Goal: Task Accomplishment & Management: Use online tool/utility

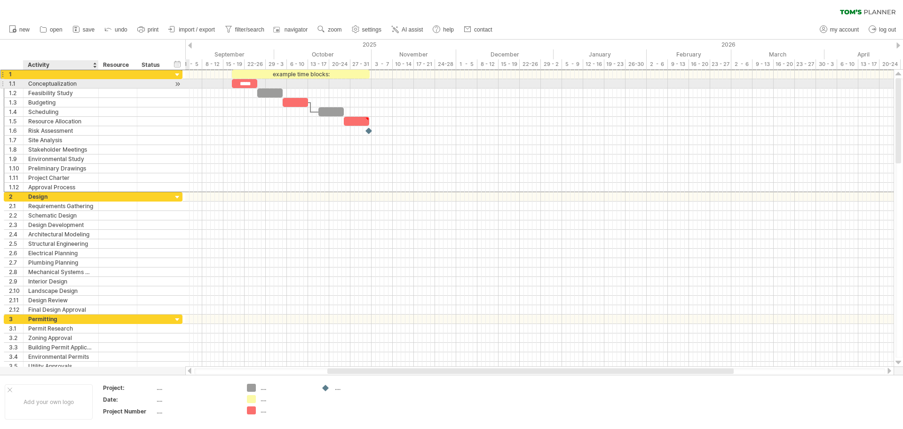
click at [46, 81] on div "Conceptualization" at bounding box center [60, 83] width 65 height 9
click at [93, 86] on input "**********" at bounding box center [60, 83] width 65 height 9
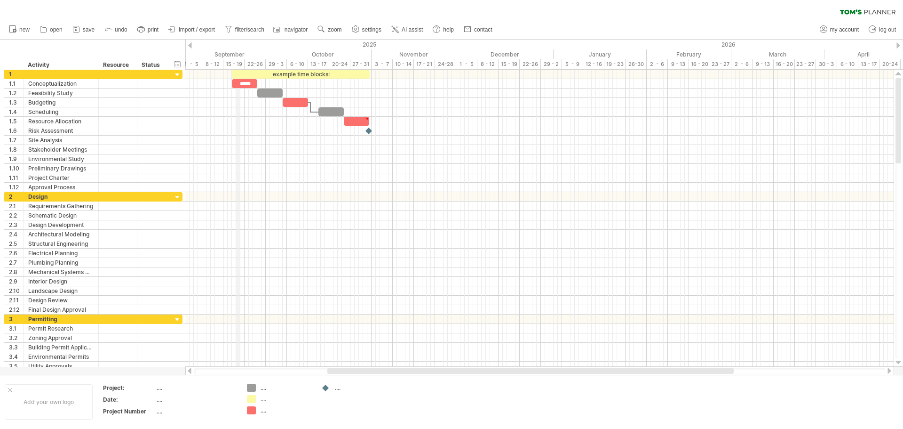
click at [240, 64] on div "15 - 19" at bounding box center [233, 64] width 21 height 10
click at [179, 74] on div at bounding box center [177, 75] width 9 height 9
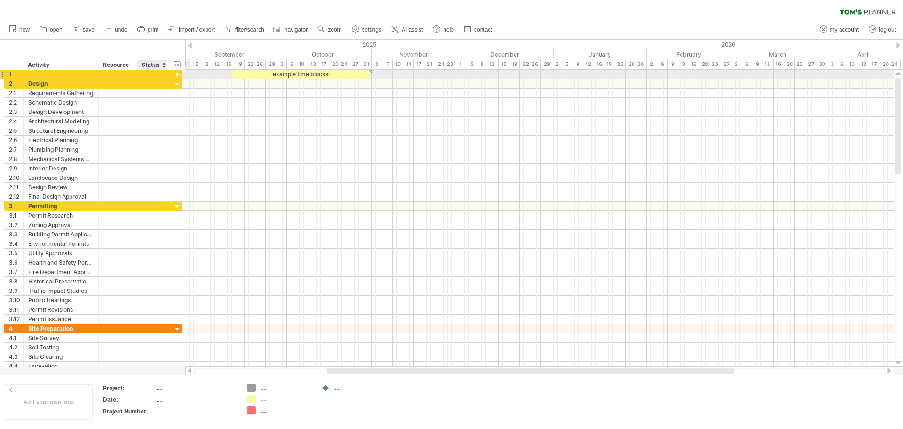
click at [175, 74] on div at bounding box center [177, 75] width 9 height 9
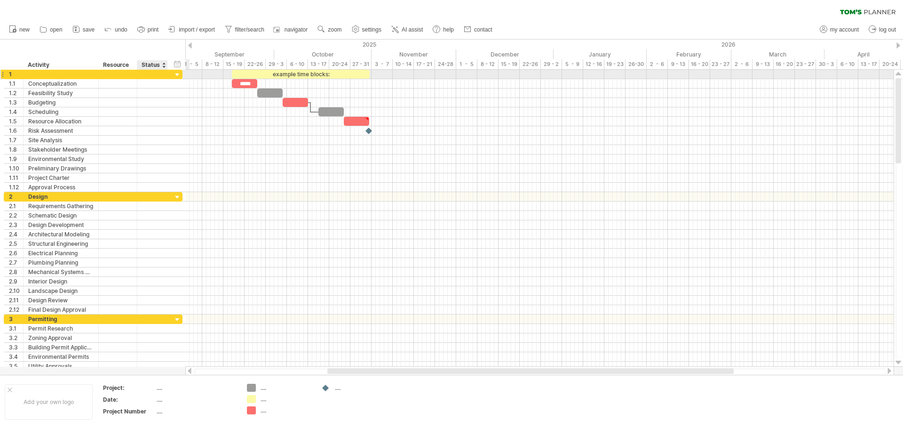
click at [143, 75] on div at bounding box center [152, 74] width 21 height 9
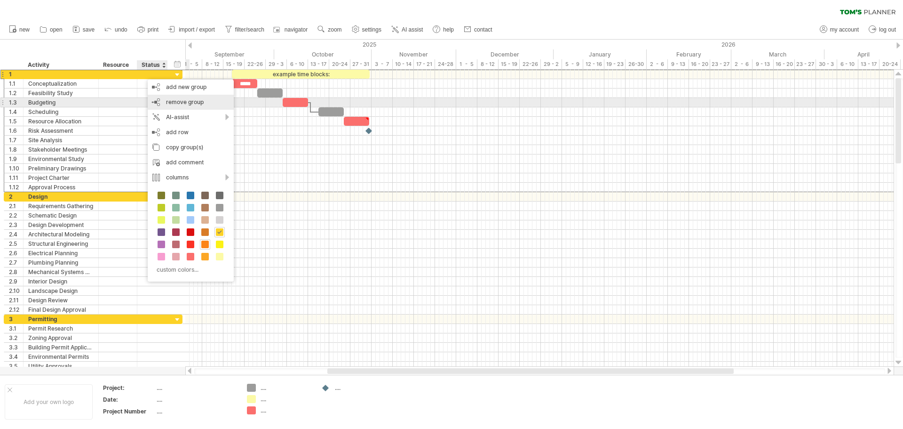
click at [183, 102] on span "remove group" at bounding box center [185, 101] width 38 height 7
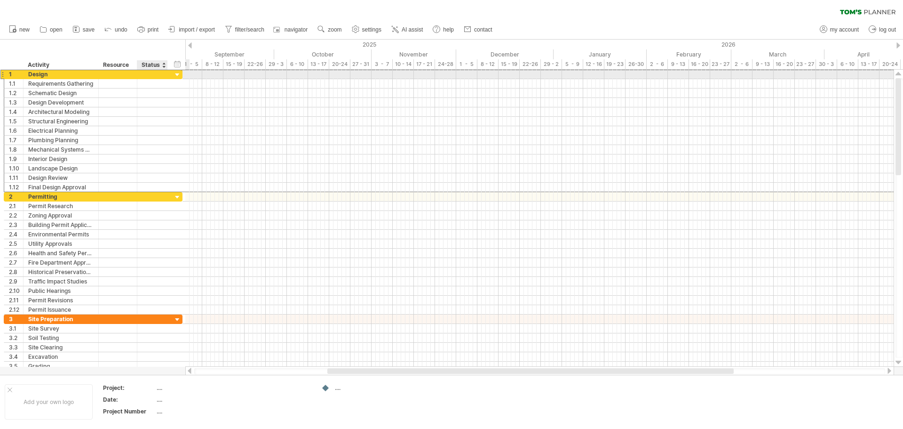
click at [172, 76] on div "1 ****** Design" at bounding box center [93, 74] width 179 height 10
click at [176, 76] on div at bounding box center [177, 75] width 9 height 9
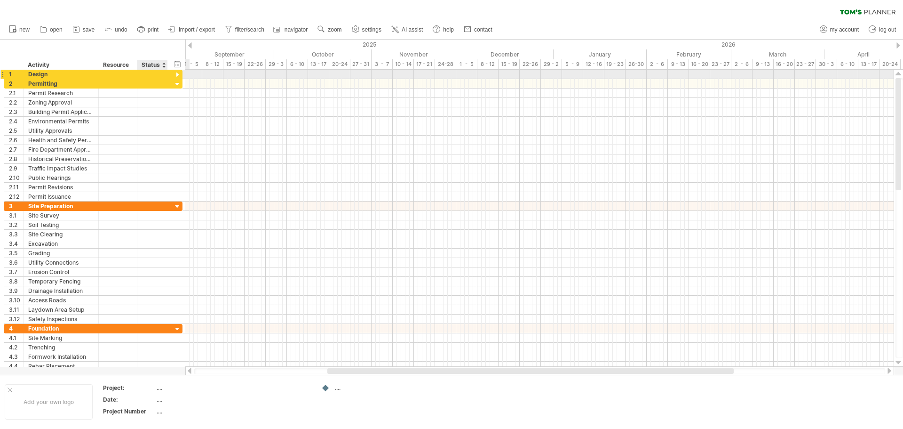
click at [175, 75] on div at bounding box center [177, 75] width 9 height 9
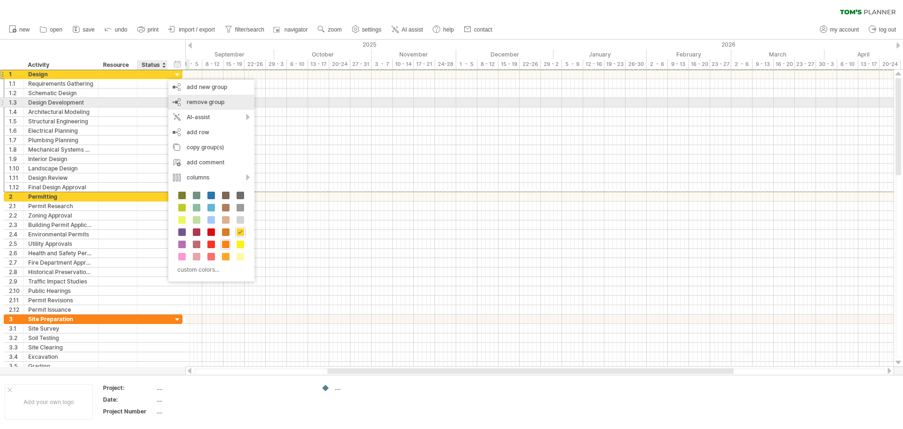
click at [183, 103] on div "remove group remove selected groups" at bounding box center [211, 102] width 86 height 15
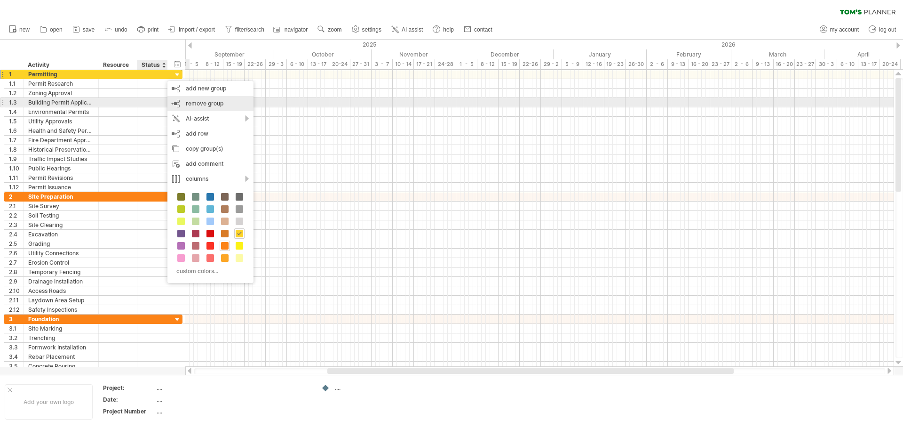
click at [193, 104] on span "remove group" at bounding box center [205, 103] width 38 height 7
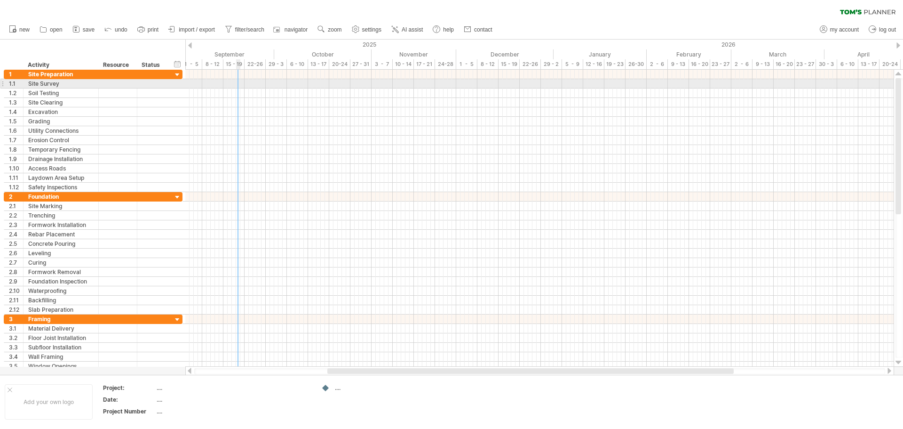
click at [238, 84] on div at bounding box center [539, 83] width 708 height 9
click at [239, 85] on div at bounding box center [539, 83] width 708 height 9
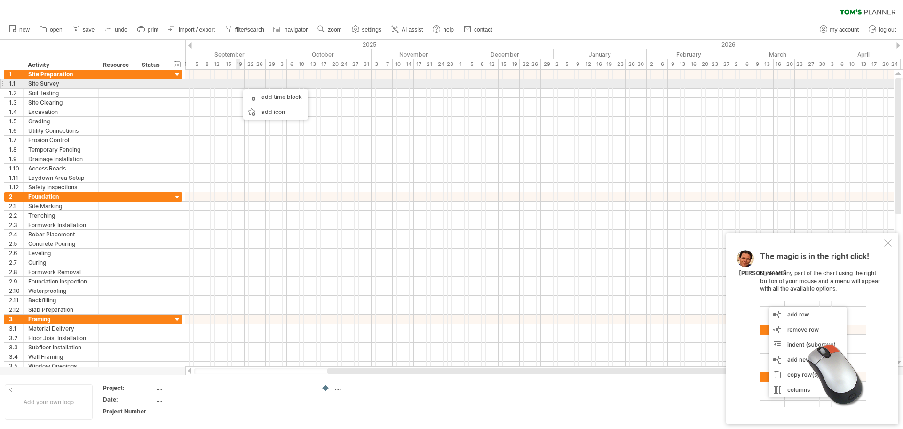
click at [239, 85] on div at bounding box center [539, 83] width 708 height 9
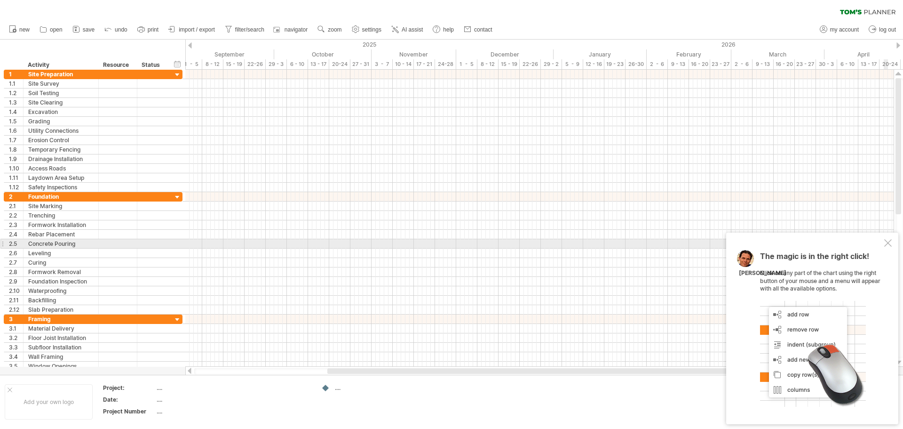
click at [889, 242] on div at bounding box center [888, 243] width 8 height 8
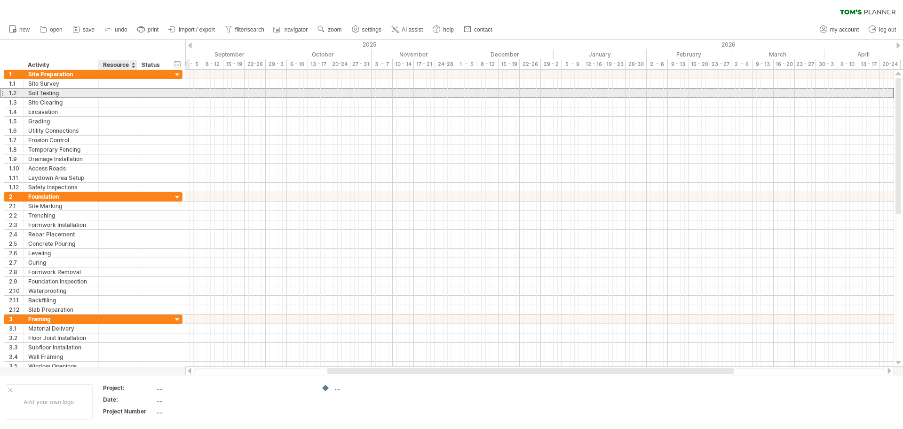
click at [110, 89] on div at bounding box center [117, 92] width 29 height 9
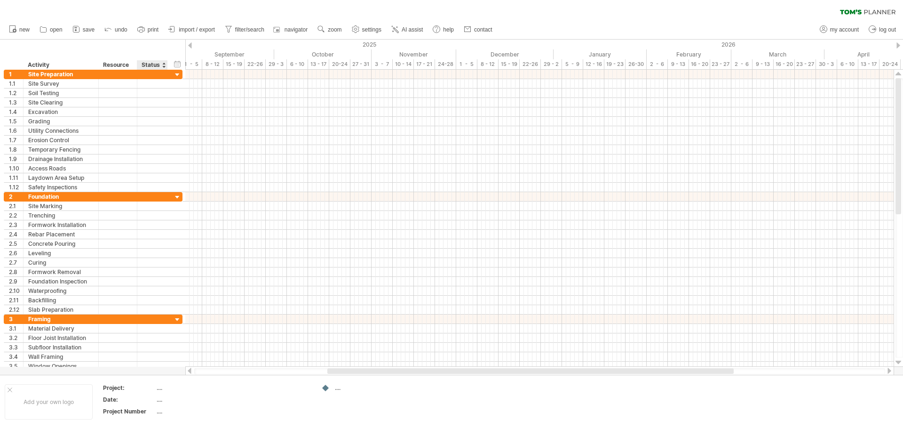
click at [152, 65] on div "Status" at bounding box center [152, 64] width 21 height 9
click at [164, 65] on div at bounding box center [164, 64] width 4 height 9
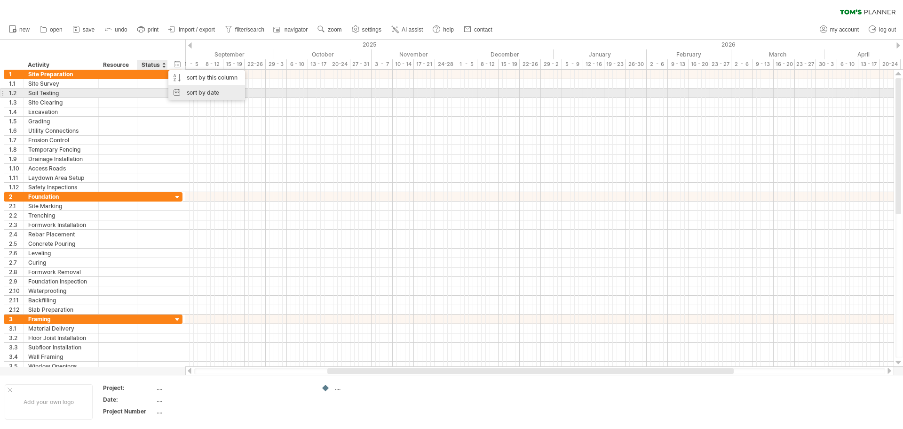
click at [199, 92] on div "sort by date" at bounding box center [206, 92] width 77 height 15
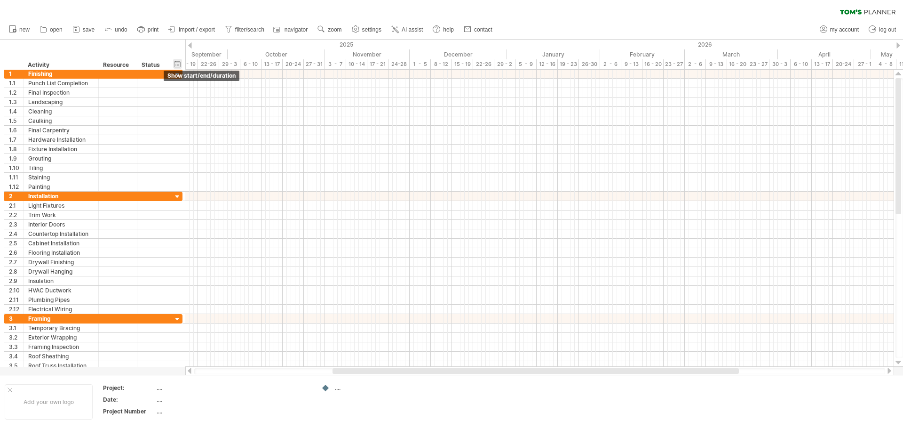
click at [176, 64] on div "hide start/end/duration show start/end/duration" at bounding box center [177, 64] width 9 height 10
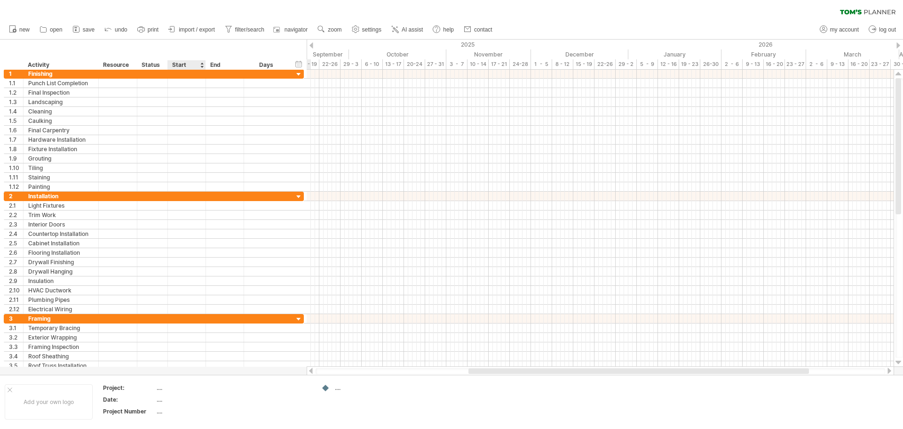
click at [201, 65] on div at bounding box center [202, 64] width 4 height 9
click at [199, 67] on div "Start" at bounding box center [186, 64] width 28 height 9
click at [194, 80] on div at bounding box center [187, 83] width 38 height 9
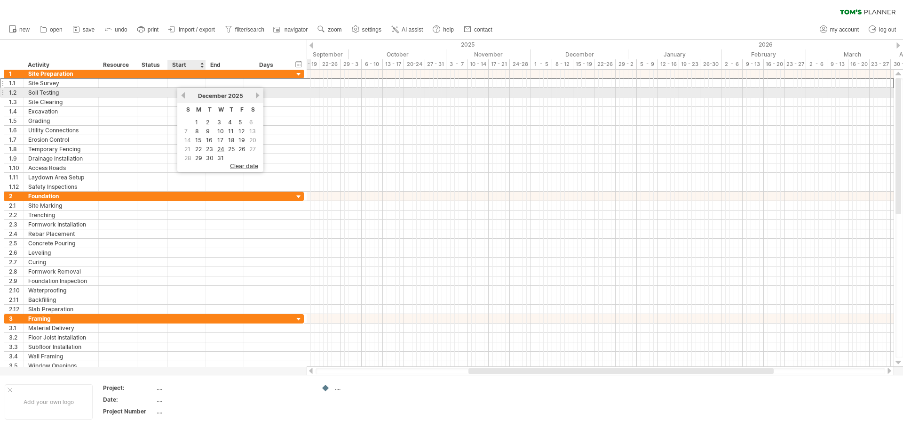
click at [183, 95] on link "previous" at bounding box center [183, 95] width 7 height 7
click at [257, 96] on link "next" at bounding box center [257, 95] width 7 height 7
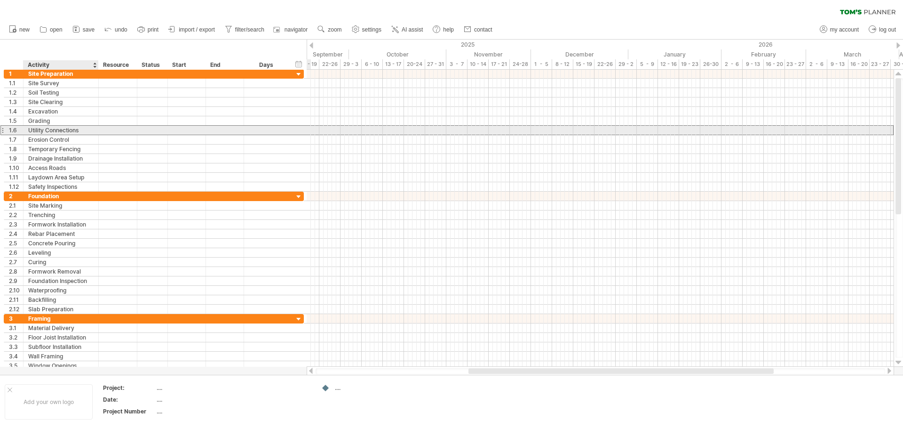
click at [84, 130] on div "Utility Connections" at bounding box center [60, 130] width 65 height 9
click at [196, 132] on div at bounding box center [187, 130] width 38 height 9
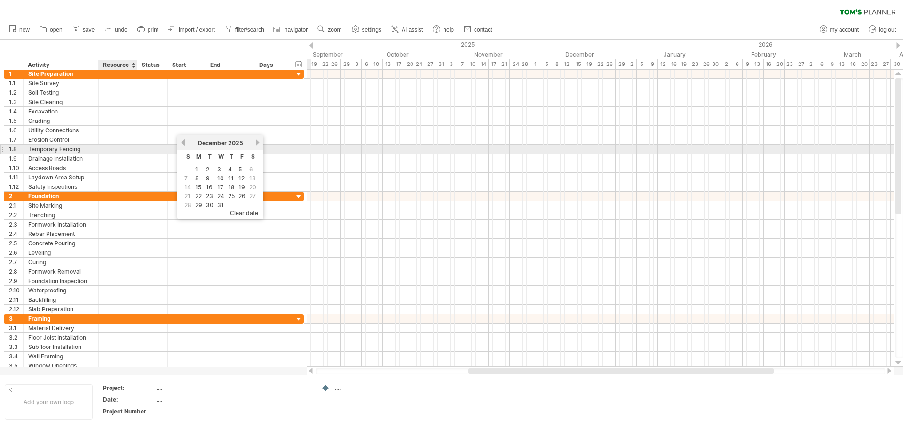
click at [121, 151] on div at bounding box center [117, 148] width 29 height 9
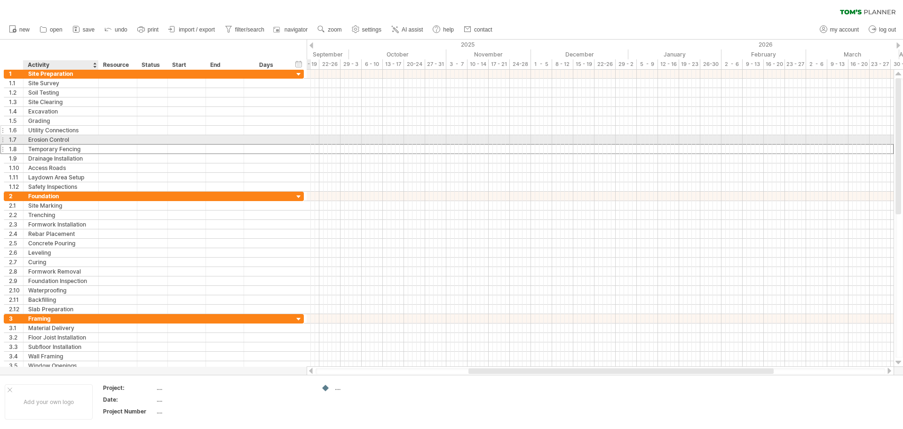
click at [88, 126] on div "Utility Connections" at bounding box center [60, 130] width 65 height 9
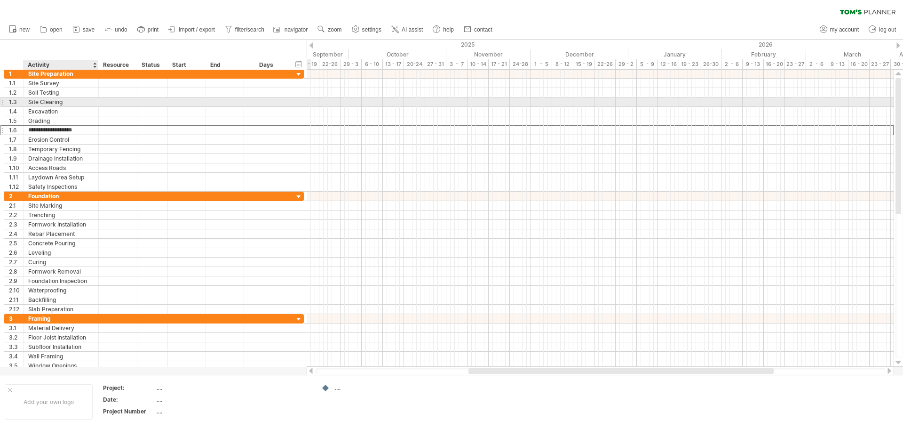
click at [73, 103] on div "Site Clearing" at bounding box center [60, 101] width 65 height 9
click at [84, 144] on div "**********" at bounding box center [154, 139] width 300 height 9
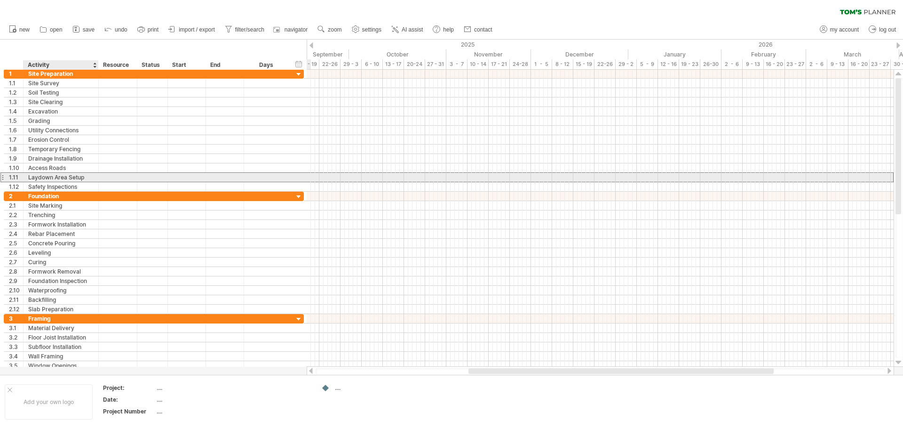
click at [73, 175] on div "Laydown Area Setup" at bounding box center [60, 177] width 65 height 9
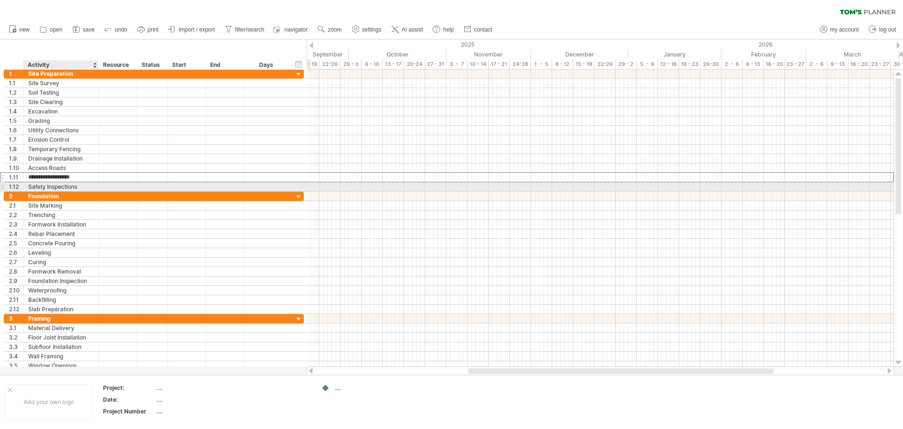
click at [77, 188] on div "Safety Inspections" at bounding box center [60, 186] width 65 height 9
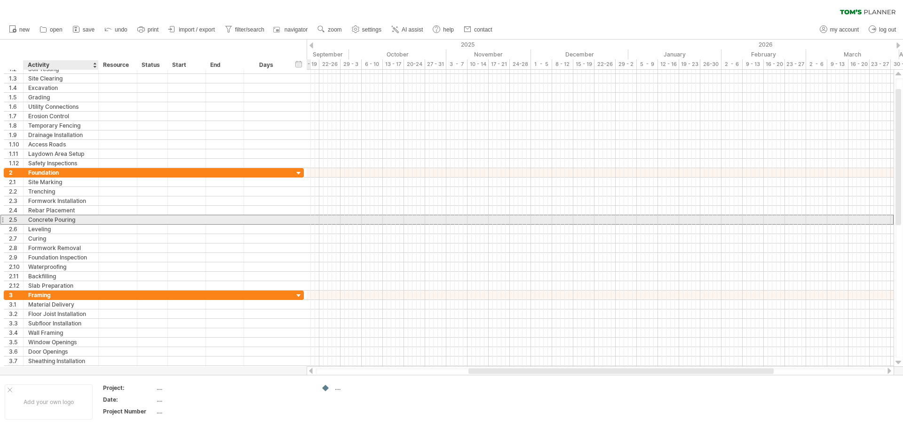
click at [72, 223] on div "Concrete Pouring" at bounding box center [60, 219] width 65 height 9
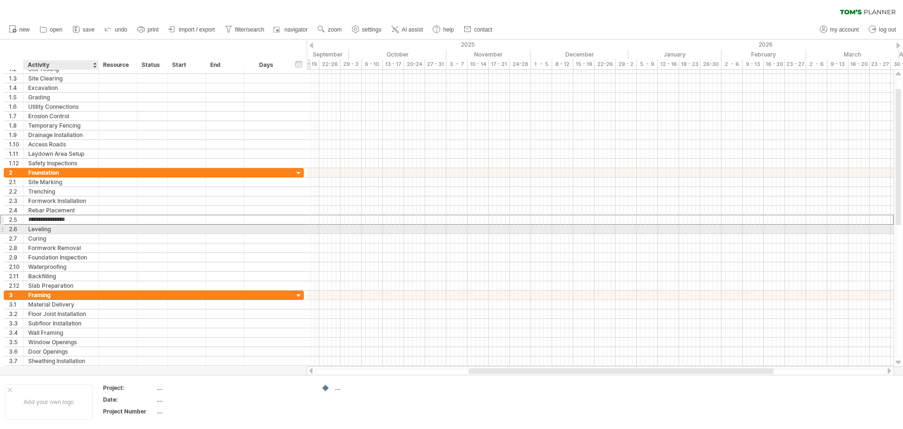
click at [70, 233] on div "Leveling" at bounding box center [60, 228] width 65 height 9
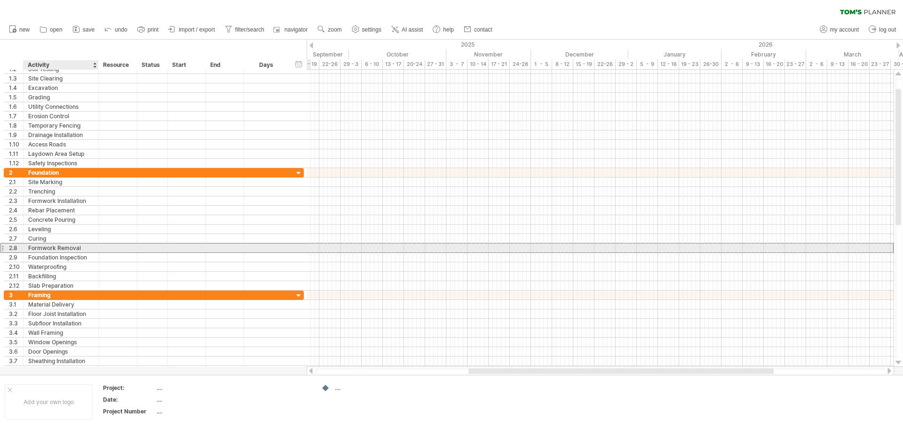
click at [69, 248] on div "Formwork Removal" at bounding box center [60, 247] width 65 height 9
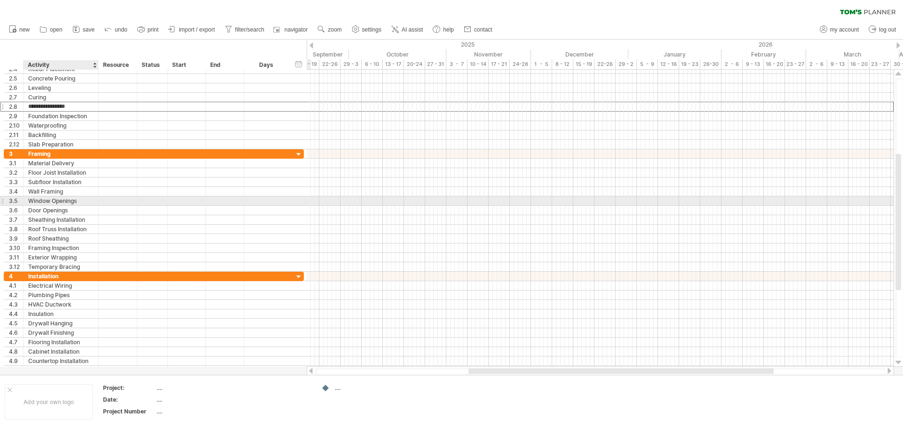
click at [87, 203] on div "Window Openings" at bounding box center [60, 200] width 65 height 9
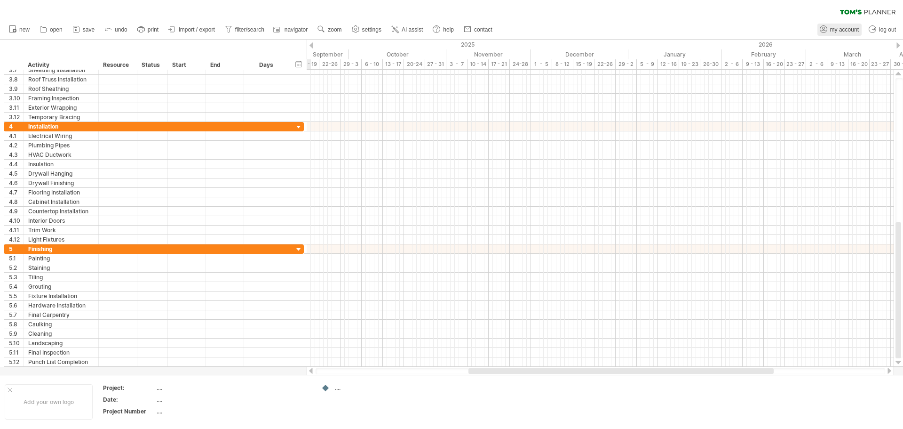
click at [840, 31] on span "my account" at bounding box center [844, 29] width 29 height 7
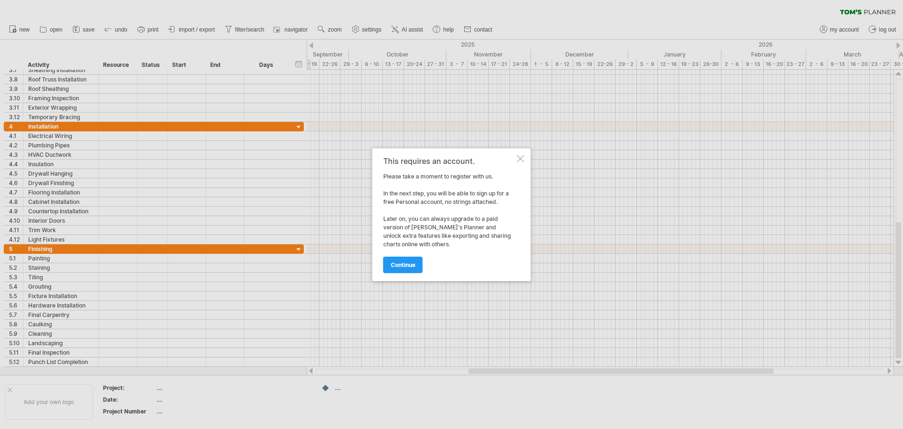
click at [521, 160] on div at bounding box center [521, 159] width 8 height 8
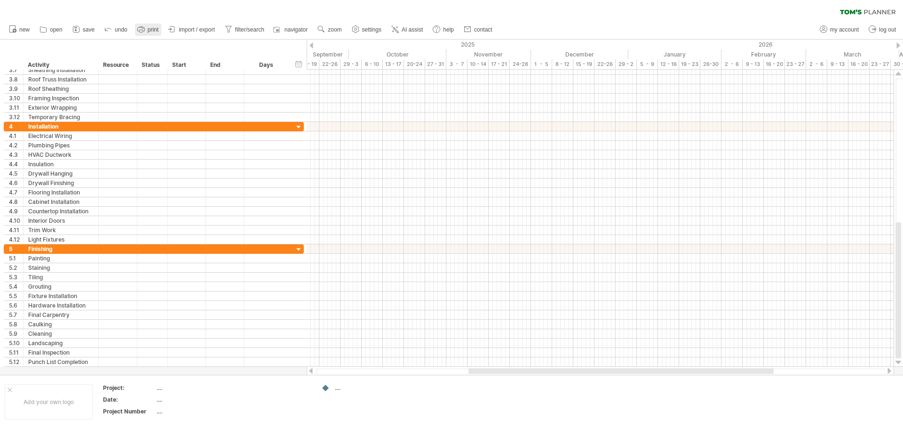
click at [157, 28] on span "print" at bounding box center [153, 29] width 11 height 7
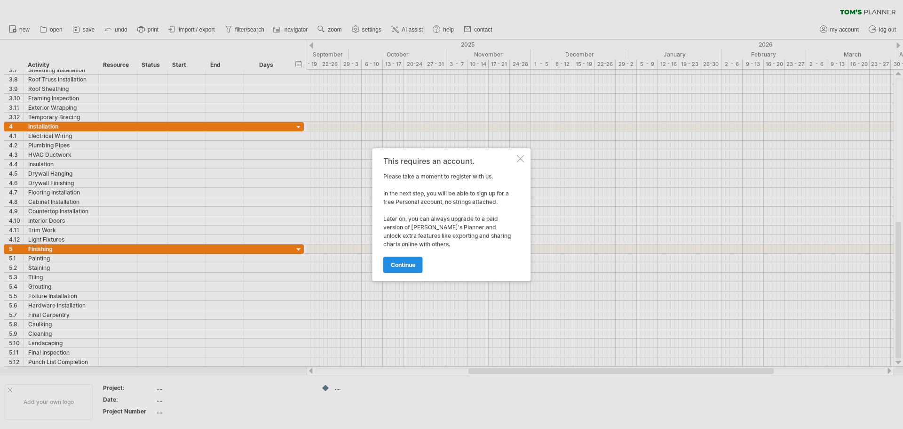
click at [403, 264] on span "continue" at bounding box center [403, 264] width 24 height 7
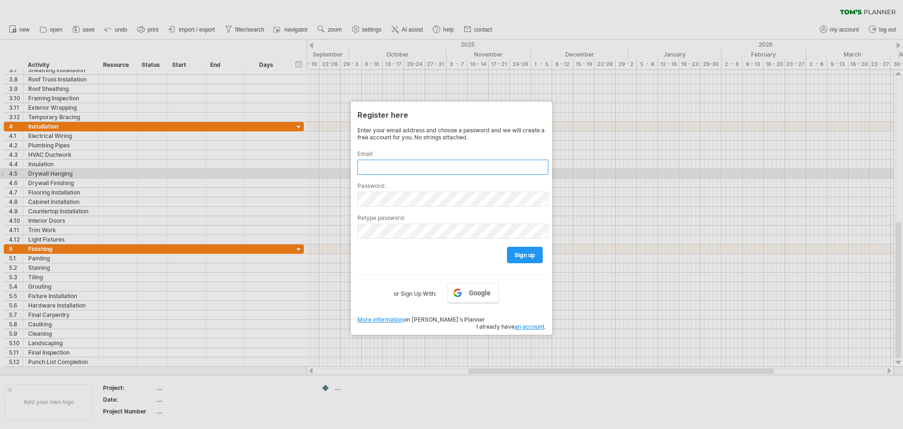
click at [403, 167] on input "text" at bounding box center [453, 166] width 191 height 15
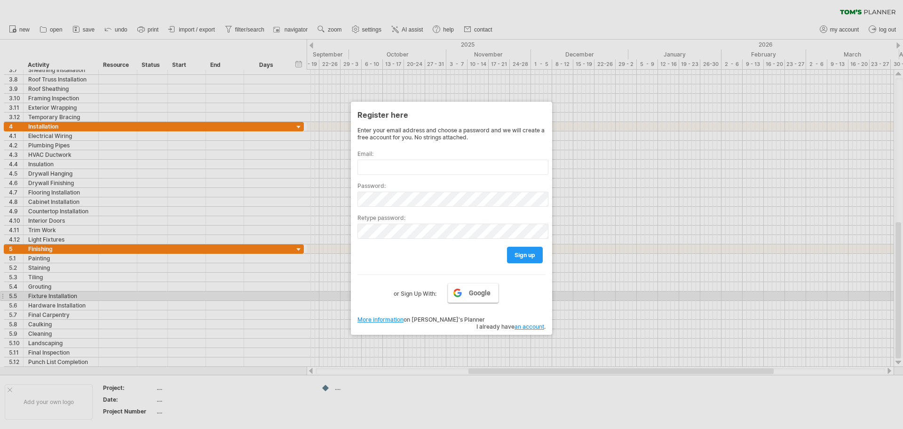
click at [469, 292] on span "Google" at bounding box center [480, 293] width 22 height 8
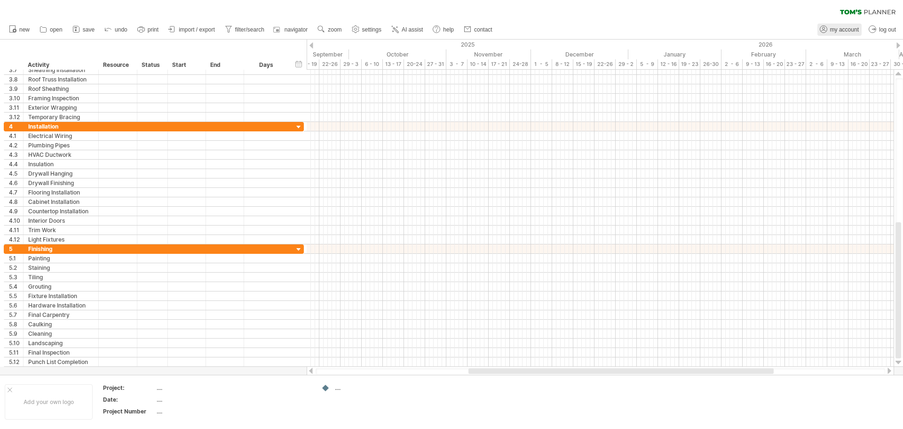
click at [849, 26] on span "my account" at bounding box center [844, 29] width 29 height 7
type input "**********"
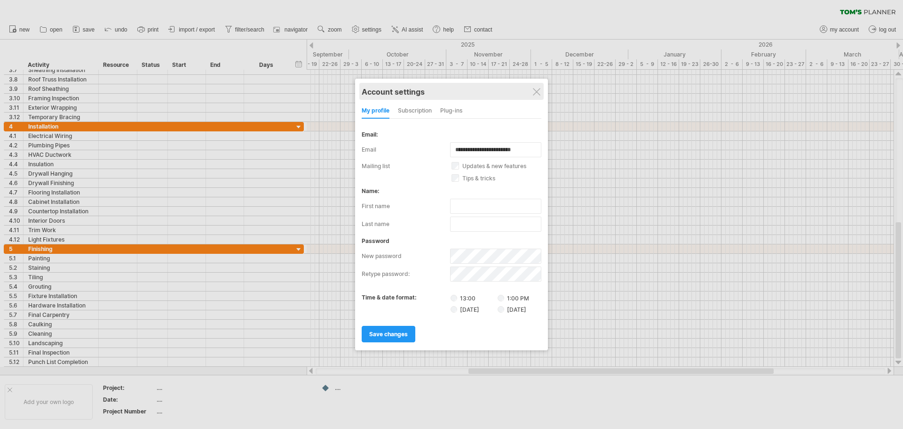
click at [541, 90] on div "Account settings" at bounding box center [452, 91] width 180 height 17
click at [421, 112] on div "subscription" at bounding box center [415, 110] width 34 height 15
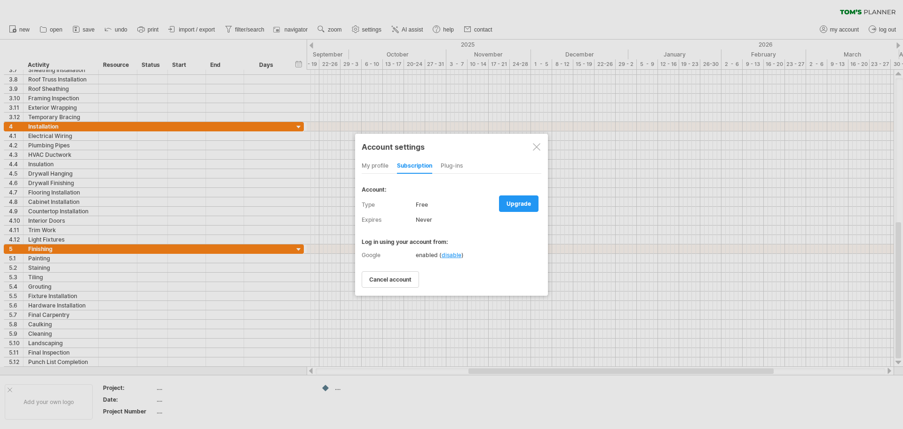
click at [371, 160] on div "my profile" at bounding box center [375, 166] width 27 height 15
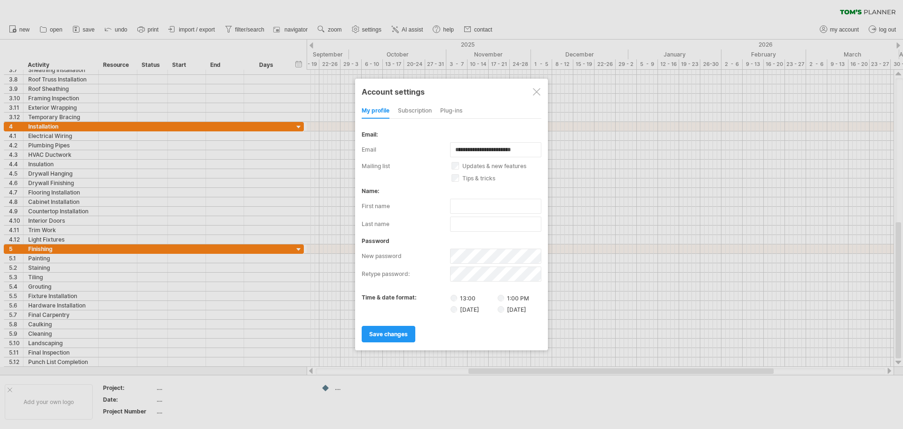
click at [539, 90] on div at bounding box center [537, 92] width 8 height 8
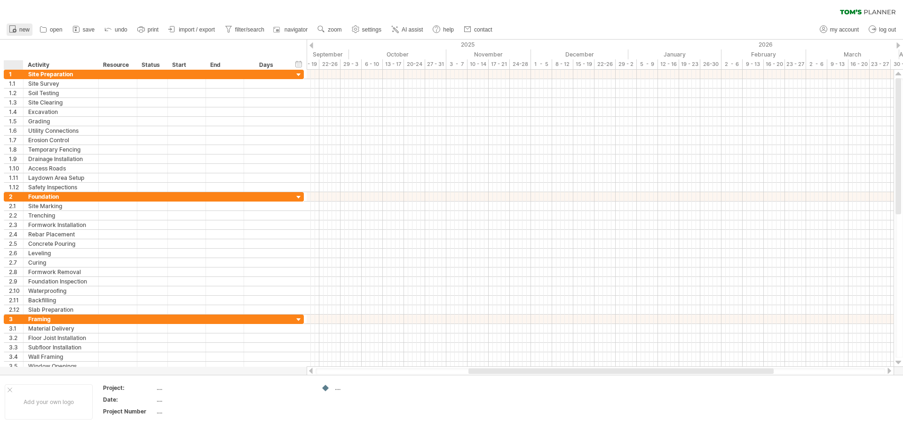
click at [18, 34] on link "new" at bounding box center [20, 30] width 26 height 12
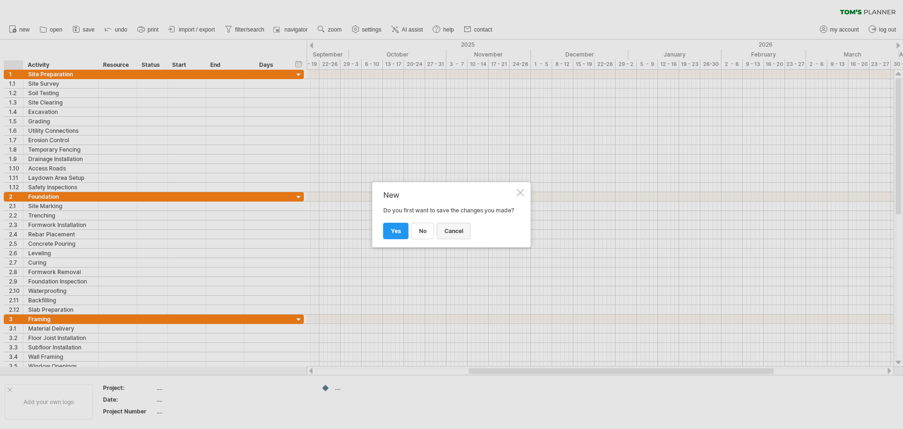
click at [453, 234] on span "cancel" at bounding box center [454, 230] width 19 height 7
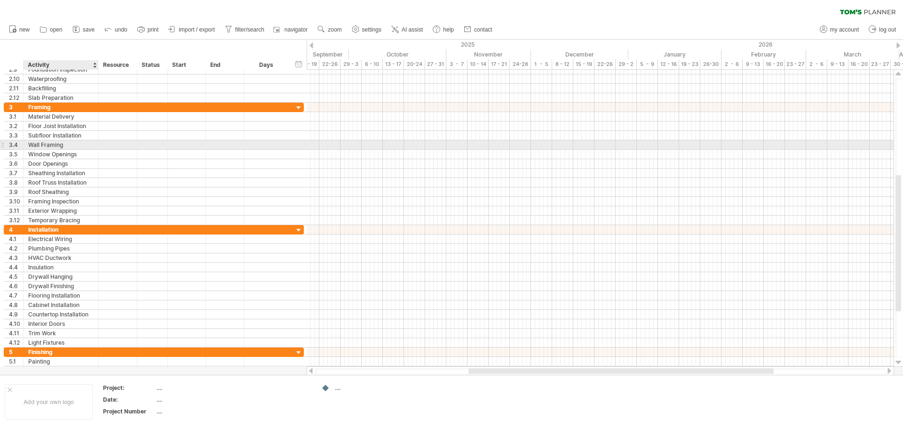
click at [92, 145] on div "Wall Framing" at bounding box center [60, 144] width 65 height 9
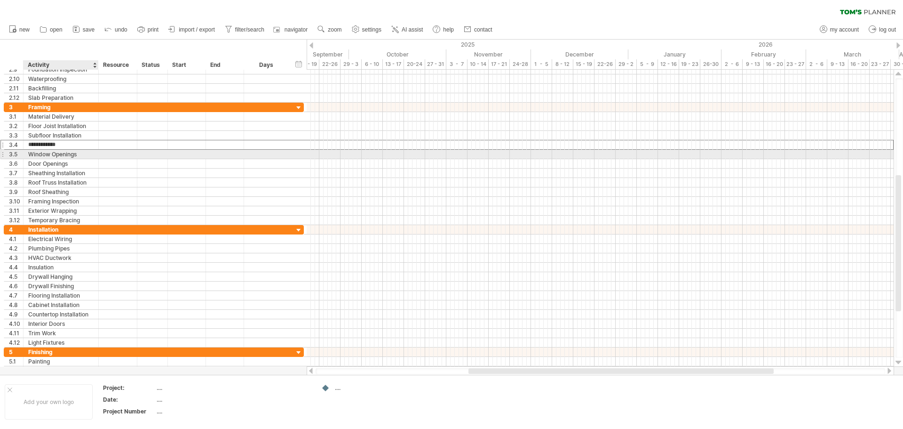
click at [76, 158] on div "Window Openings" at bounding box center [60, 154] width 65 height 9
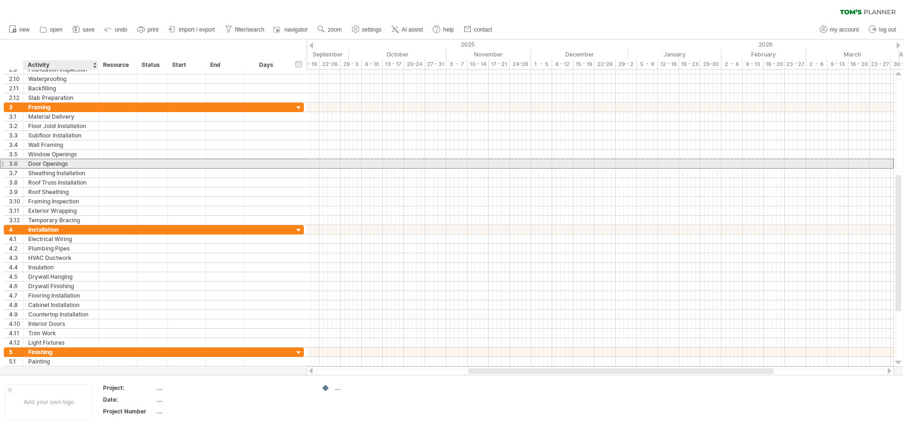
click at [83, 166] on div "Door Openings" at bounding box center [60, 163] width 65 height 9
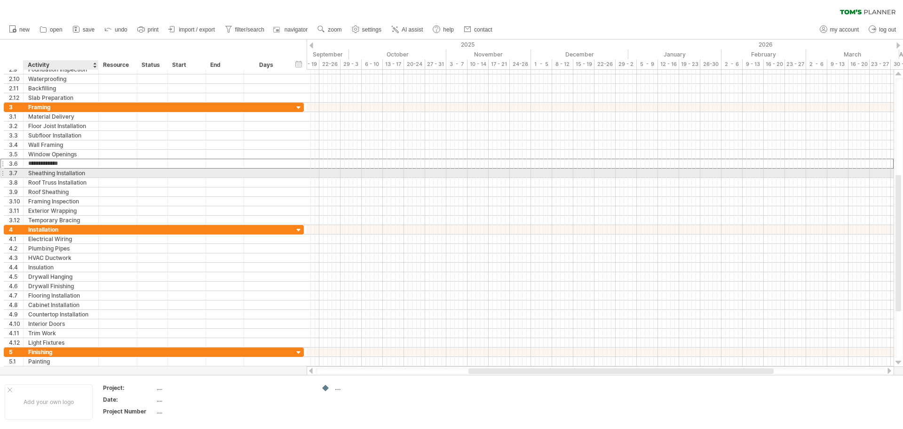
click at [75, 175] on div "Sheathing Installation" at bounding box center [60, 172] width 65 height 9
drag, startPoint x: 88, startPoint y: 174, endPoint x: 11, endPoint y: 172, distance: 77.2
click at [11, 172] on div "**********" at bounding box center [154, 173] width 300 height 10
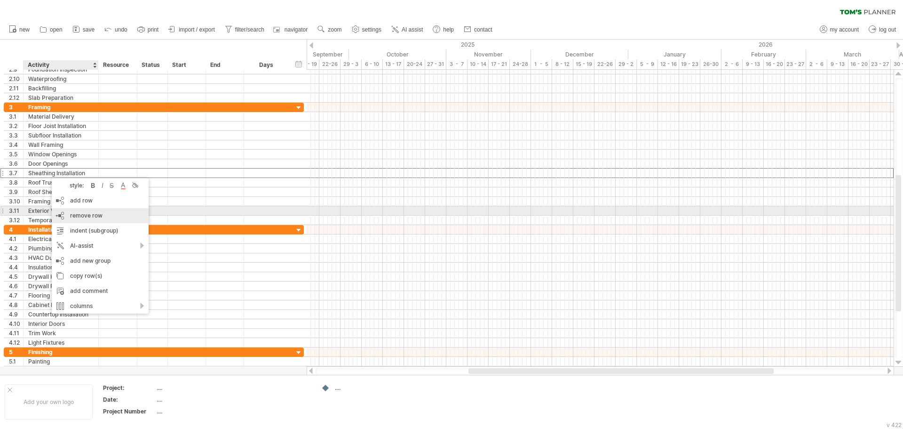
click at [71, 213] on span "remove row" at bounding box center [86, 215] width 32 height 7
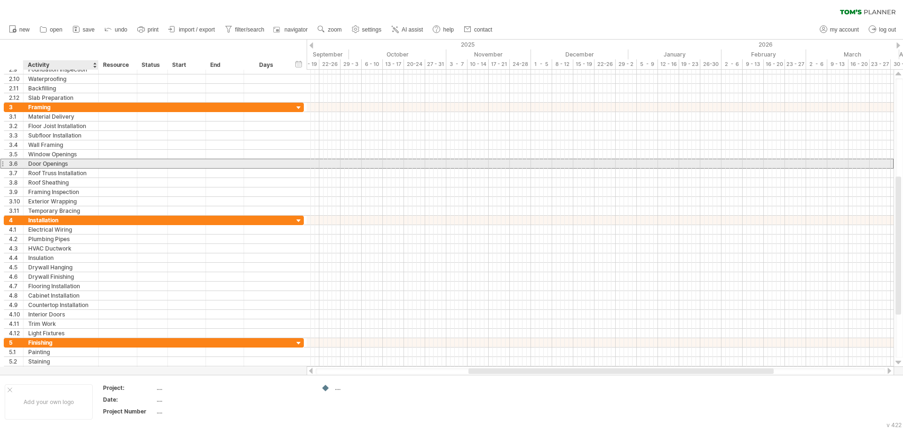
click at [40, 164] on div "Door Openings" at bounding box center [60, 163] width 65 height 9
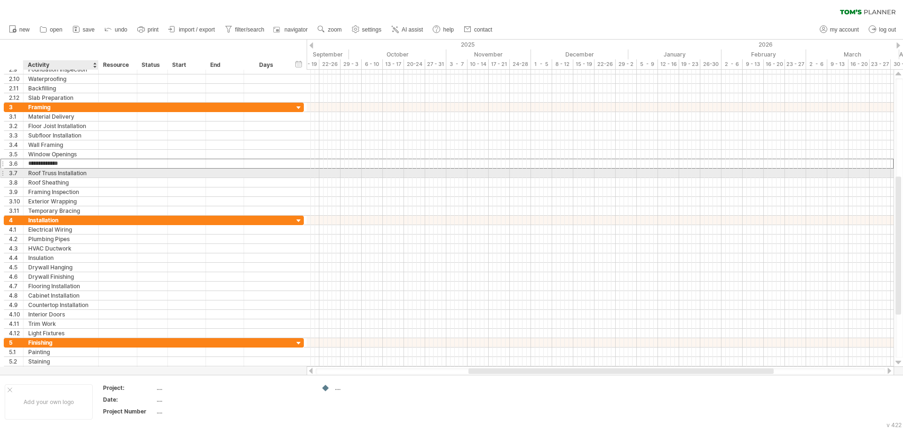
click at [46, 172] on div "Roof Truss Installation" at bounding box center [60, 172] width 65 height 9
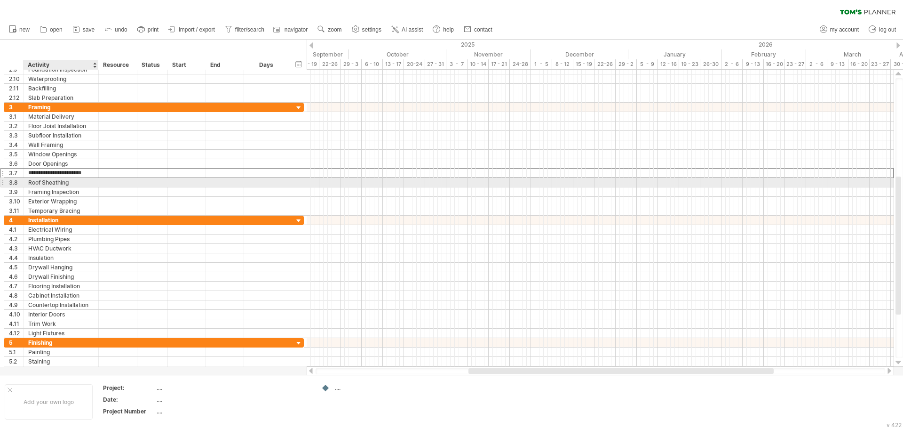
click at [60, 184] on div "Roof Sheathing" at bounding box center [60, 182] width 65 height 9
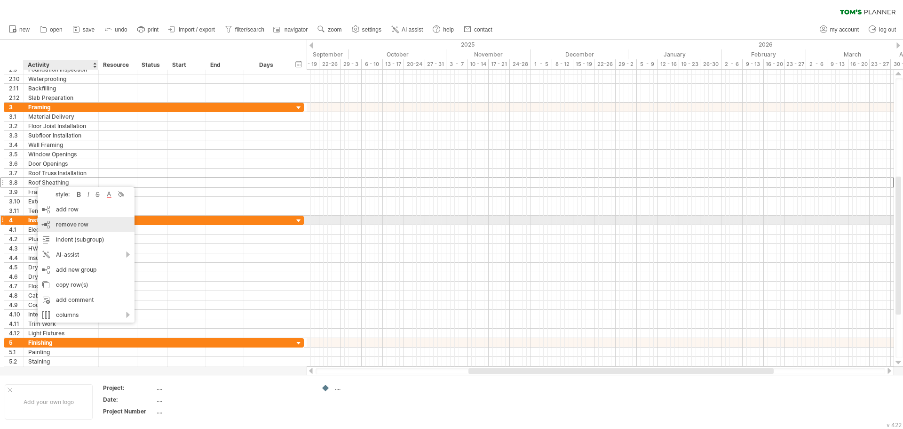
click at [70, 223] on span "remove row" at bounding box center [72, 224] width 32 height 7
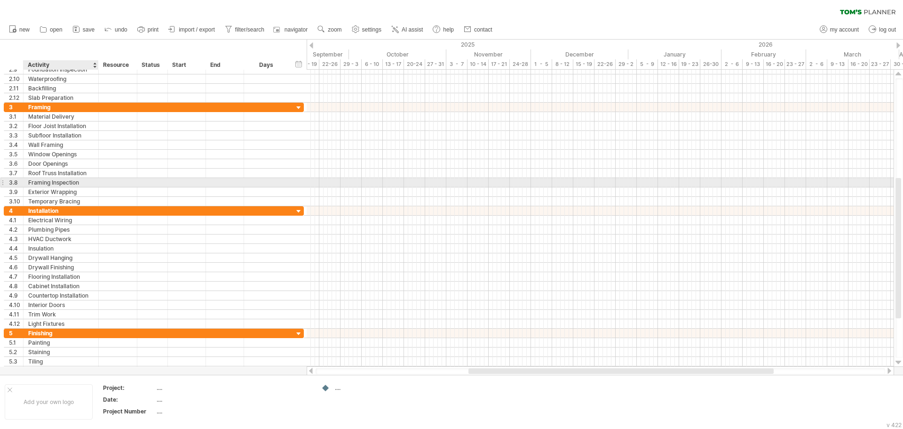
click at [48, 183] on div "Framing Inspection" at bounding box center [60, 182] width 65 height 9
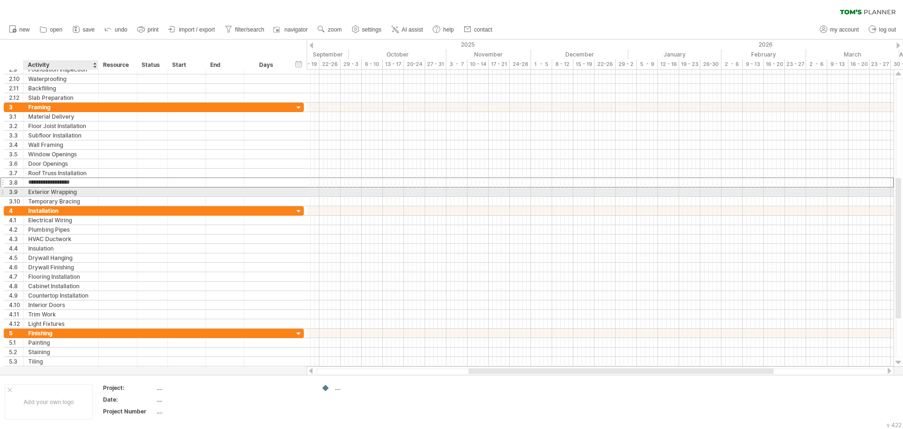
click at [58, 195] on div "Exterior Wrapping" at bounding box center [60, 191] width 65 height 9
drag, startPoint x: 48, startPoint y: 191, endPoint x: 8, endPoint y: 192, distance: 40.5
click at [8, 192] on div "**********" at bounding box center [154, 192] width 300 height 10
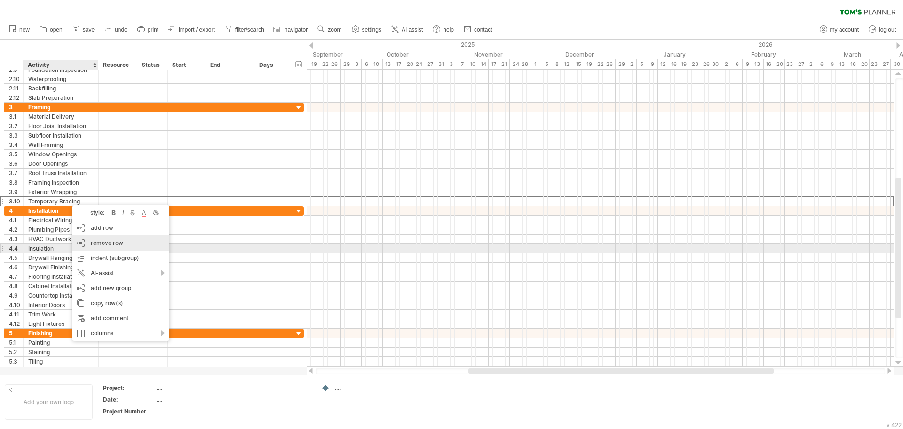
click at [102, 245] on span "remove row" at bounding box center [107, 242] width 32 height 7
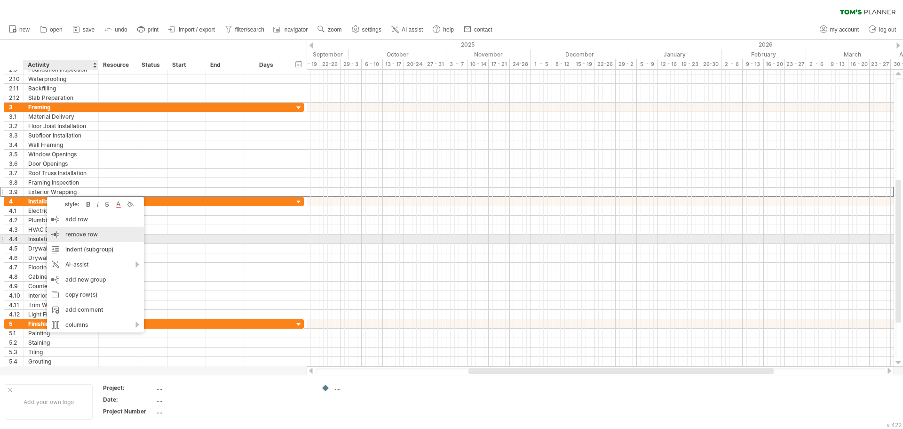
click at [75, 235] on span "remove row" at bounding box center [81, 234] width 32 height 7
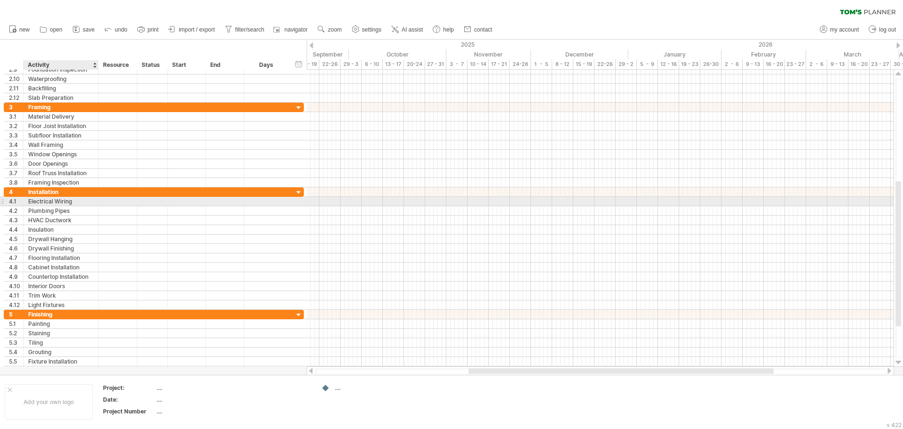
click at [53, 204] on div "Electrical Wiring" at bounding box center [60, 201] width 65 height 9
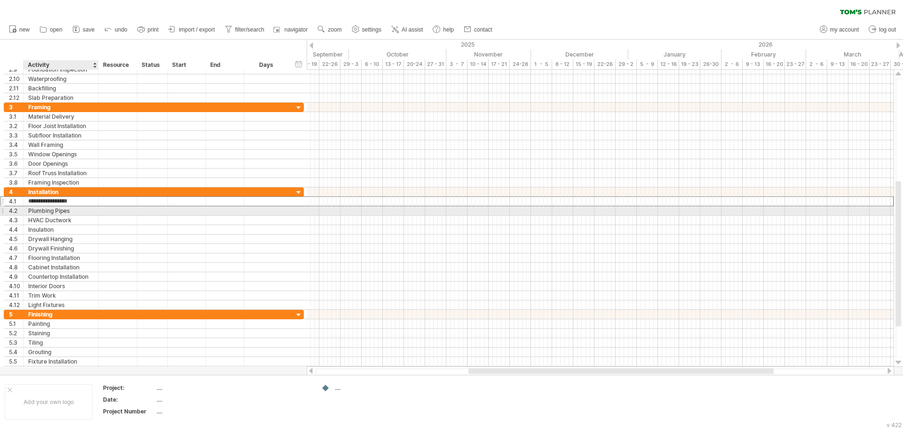
click at [53, 213] on div "Plumbing Pipes" at bounding box center [60, 210] width 65 height 9
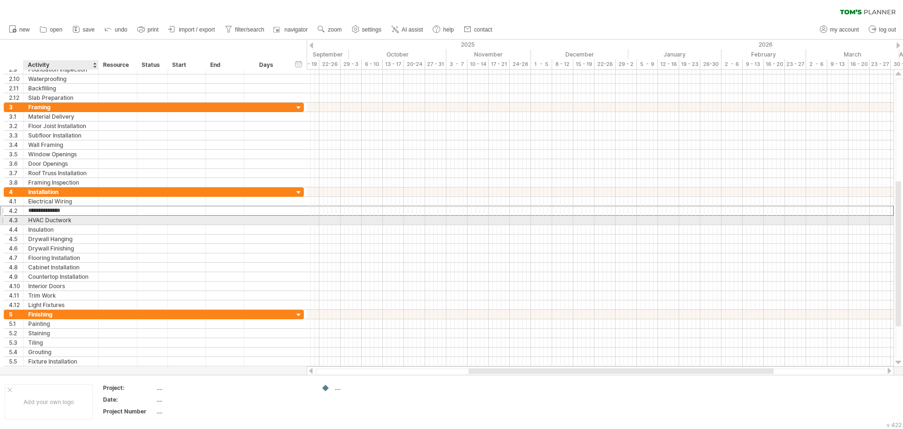
click at [54, 223] on div "HVAC Ductwork" at bounding box center [60, 219] width 65 height 9
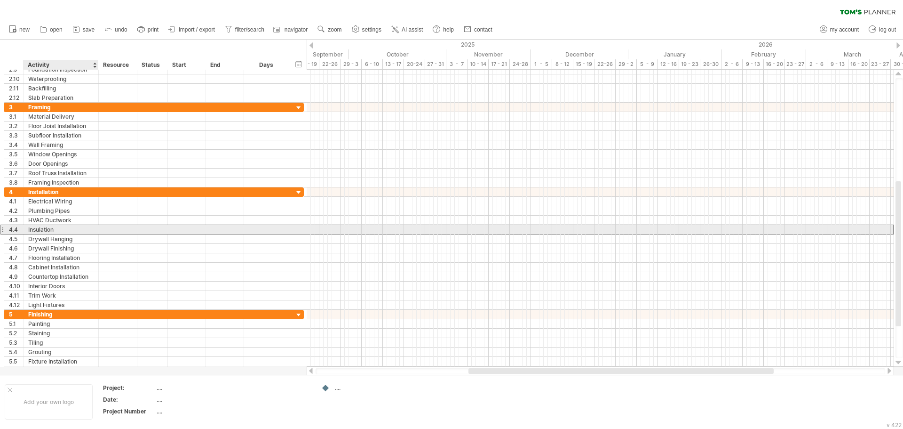
click at [56, 233] on div "Insulation" at bounding box center [60, 229] width 65 height 9
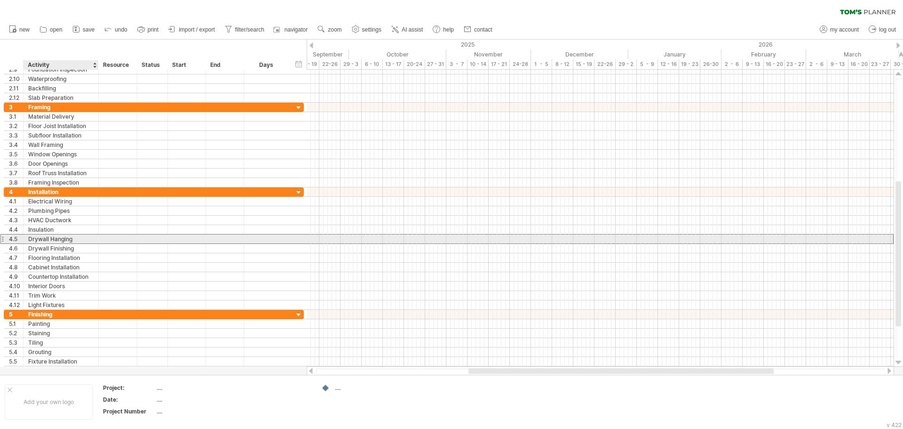
click at [63, 241] on div "Drywall Hanging" at bounding box center [60, 238] width 65 height 9
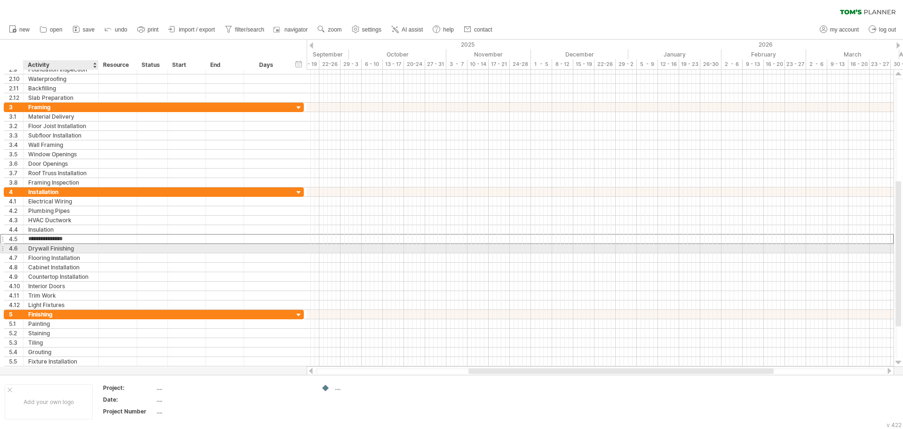
click at [72, 252] on div "Drywall Finishing" at bounding box center [60, 248] width 65 height 9
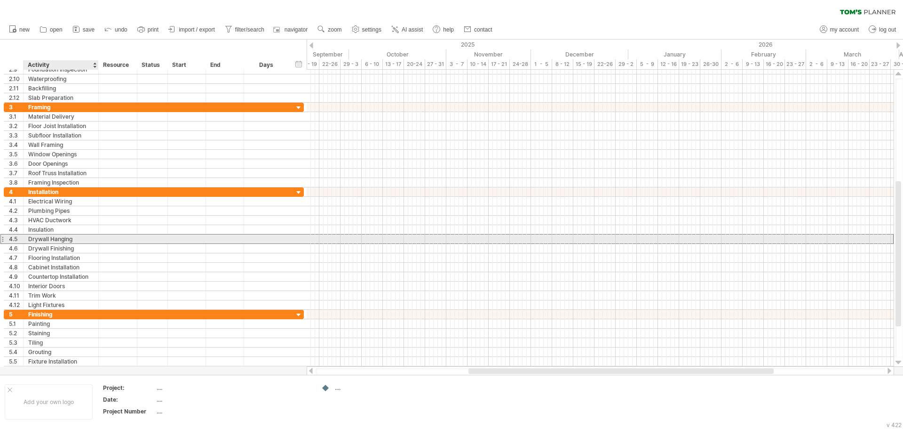
drag, startPoint x: 77, startPoint y: 239, endPoint x: 28, endPoint y: 238, distance: 48.9
click at [28, 238] on div "**********" at bounding box center [61, 238] width 75 height 9
click at [50, 238] on div "Drywall Hanging" at bounding box center [60, 238] width 65 height 9
drag, startPoint x: 79, startPoint y: 239, endPoint x: 13, endPoint y: 237, distance: 66.3
click at [13, 237] on div "**********" at bounding box center [154, 239] width 300 height 10
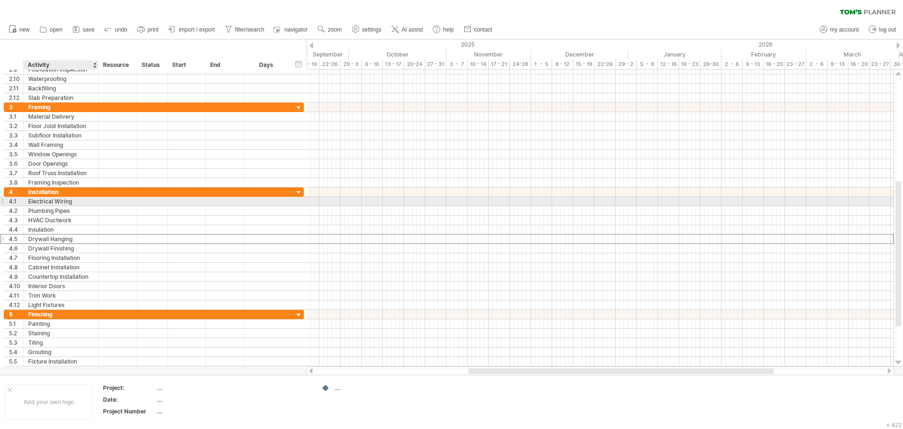
click at [56, 201] on div "Electrical Wiring" at bounding box center [60, 201] width 65 height 9
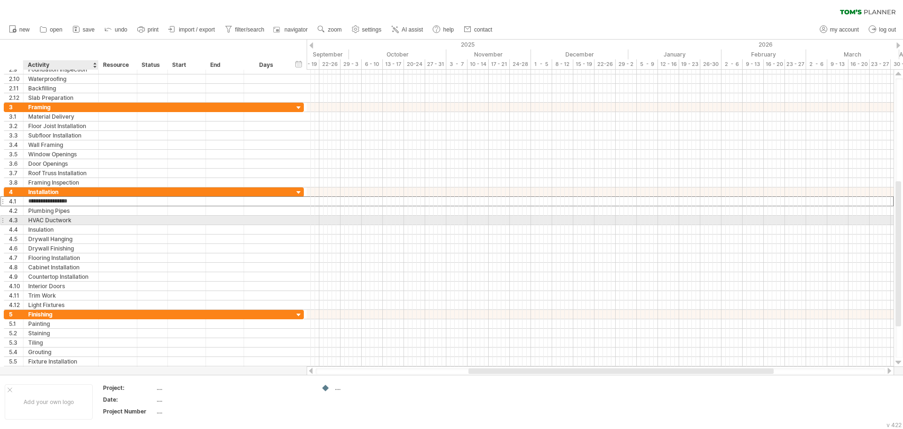
click at [49, 223] on div "HVAC Ductwork" at bounding box center [60, 219] width 65 height 9
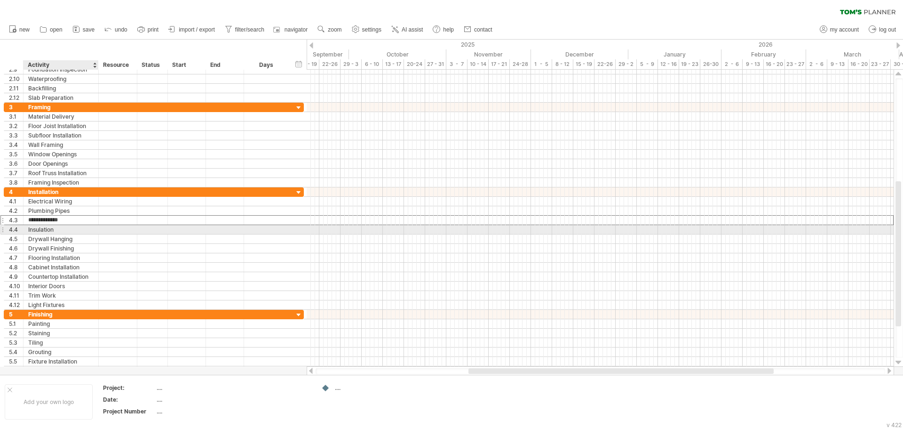
click at [49, 231] on div "Insulation" at bounding box center [60, 229] width 65 height 9
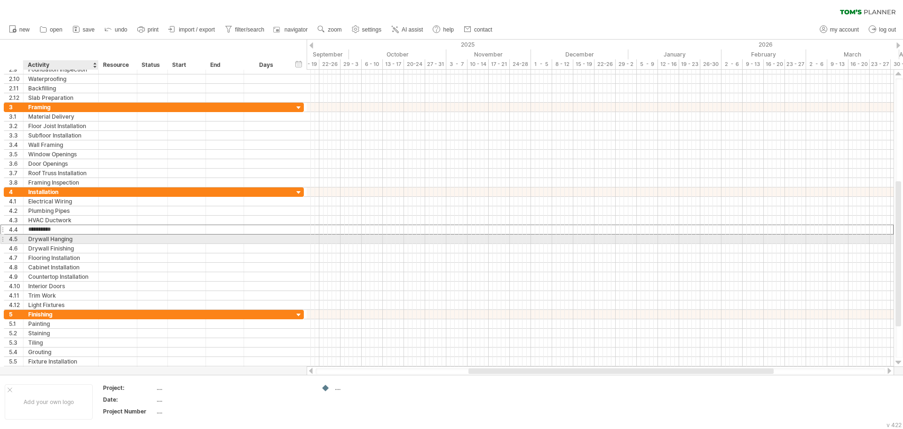
click at [50, 240] on div "Drywall Hanging" at bounding box center [60, 238] width 65 height 9
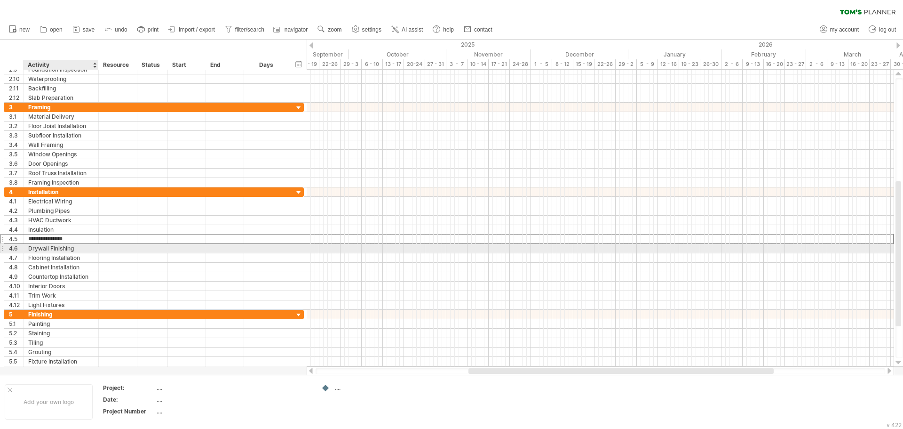
click at [53, 250] on div "Drywall Finishing" at bounding box center [60, 248] width 65 height 9
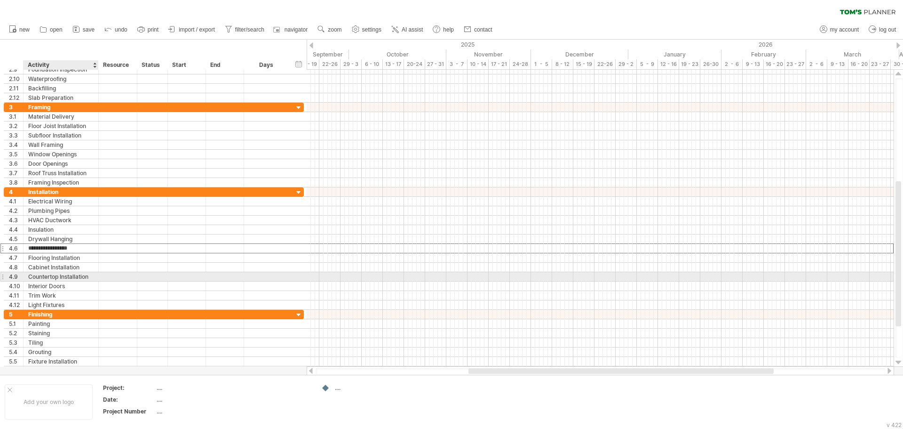
click at [65, 275] on div "Countertop Installation" at bounding box center [60, 276] width 65 height 9
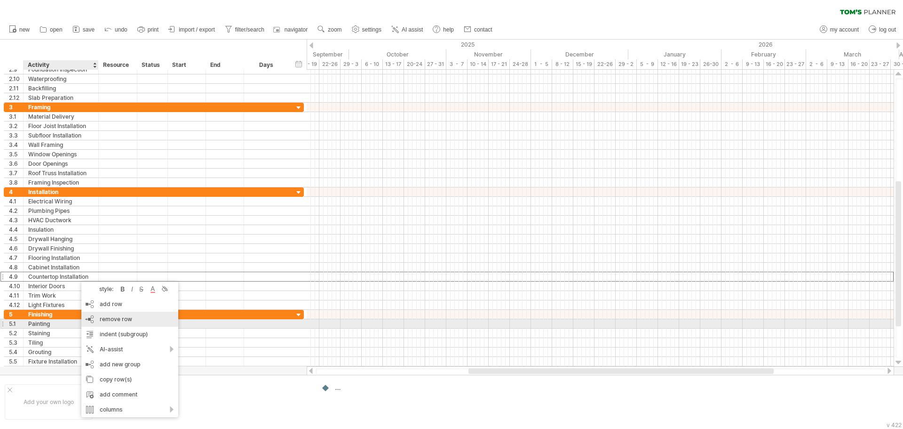
click at [130, 319] on span "remove row" at bounding box center [116, 318] width 32 height 7
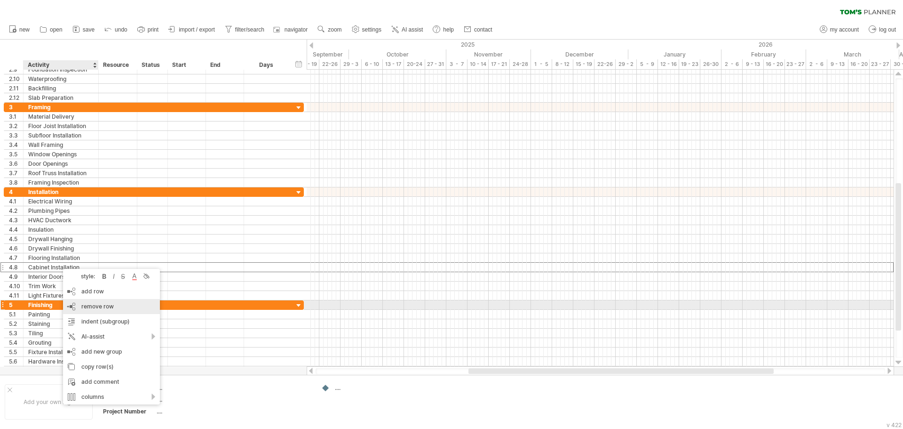
click at [106, 308] on span "remove row" at bounding box center [97, 305] width 32 height 7
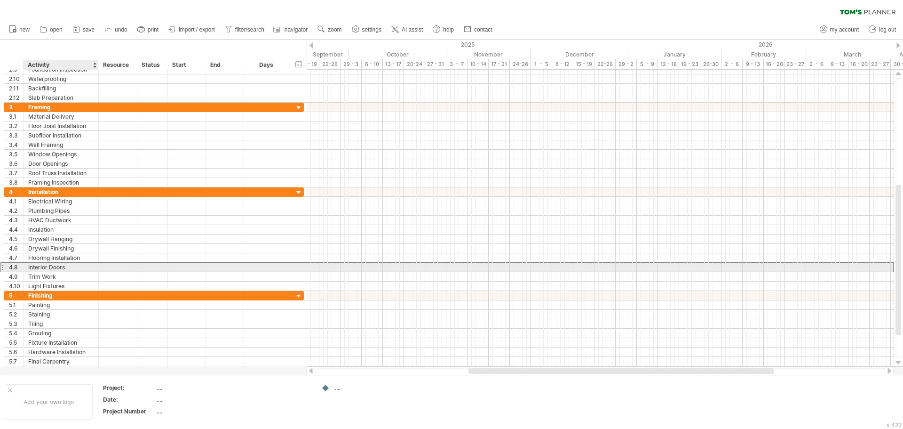
click at [59, 269] on div "Interior Doors" at bounding box center [60, 266] width 65 height 9
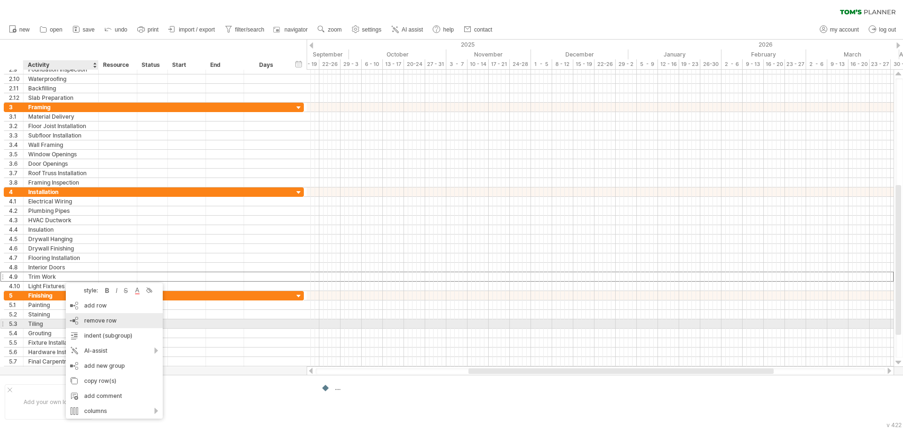
click at [98, 319] on span "remove row" at bounding box center [100, 320] width 32 height 7
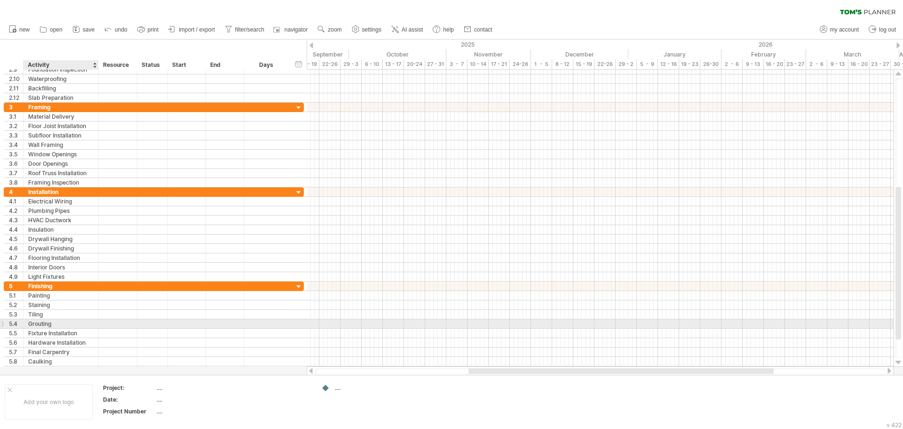
click at [52, 325] on div "Grouting" at bounding box center [60, 323] width 65 height 9
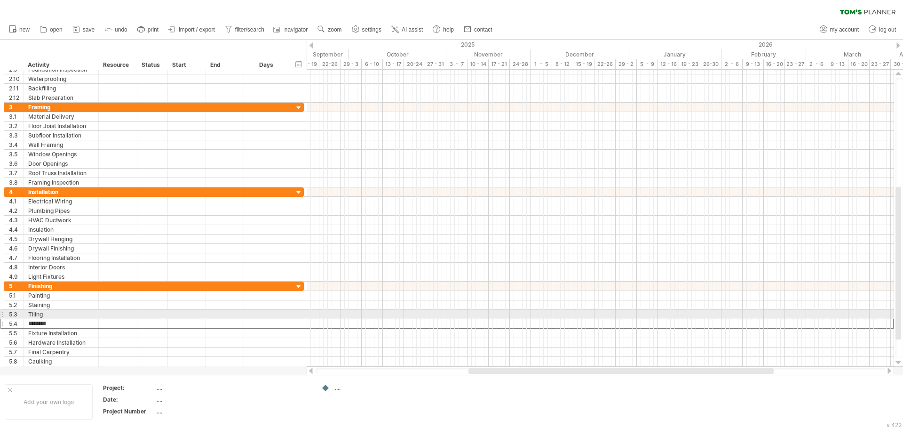
drag, startPoint x: 52, startPoint y: 325, endPoint x: 0, endPoint y: 318, distance: 52.6
click at [0, 318] on div "**********" at bounding box center [152, 116] width 304 height 517
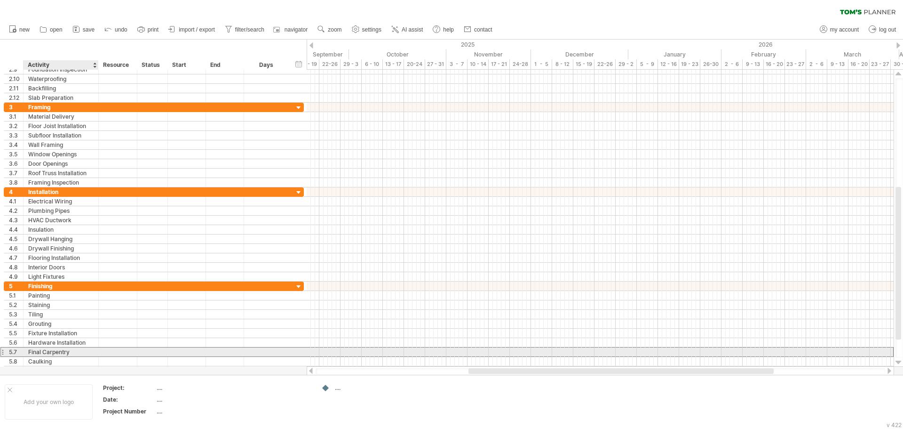
click at [54, 354] on div "Final Carpentry" at bounding box center [60, 351] width 65 height 9
click at [69, 353] on input "**********" at bounding box center [60, 351] width 65 height 9
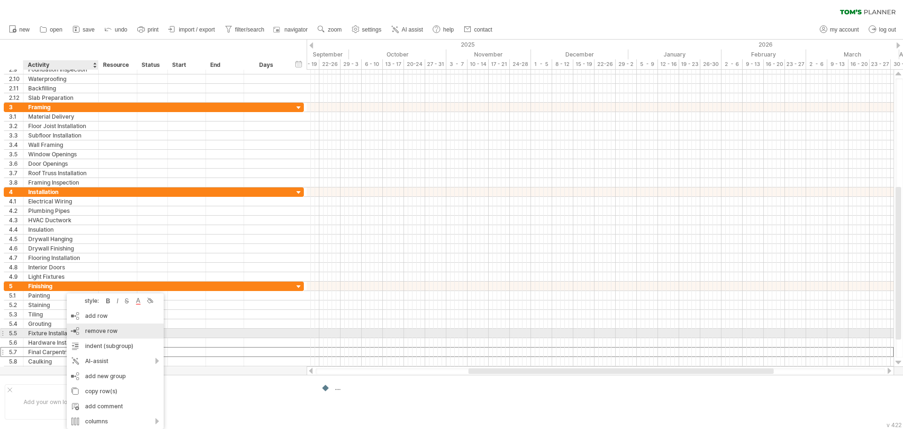
click at [101, 329] on span "remove row" at bounding box center [101, 330] width 32 height 7
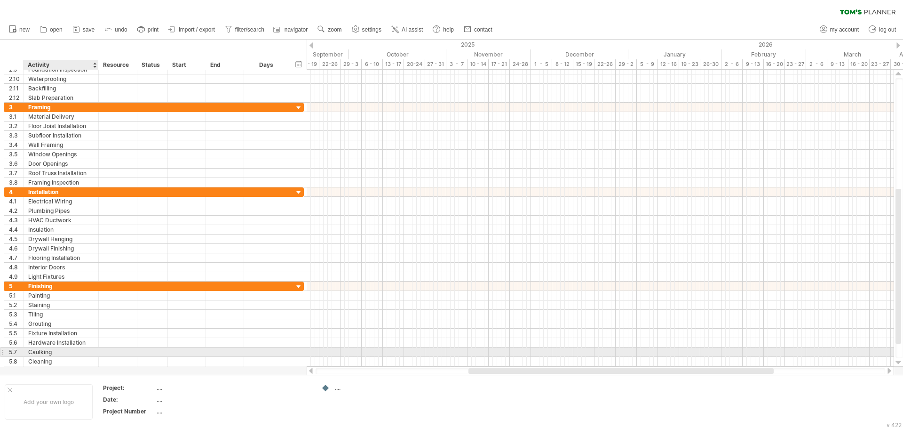
click at [56, 354] on div "Caulking" at bounding box center [60, 351] width 65 height 9
drag, startPoint x: 37, startPoint y: 352, endPoint x: 19, endPoint y: 352, distance: 17.9
click at [20, 352] on div "5.7 ******** Caulking" at bounding box center [154, 352] width 300 height 10
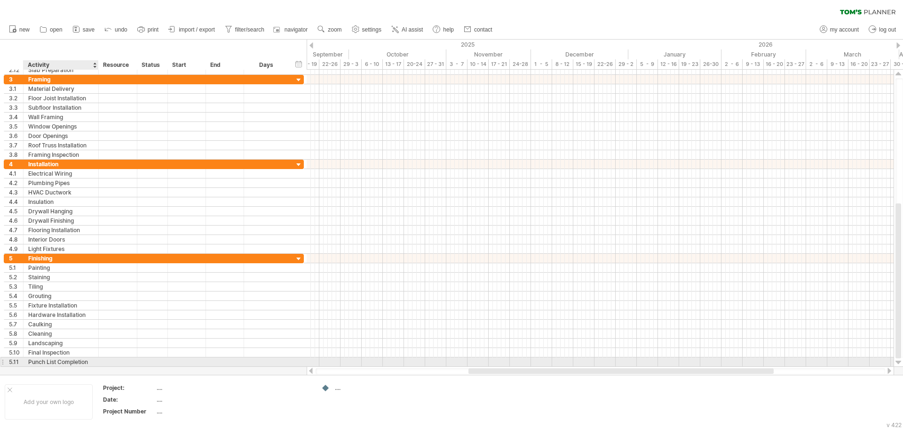
click at [74, 362] on div "Punch List Completion" at bounding box center [60, 361] width 65 height 9
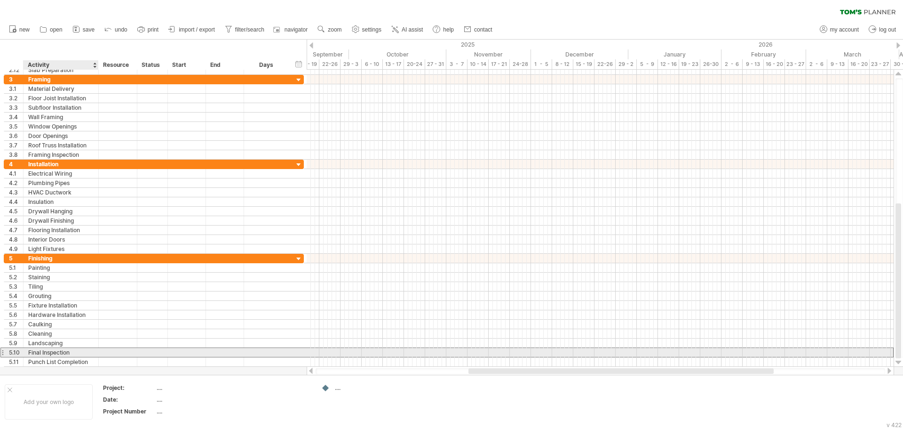
click at [64, 353] on div "Final Inspection" at bounding box center [60, 352] width 65 height 9
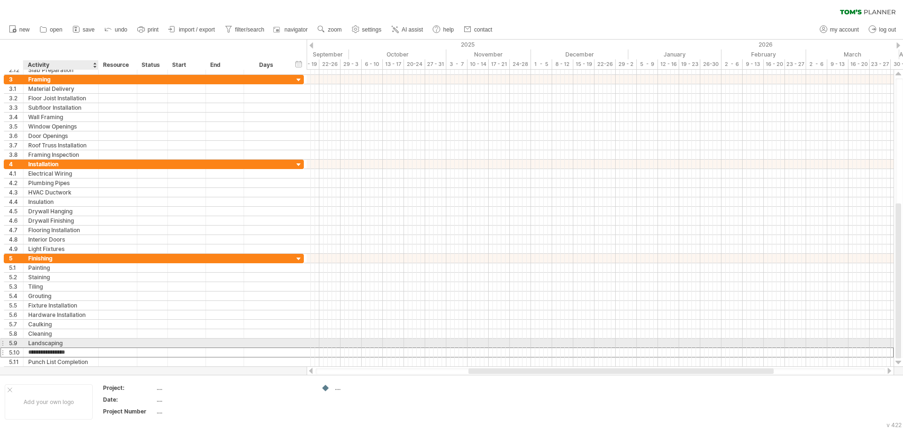
click at [59, 342] on div "Landscaping" at bounding box center [60, 342] width 65 height 9
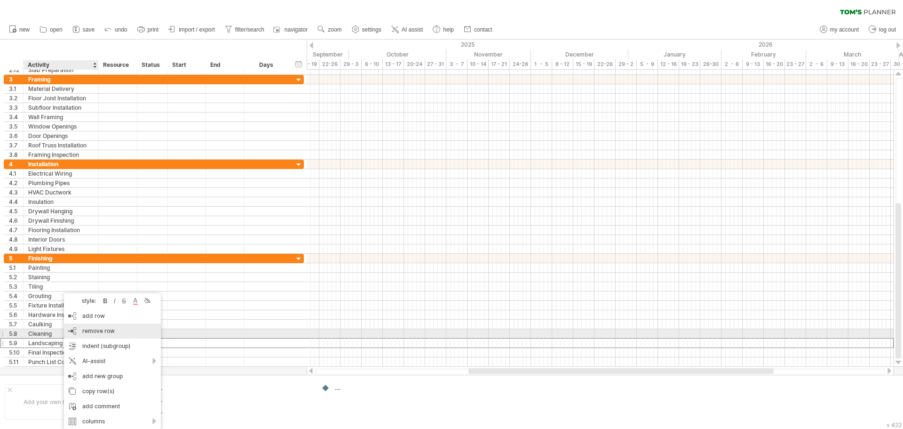
click at [108, 330] on span "remove row" at bounding box center [98, 330] width 32 height 7
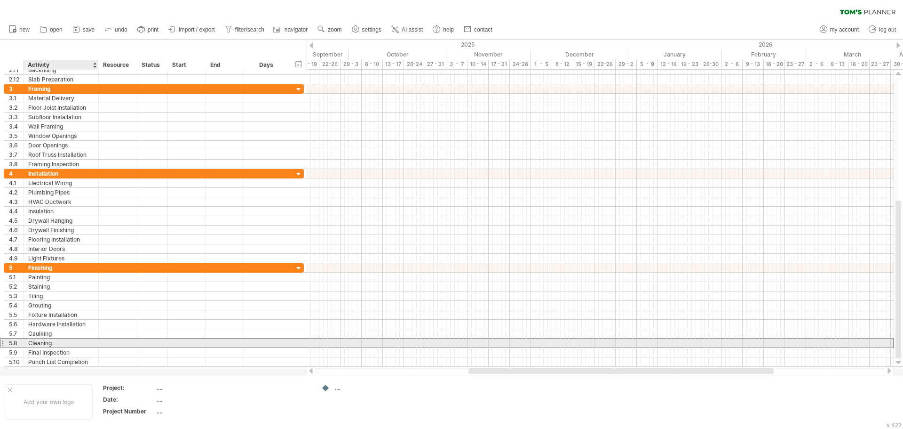
click at [50, 343] on div "Cleaning" at bounding box center [60, 342] width 65 height 9
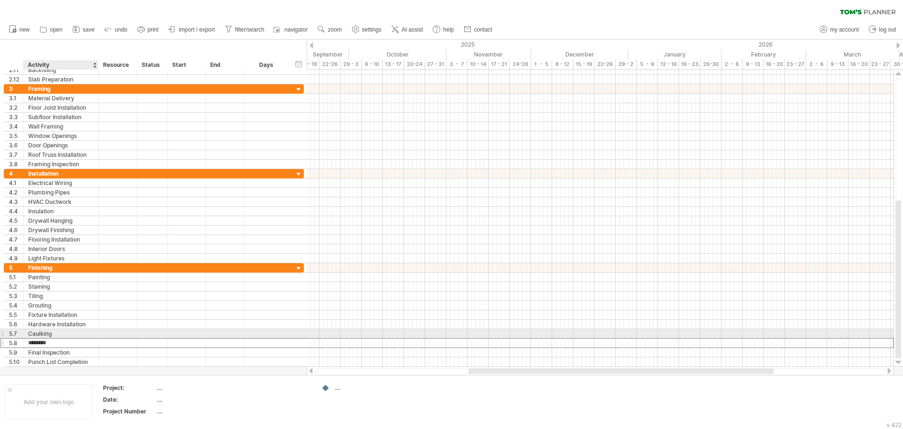
click at [54, 332] on div "Caulking" at bounding box center [60, 333] width 65 height 9
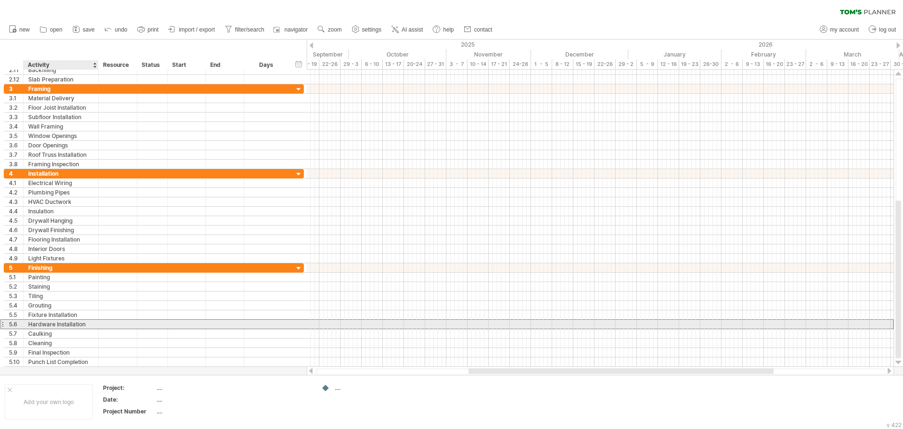
click at [59, 326] on div "Hardware Installation" at bounding box center [60, 323] width 65 height 9
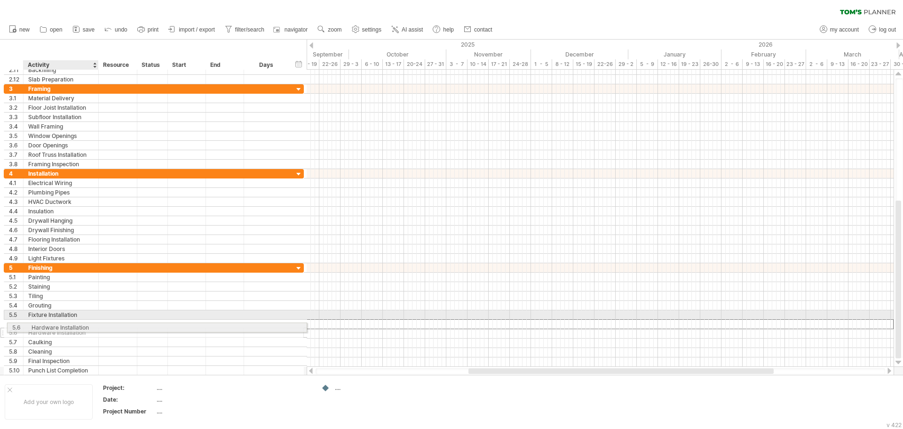
drag, startPoint x: 80, startPoint y: 321, endPoint x: 88, endPoint y: 326, distance: 9.0
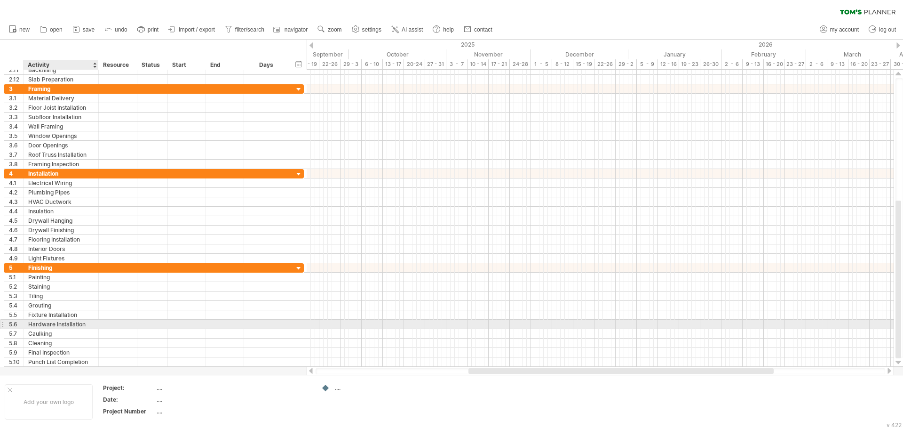
click at [84, 324] on div "Hardware Installation" at bounding box center [60, 323] width 65 height 9
drag, startPoint x: 84, startPoint y: 324, endPoint x: 37, endPoint y: 325, distance: 47.5
click at [37, 325] on input "**********" at bounding box center [60, 323] width 65 height 9
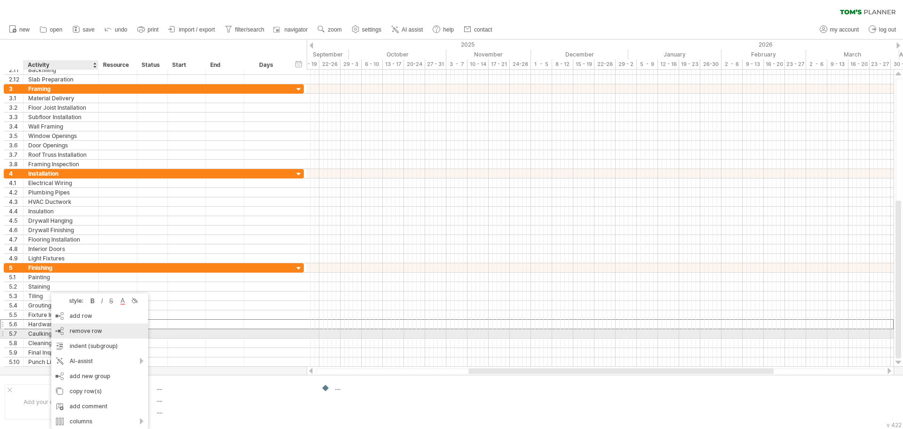
click at [90, 331] on span "remove row" at bounding box center [86, 330] width 32 height 7
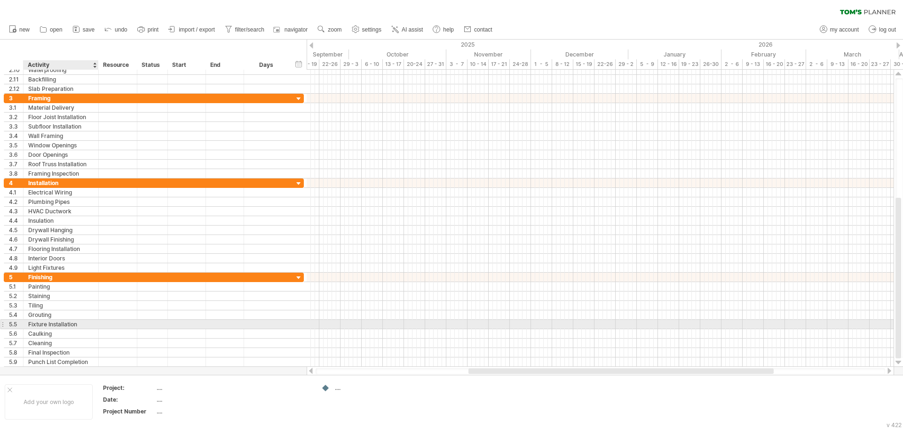
click at [55, 325] on div "Fixture Installation" at bounding box center [60, 323] width 65 height 9
click at [83, 326] on input "**********" at bounding box center [60, 323] width 65 height 9
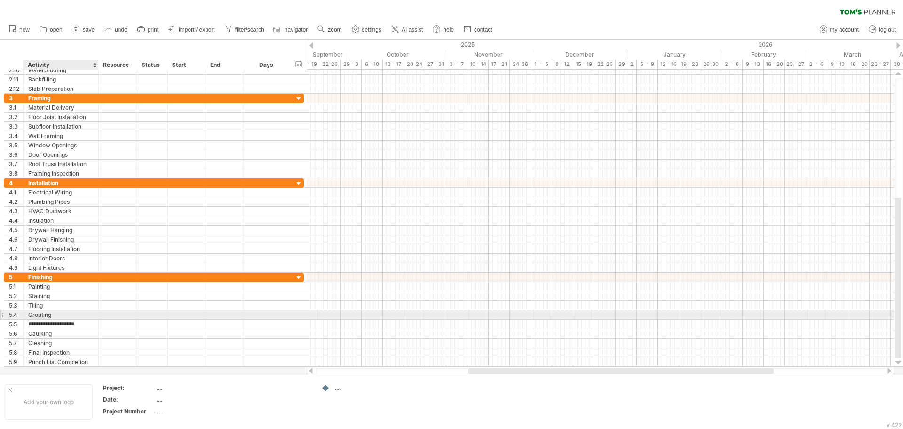
click at [44, 316] on div "Grouting" at bounding box center [60, 314] width 65 height 9
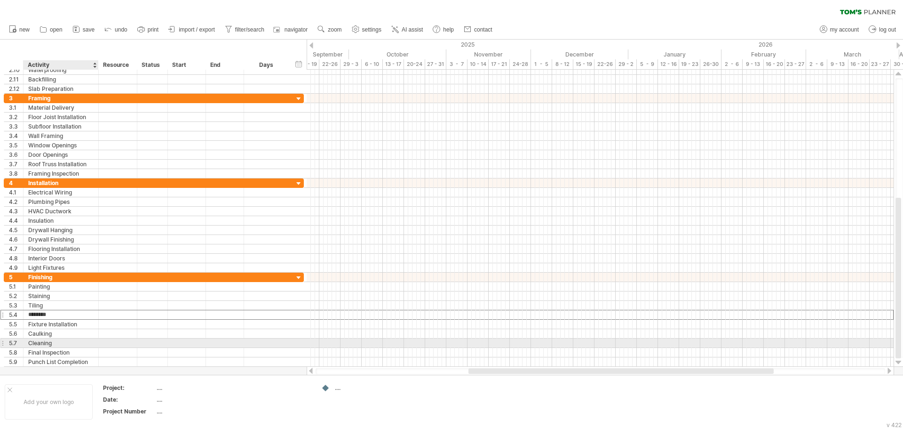
click at [47, 344] on div "Cleaning" at bounding box center [60, 342] width 65 height 9
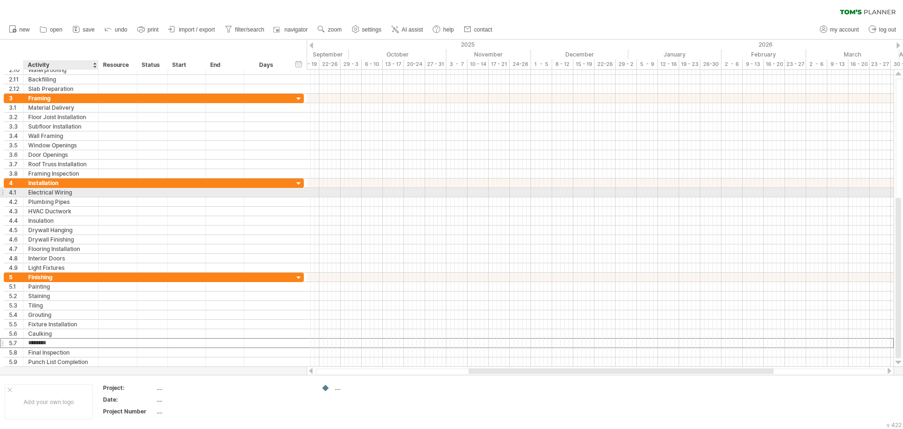
click at [59, 193] on div "Electrical Wiring" at bounding box center [60, 192] width 65 height 9
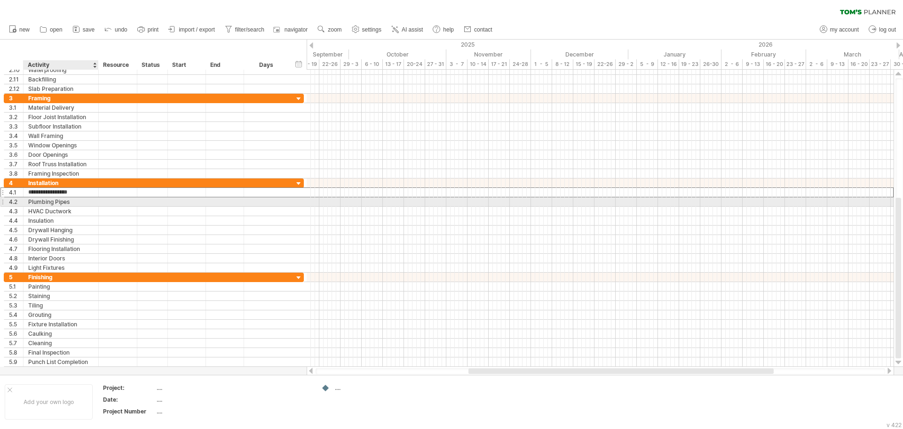
click at [60, 203] on div "Plumbing Pipes" at bounding box center [60, 201] width 65 height 9
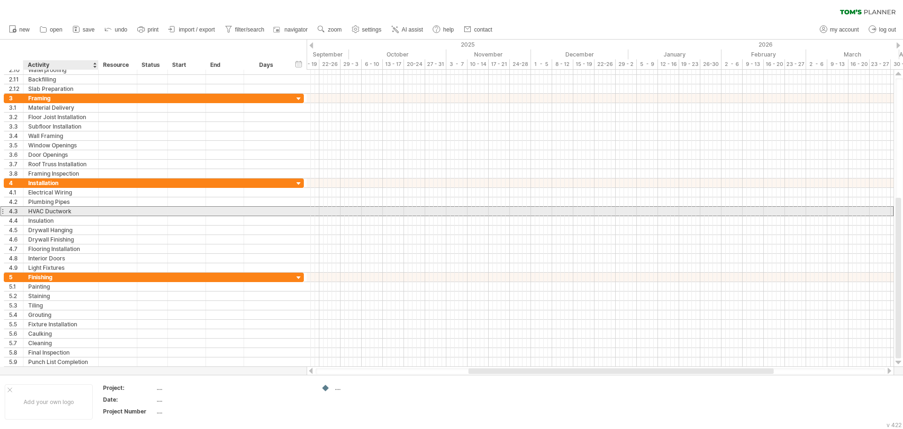
click at [61, 211] on div "HVAC Ductwork" at bounding box center [60, 211] width 65 height 9
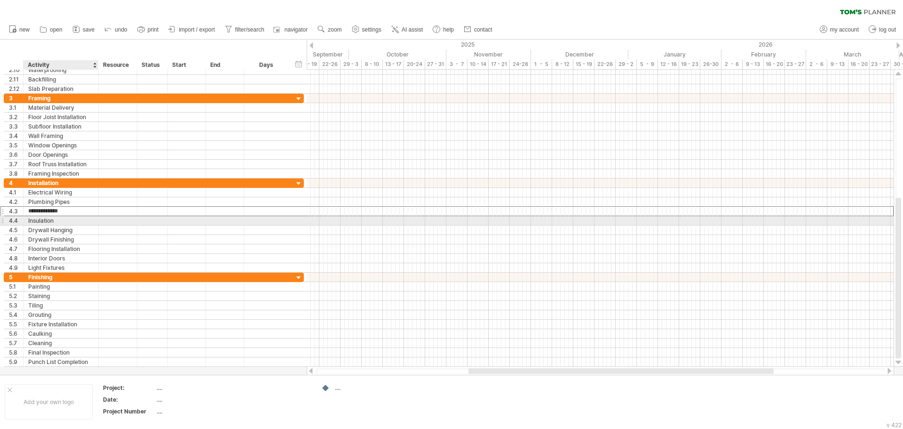
click at [65, 222] on div "Insulation" at bounding box center [60, 220] width 65 height 9
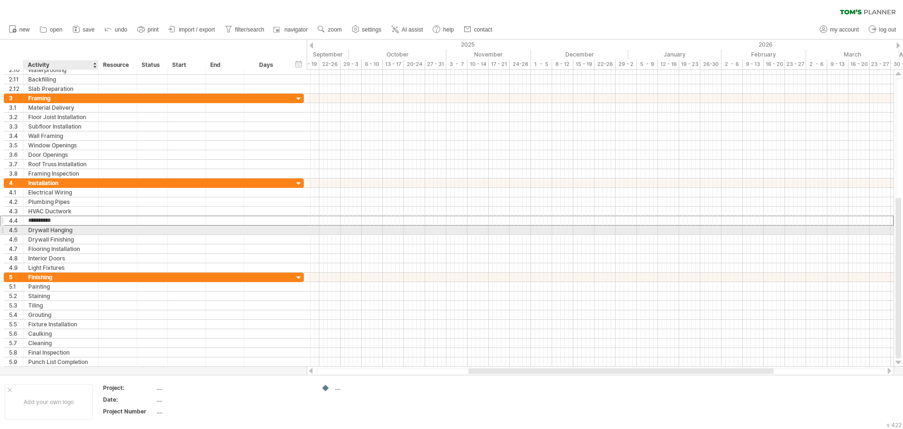
click at [63, 233] on div "Drywall Hanging" at bounding box center [60, 229] width 65 height 9
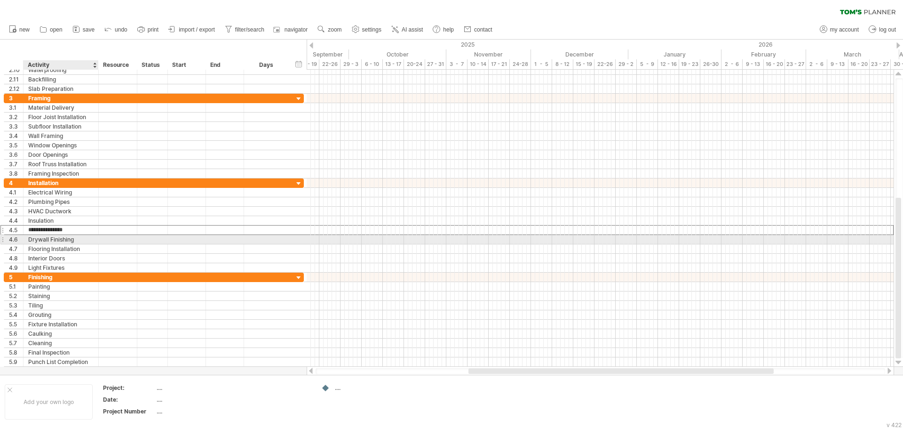
click at [65, 240] on div "Drywall Finishing" at bounding box center [60, 239] width 65 height 9
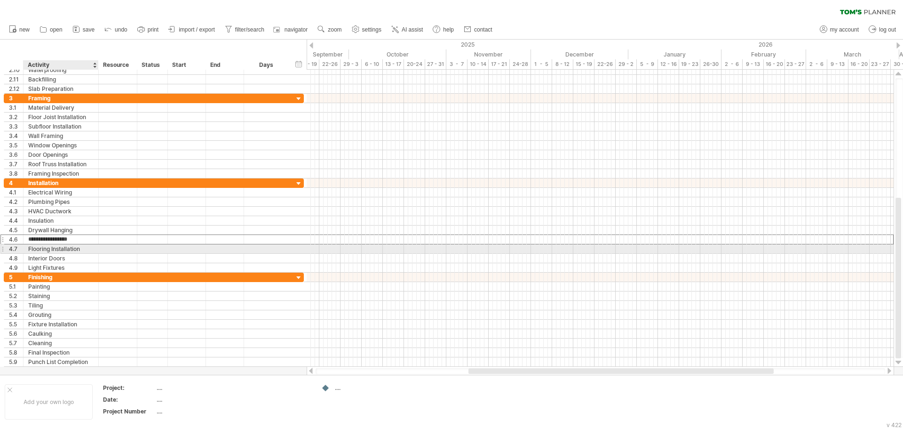
click at [59, 250] on div "Flooring Installation" at bounding box center [60, 248] width 65 height 9
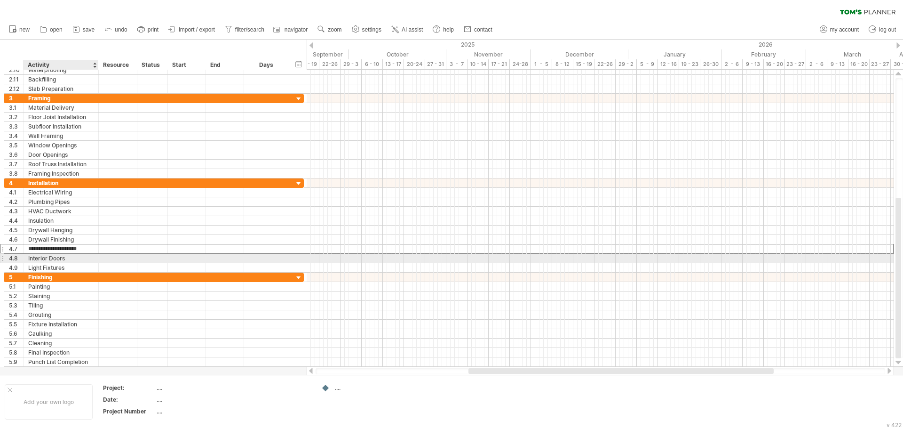
click at [51, 259] on div "Interior Doors" at bounding box center [60, 258] width 65 height 9
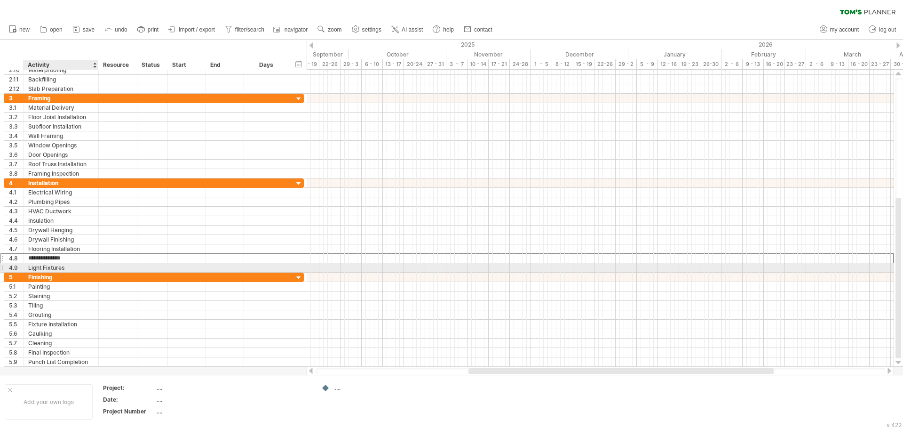
click at [48, 267] on div "Light Fixtures" at bounding box center [60, 267] width 65 height 9
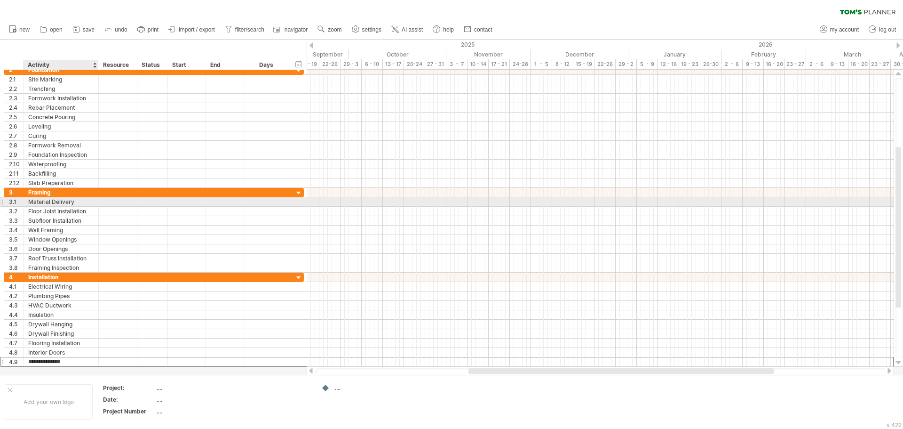
click at [55, 203] on div "Material Delivery" at bounding box center [60, 201] width 65 height 9
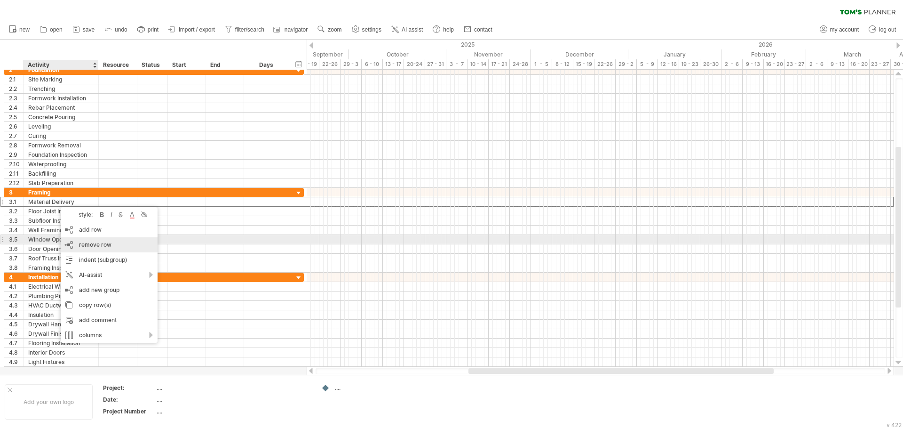
click at [94, 244] on span "remove row" at bounding box center [95, 244] width 32 height 7
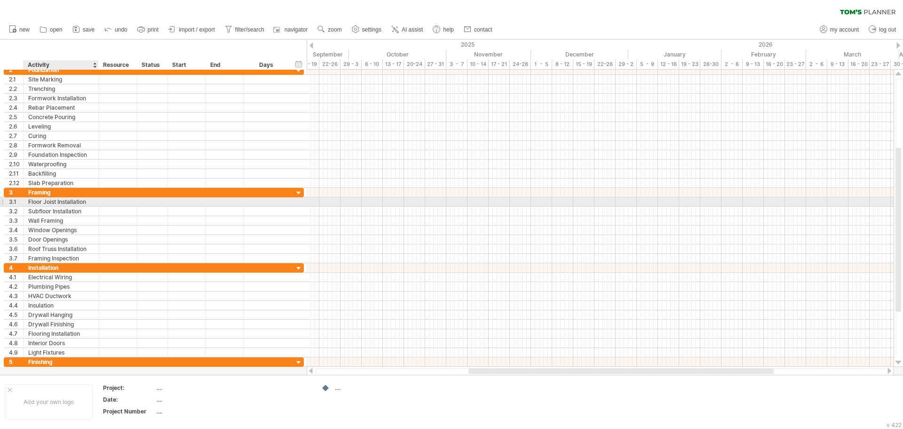
click at [52, 203] on div "Floor Joist Installation" at bounding box center [60, 201] width 65 height 9
drag, startPoint x: 88, startPoint y: 203, endPoint x: 27, endPoint y: 202, distance: 61.2
click at [27, 202] on div "**********" at bounding box center [61, 201] width 75 height 9
click at [73, 203] on div "Floor Joist Installation" at bounding box center [60, 201] width 65 height 9
click at [87, 204] on input "**********" at bounding box center [60, 201] width 65 height 9
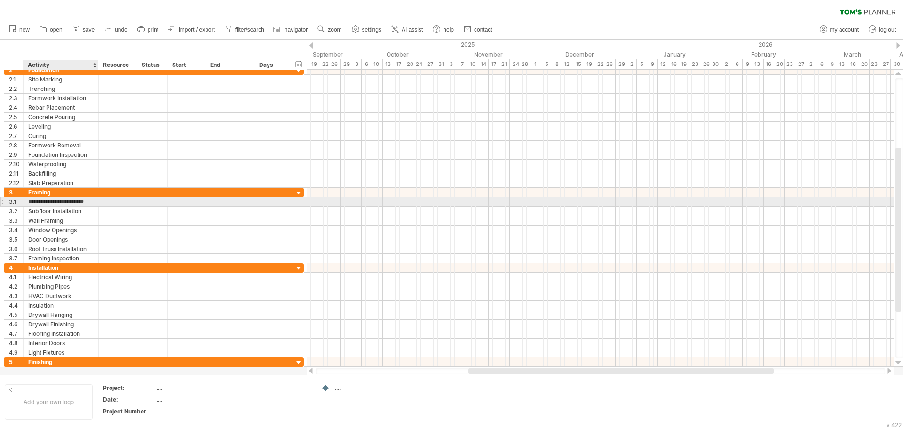
click at [48, 202] on input "**********" at bounding box center [60, 201] width 65 height 9
click at [42, 202] on input "**********" at bounding box center [60, 201] width 65 height 9
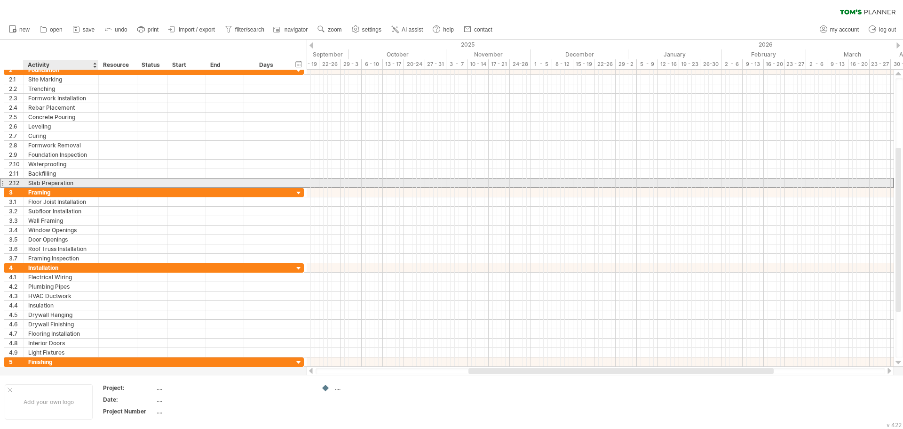
click at [61, 181] on div "Slab Preparation" at bounding box center [60, 182] width 65 height 9
click at [72, 183] on input "**********" at bounding box center [60, 182] width 65 height 9
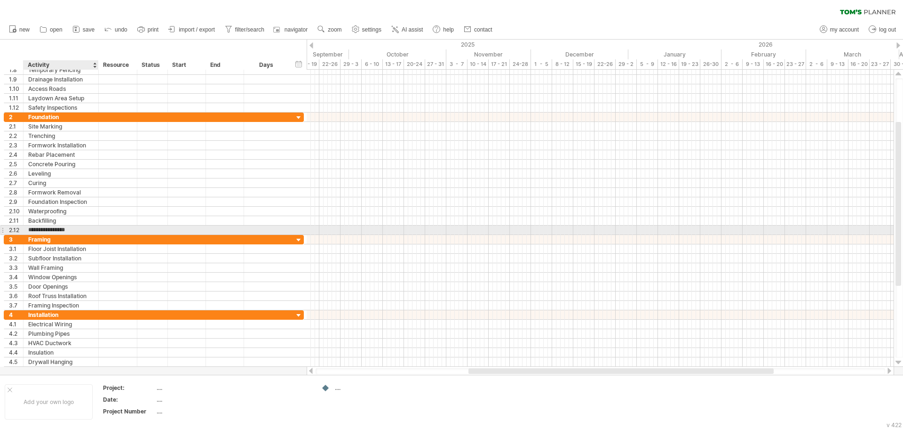
click at [76, 231] on input "**********" at bounding box center [60, 229] width 65 height 9
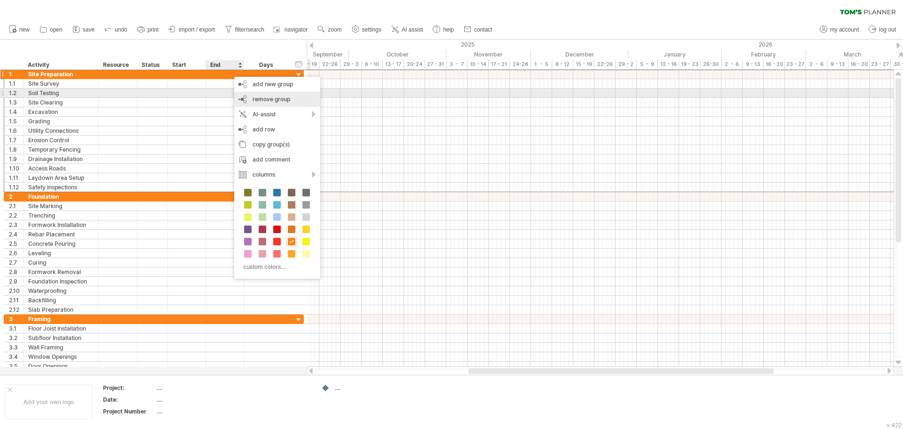
click at [265, 96] on span "remove group" at bounding box center [272, 98] width 38 height 7
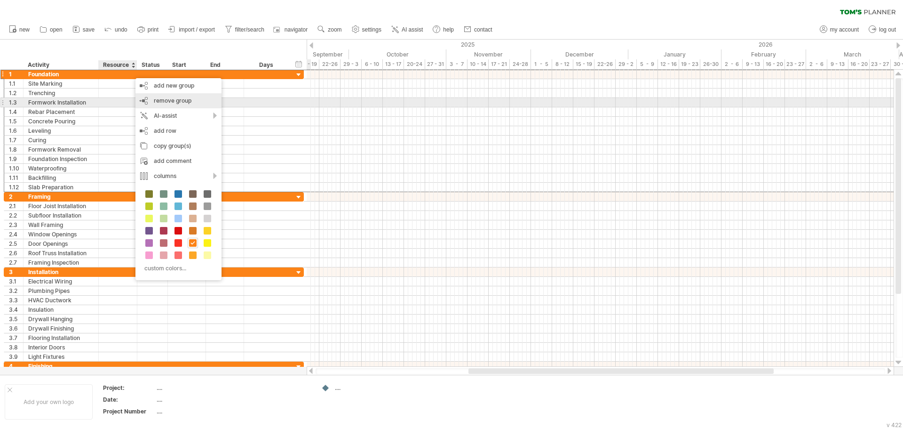
click at [182, 104] on div "remove group remove selected groups" at bounding box center [178, 100] width 86 height 15
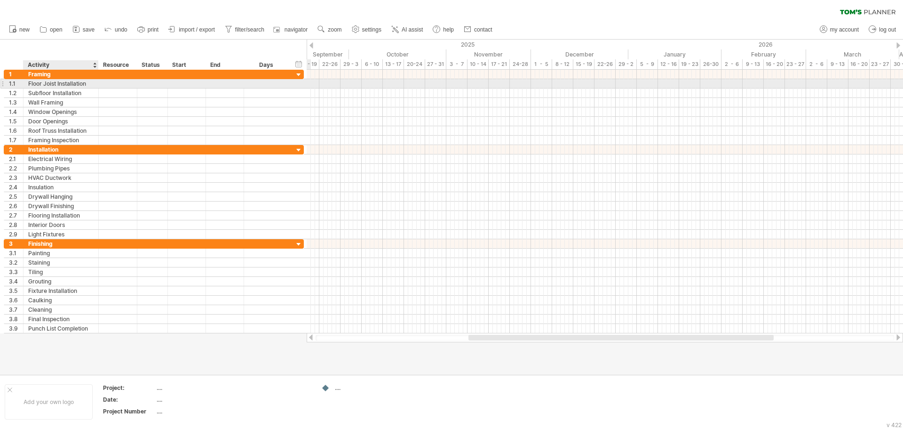
click at [83, 86] on div "Floor Joist Installation" at bounding box center [60, 83] width 65 height 9
click at [42, 85] on input "**********" at bounding box center [60, 83] width 65 height 9
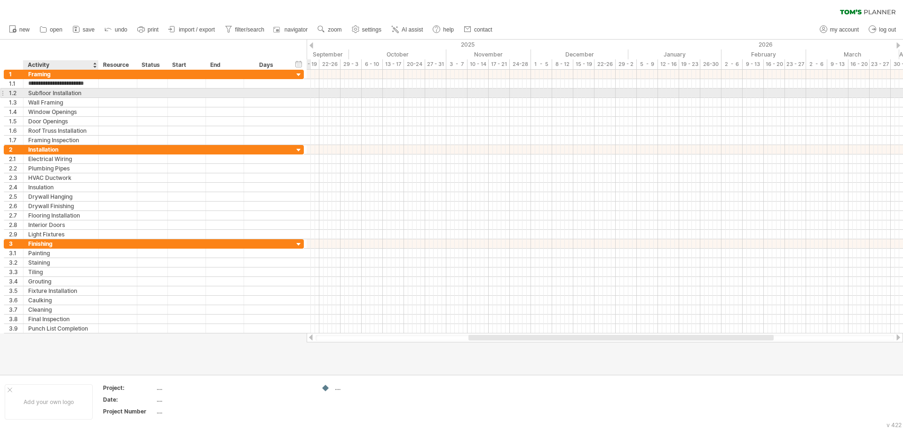
click at [76, 95] on div "Subfloor Installation" at bounding box center [60, 92] width 65 height 9
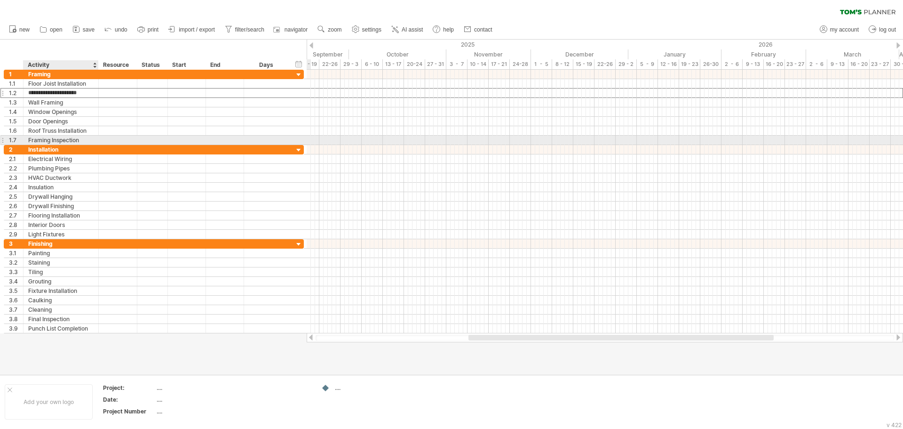
click at [81, 138] on div "Framing Inspection" at bounding box center [60, 139] width 65 height 9
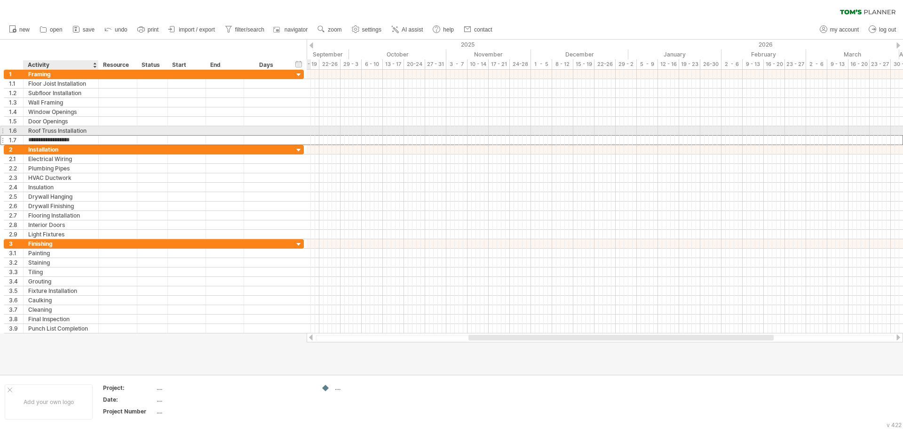
click at [86, 131] on div "Roof Truss Installation" at bounding box center [60, 130] width 65 height 9
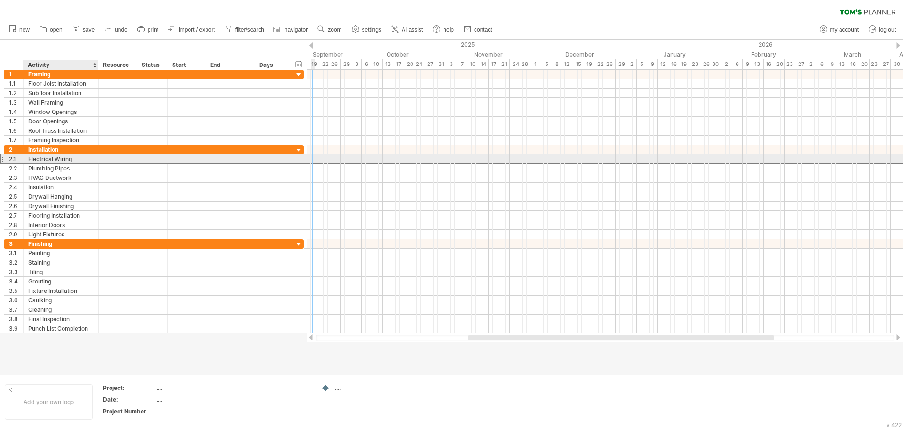
click at [44, 159] on div "Electrical Wiring" at bounding box center [60, 158] width 65 height 9
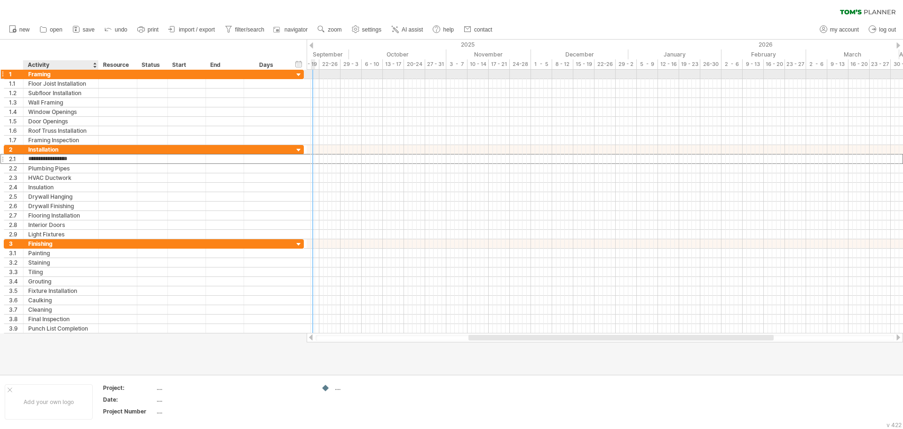
click at [48, 75] on div "Framing" at bounding box center [60, 74] width 65 height 9
click at [56, 245] on div "Finishing" at bounding box center [60, 243] width 65 height 9
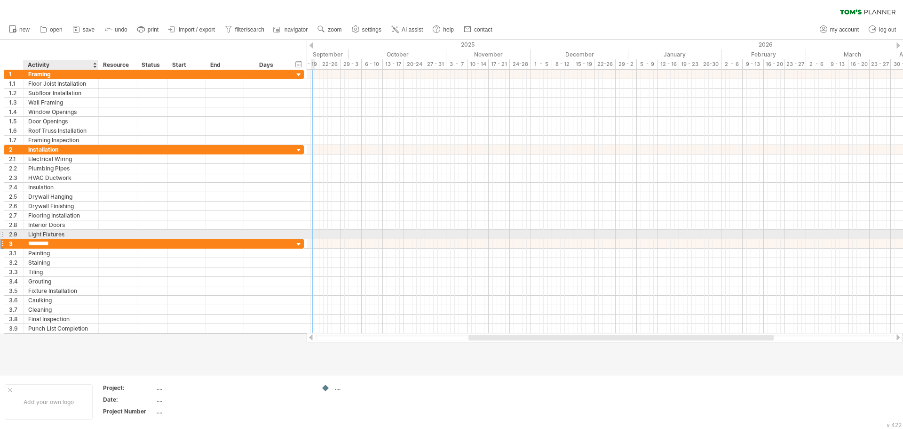
drag, startPoint x: 56, startPoint y: 245, endPoint x: 58, endPoint y: 233, distance: 11.9
click at [58, 233] on div "**********" at bounding box center [154, 201] width 301 height 263
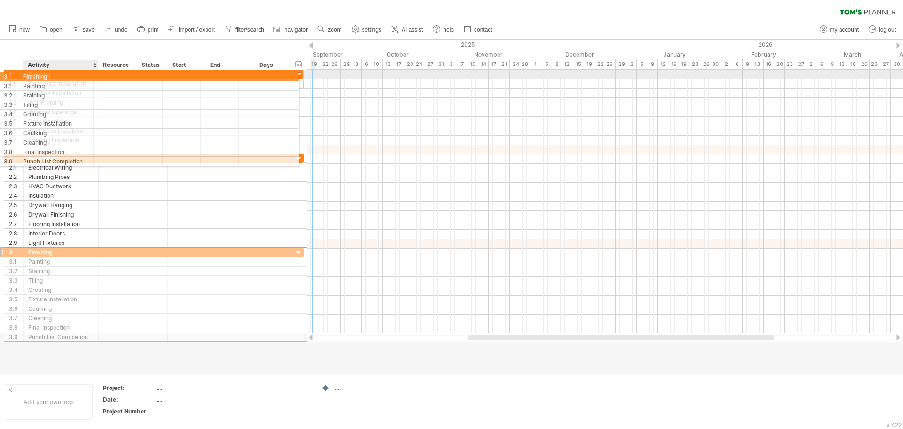
drag, startPoint x: 56, startPoint y: 245, endPoint x: 48, endPoint y: 75, distance: 170.5
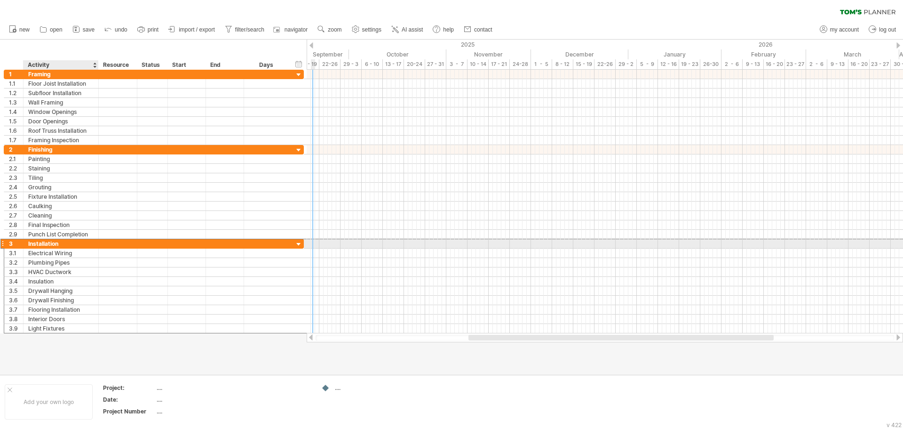
click at [65, 246] on div "Installation" at bounding box center [60, 243] width 65 height 9
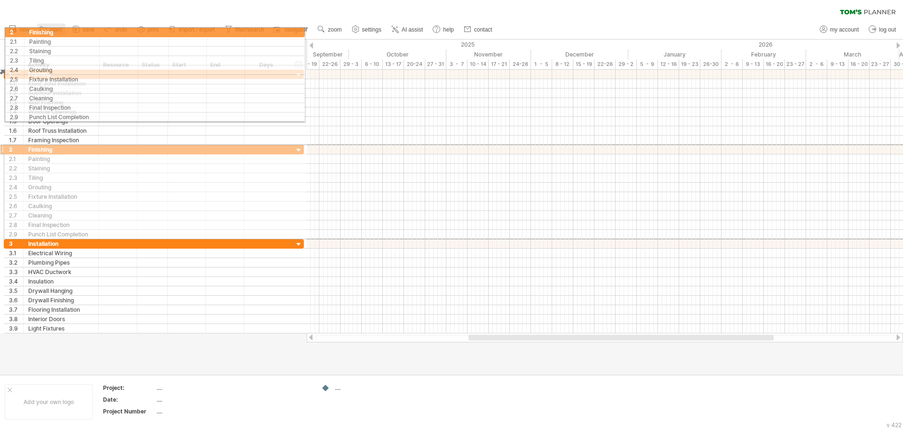
drag, startPoint x: 58, startPoint y: 153, endPoint x: 56, endPoint y: 31, distance: 122.3
click at [56, 31] on div "Trying to reach [DOMAIN_NAME] Connected again... 0% clear filter new 1" at bounding box center [451, 214] width 903 height 429
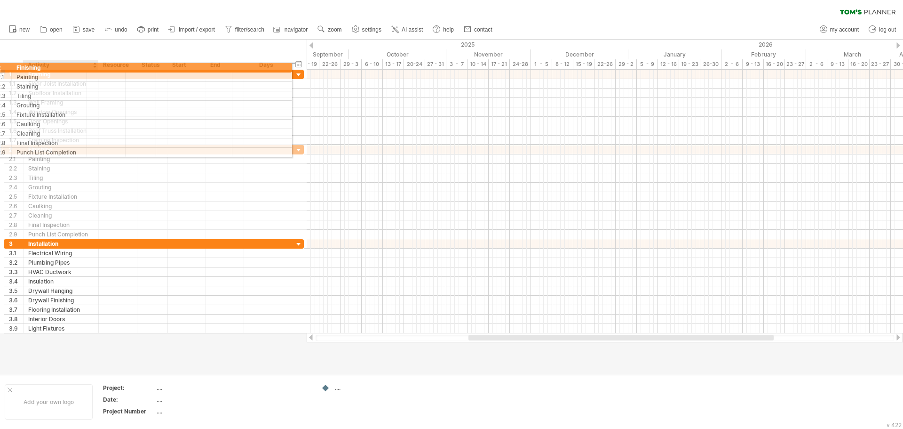
drag, startPoint x: 67, startPoint y: 125, endPoint x: 50, endPoint y: 66, distance: 61.3
click at [50, 66] on div "Trying to reach [DOMAIN_NAME] Connected again... 0% clear filter new 1" at bounding box center [451, 214] width 903 height 429
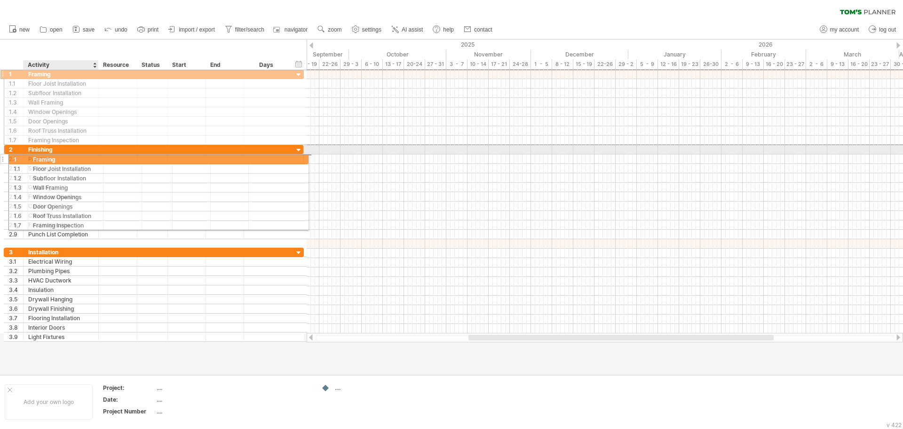
drag, startPoint x: 53, startPoint y: 77, endPoint x: 55, endPoint y: 158, distance: 80.5
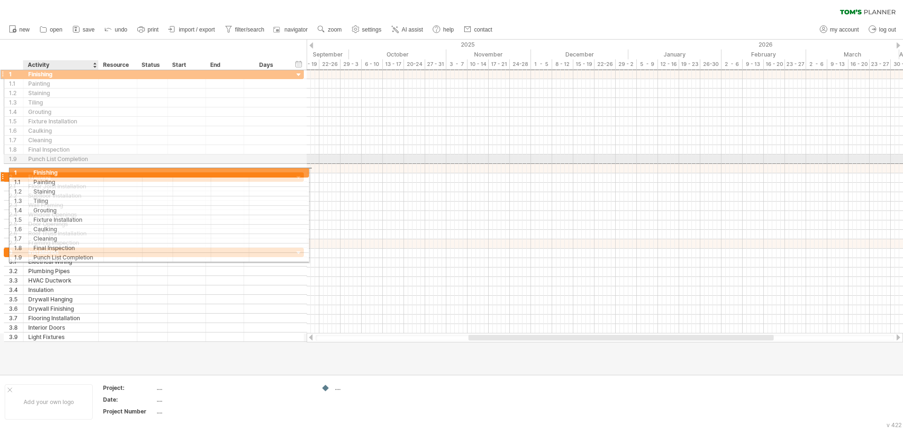
drag, startPoint x: 62, startPoint y: 76, endPoint x: 64, endPoint y: 171, distance: 95.1
click at [64, 171] on div "**********" at bounding box center [154, 205] width 301 height 272
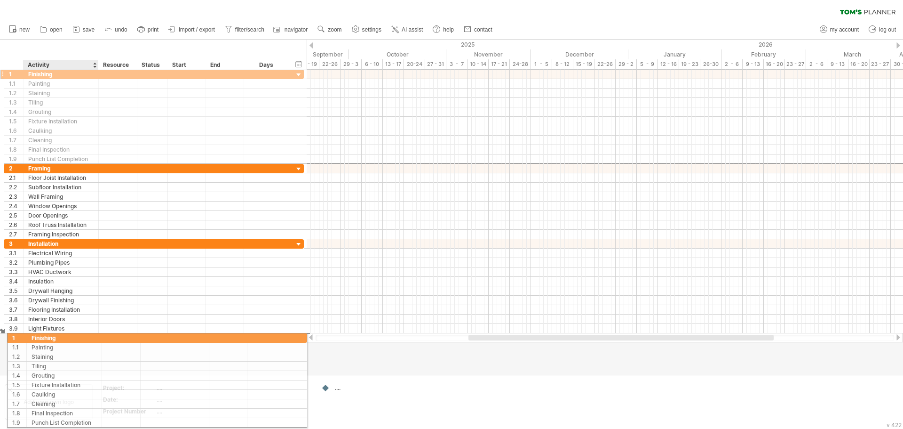
drag, startPoint x: 55, startPoint y: 73, endPoint x: 56, endPoint y: 336, distance: 263.0
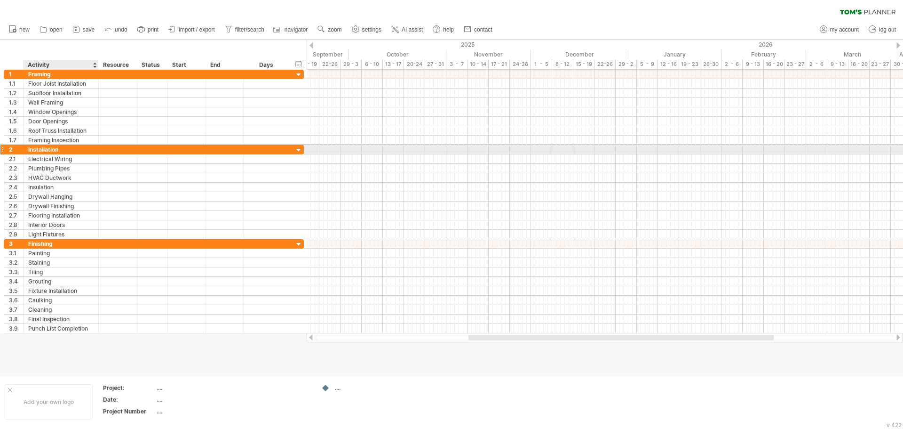
click at [65, 153] on div "Installation" at bounding box center [60, 149] width 65 height 9
click at [69, 152] on input "**********" at bounding box center [60, 149] width 65 height 9
drag, startPoint x: 69, startPoint y: 152, endPoint x: 59, endPoint y: 143, distance: 13.6
click at [59, 143] on div "**********" at bounding box center [154, 201] width 301 height 263
click at [63, 151] on div "Installation" at bounding box center [60, 149] width 65 height 9
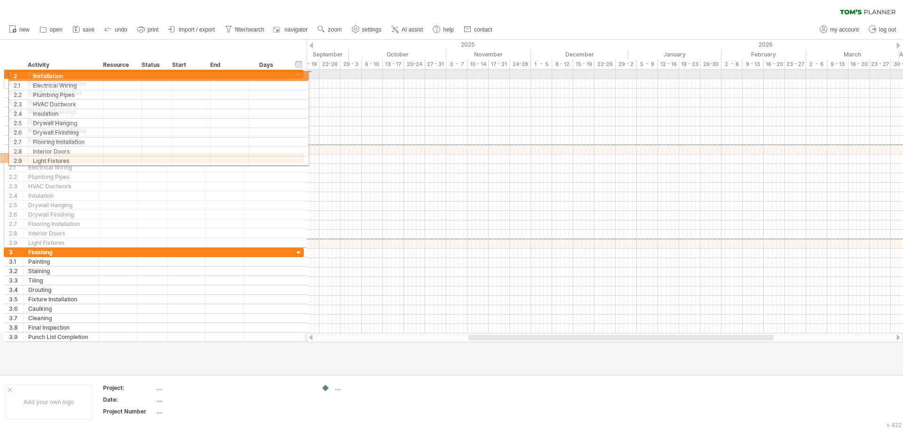
drag, startPoint x: 2, startPoint y: 149, endPoint x: 4, endPoint y: 74, distance: 74.8
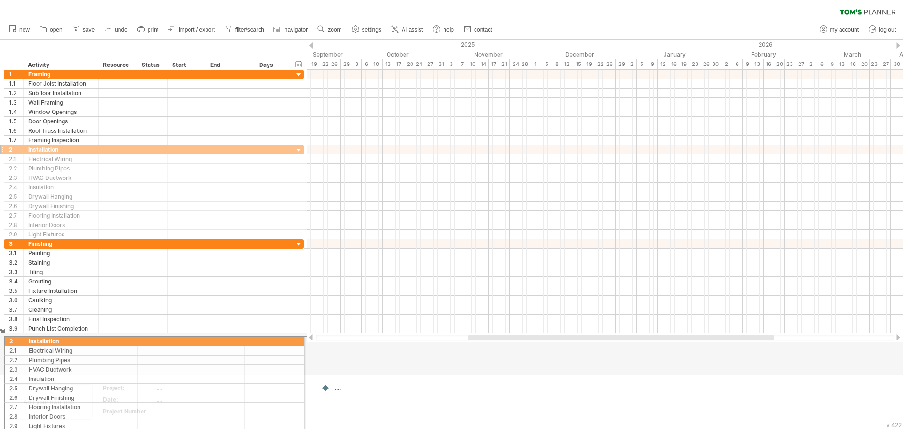
drag, startPoint x: 6, startPoint y: 150, endPoint x: 2, endPoint y: 342, distance: 191.5
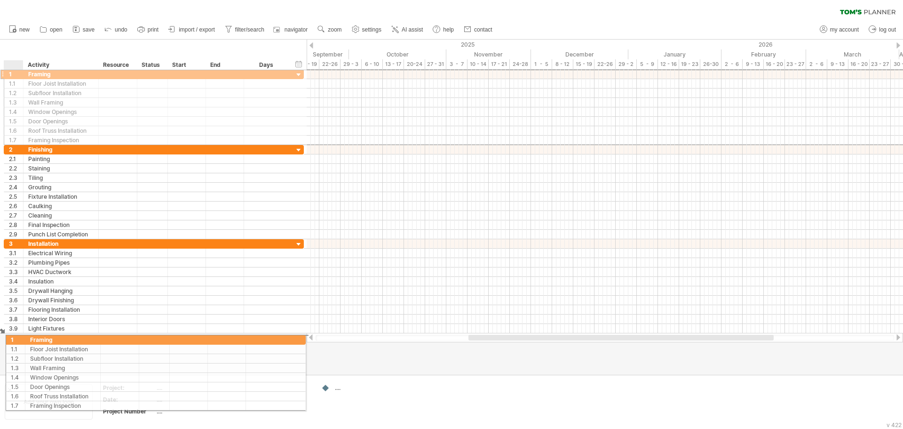
drag, startPoint x: 24, startPoint y: 74, endPoint x: 22, endPoint y: 339, distance: 264.4
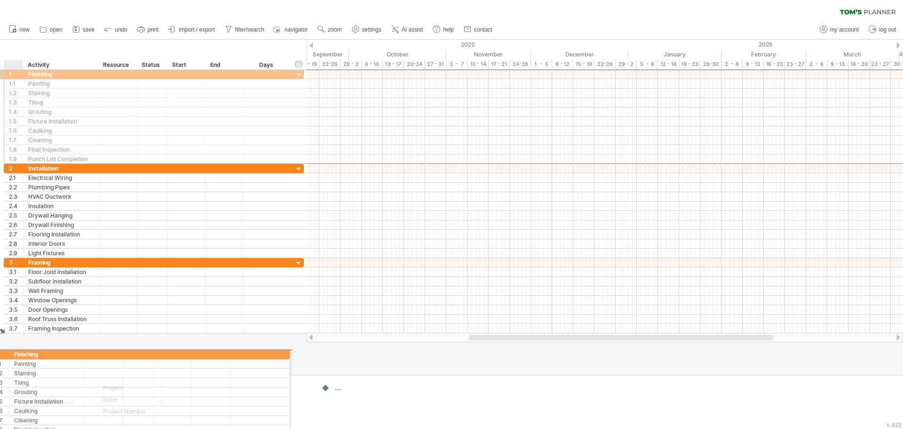
drag, startPoint x: 39, startPoint y: 75, endPoint x: 22, endPoint y: 352, distance: 278.1
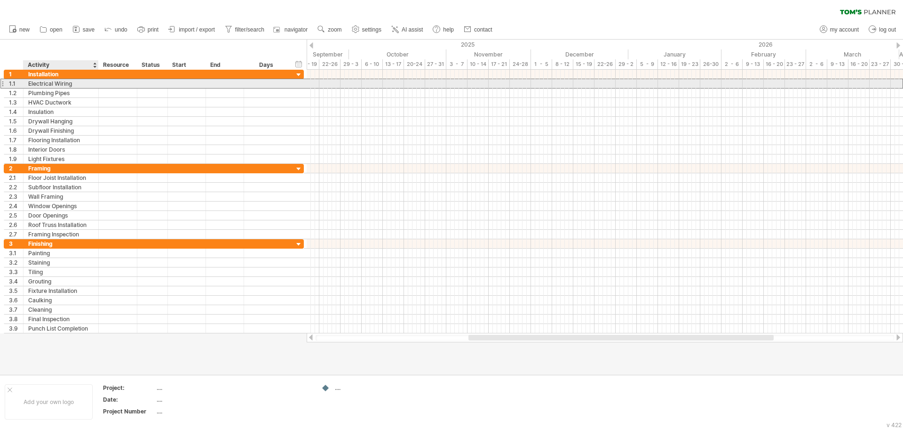
click at [48, 80] on div "Electrical Wiring" at bounding box center [60, 83] width 65 height 9
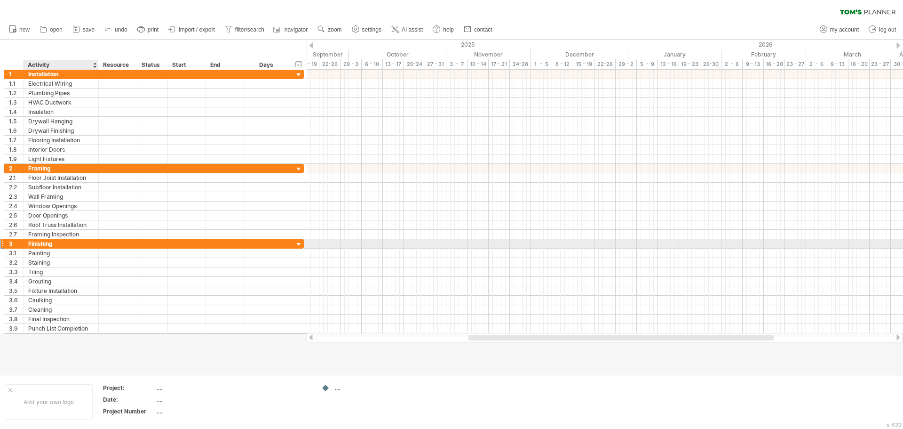
click at [55, 246] on div "Finishing" at bounding box center [60, 243] width 65 height 9
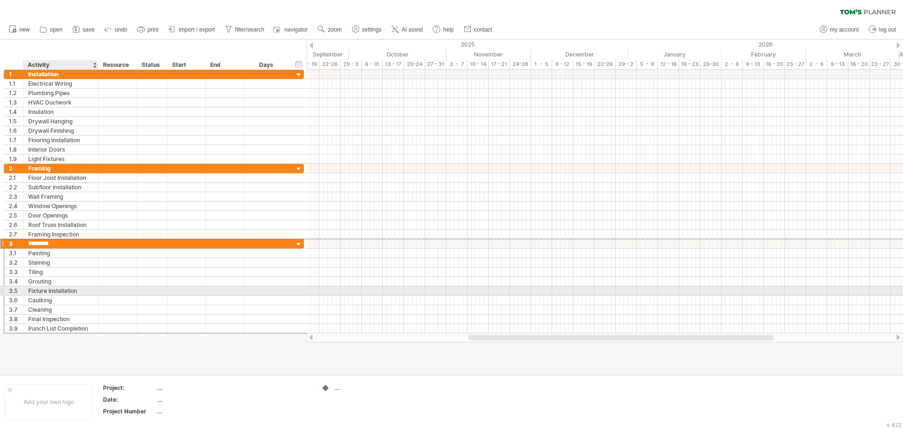
click at [45, 292] on div "Fixture Installation" at bounding box center [60, 290] width 65 height 9
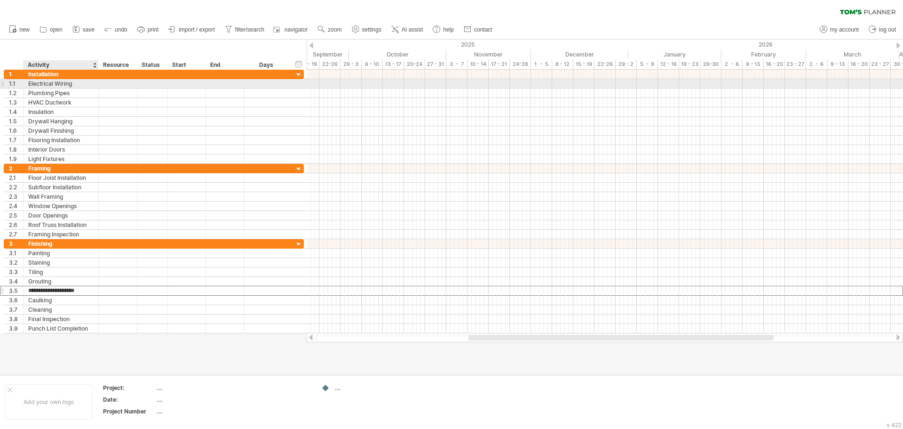
click at [39, 87] on div "Electrical Wiring" at bounding box center [60, 83] width 65 height 9
click at [58, 85] on input "**********" at bounding box center [60, 83] width 65 height 9
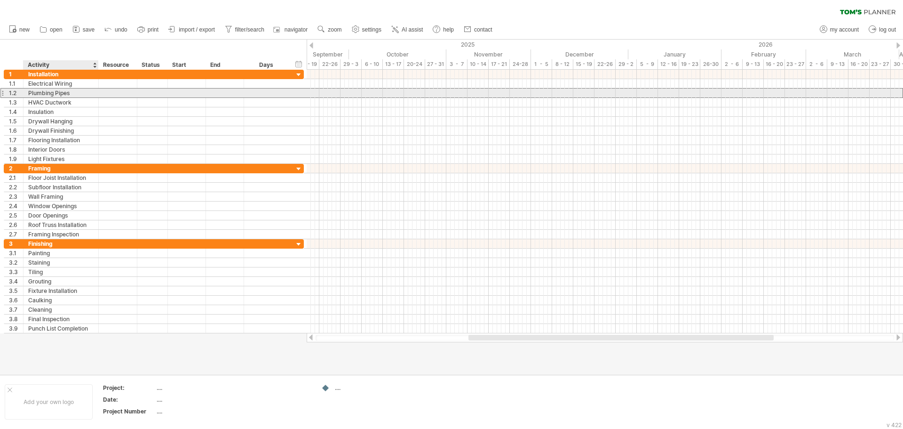
click at [60, 95] on div "Plumbing Pipes" at bounding box center [60, 92] width 65 height 9
click at [96, 86] on div at bounding box center [97, 83] width 5 height 9
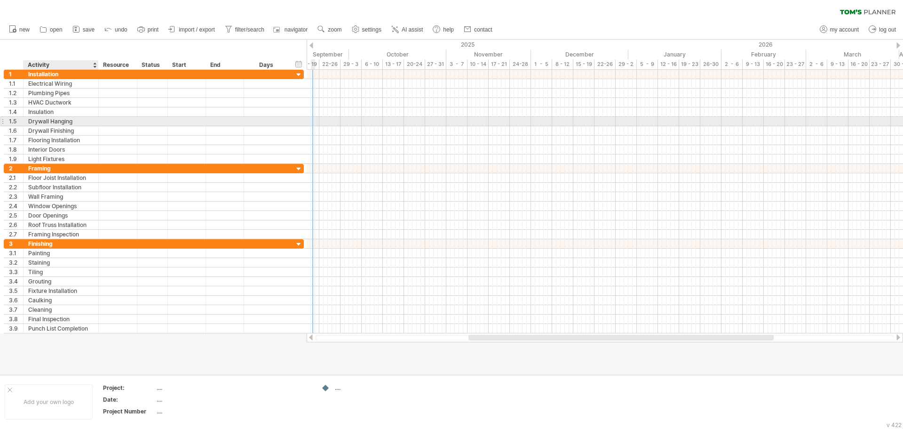
click at [61, 120] on div "Drywall Hanging" at bounding box center [60, 121] width 65 height 9
click at [72, 121] on input "**********" at bounding box center [60, 121] width 65 height 9
click at [73, 122] on input "**********" at bounding box center [60, 121] width 65 height 9
click at [83, 120] on input "**********" at bounding box center [60, 121] width 65 height 9
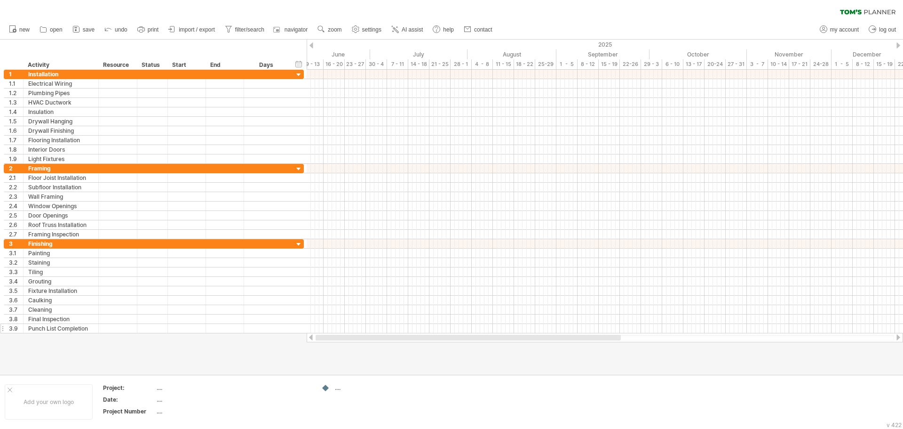
drag, startPoint x: 598, startPoint y: 336, endPoint x: 238, endPoint y: 326, distance: 360.0
click at [319, 334] on div at bounding box center [605, 337] width 596 height 9
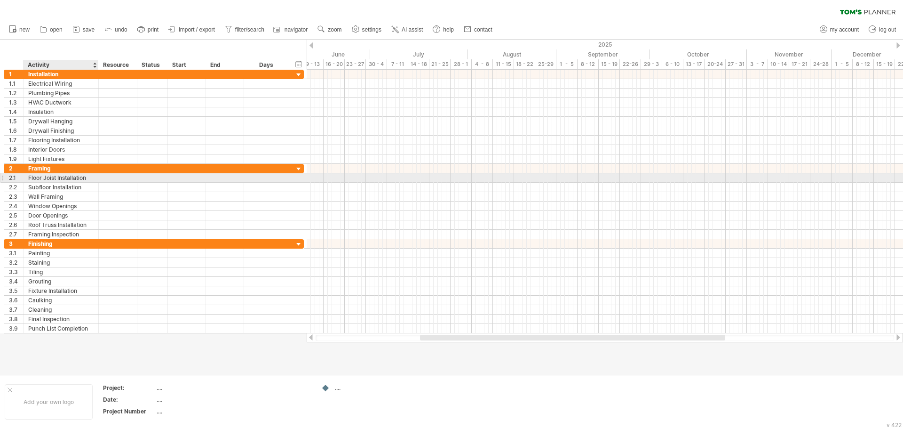
click at [68, 179] on div "Floor Joist Installation" at bounding box center [60, 177] width 65 height 9
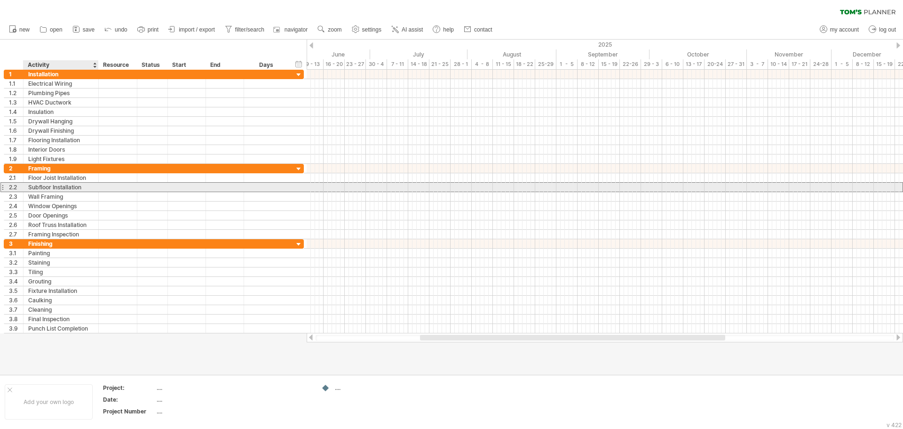
click at [65, 191] on div "**********" at bounding box center [154, 187] width 300 height 10
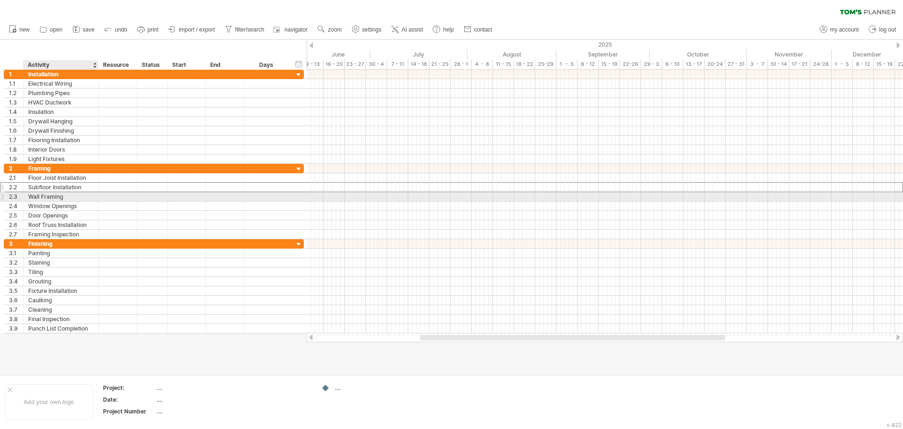
click at [64, 200] on div "Wall Framing" at bounding box center [60, 196] width 65 height 9
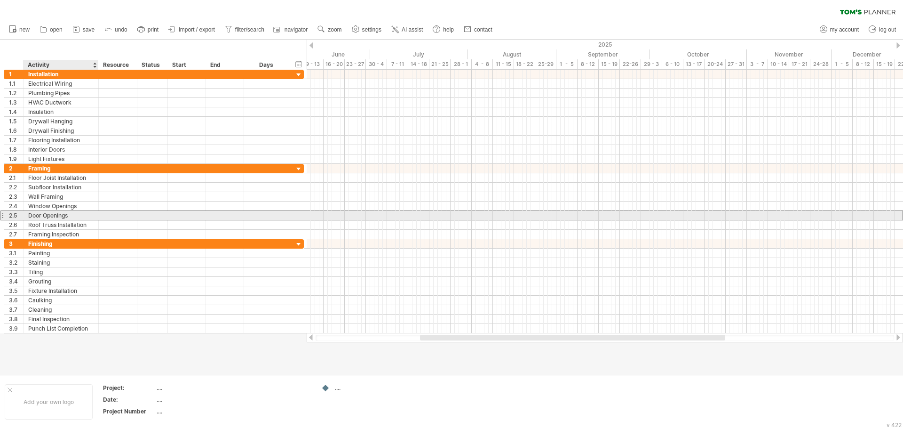
click at [64, 219] on div "Door Openings" at bounding box center [60, 215] width 65 height 9
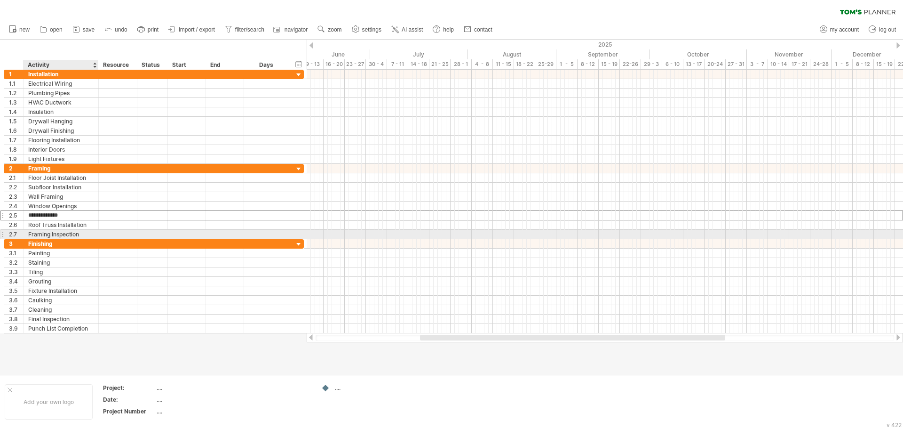
click at [62, 235] on div "Framing Inspection" at bounding box center [60, 234] width 65 height 9
click at [160, 389] on div "...." at bounding box center [196, 387] width 79 height 8
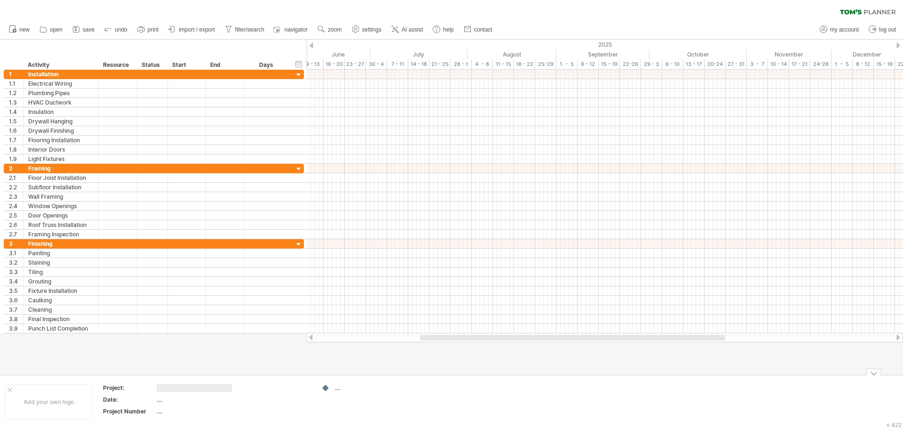
click at [333, 388] on div "...." at bounding box center [353, 387] width 65 height 8
click at [327, 388] on div at bounding box center [325, 387] width 9 height 9
click at [339, 389] on div "...." at bounding box center [360, 387] width 51 height 8
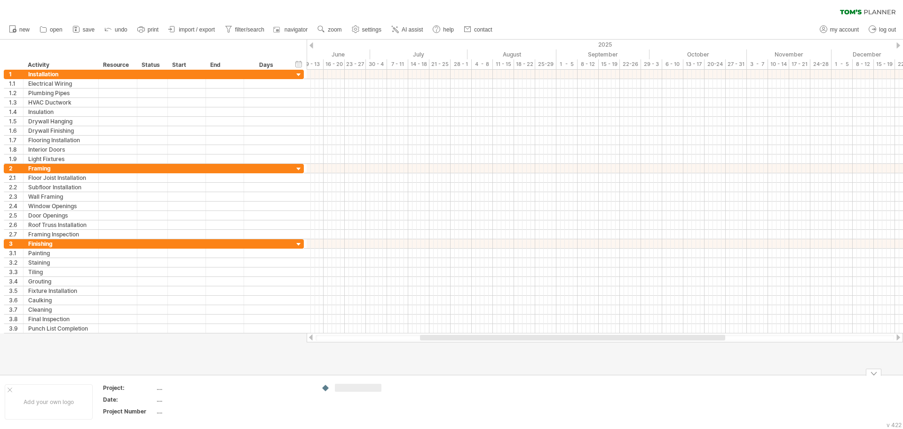
click at [339, 389] on input "text" at bounding box center [358, 387] width 47 height 8
click at [318, 394] on td at bounding box center [354, 401] width 74 height 36
click at [116, 389] on div "Project:" at bounding box center [129, 387] width 52 height 8
click at [162, 387] on div "...." at bounding box center [196, 387] width 79 height 8
click at [153, 400] on div "Date:" at bounding box center [129, 399] width 52 height 8
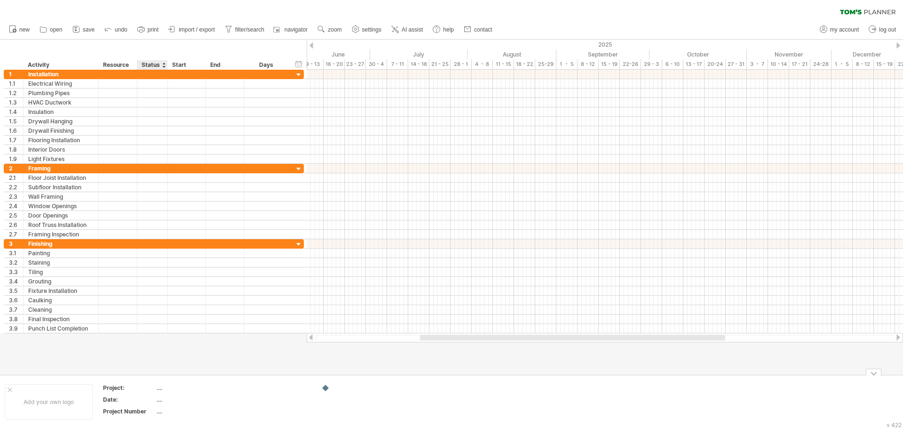
click at [157, 410] on div "...." at bounding box center [196, 411] width 79 height 8
click at [129, 396] on div "Date:" at bounding box center [129, 399] width 52 height 8
click at [71, 401] on div "Add your own logo" at bounding box center [49, 401] width 88 height 35
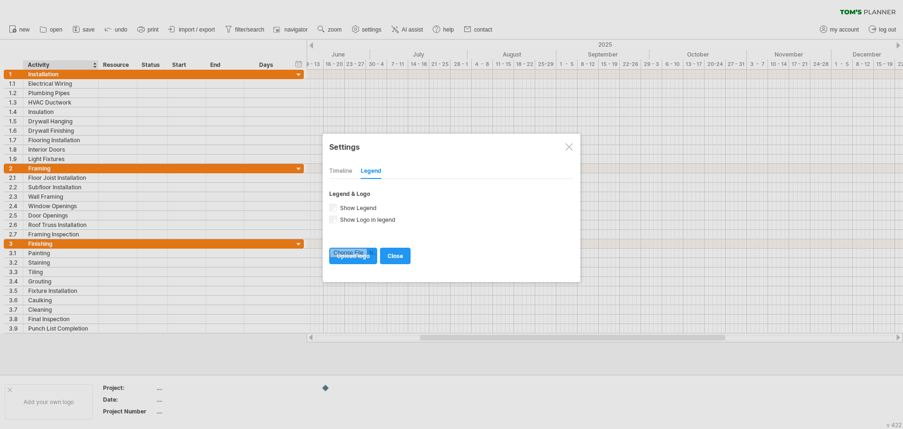
click at [344, 169] on div "Timeline" at bounding box center [340, 171] width 23 height 15
select select "*"
select select "**"
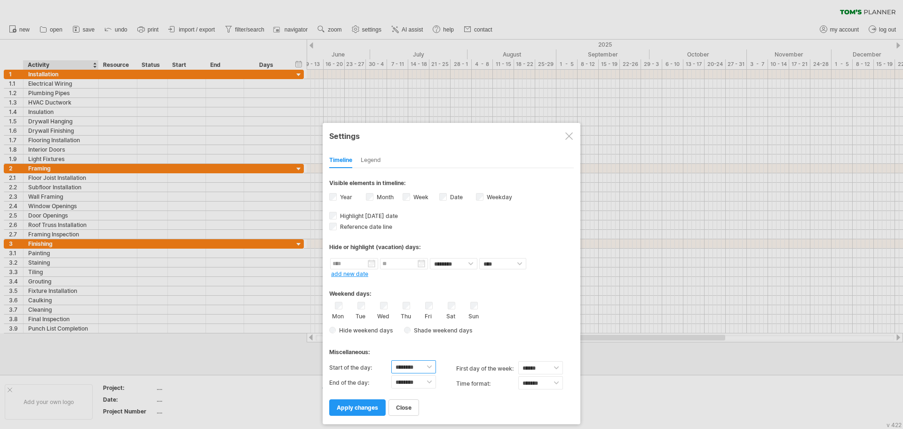
click at [429, 369] on select "******** ******** ******** ******** ******** ******** ******** ******** *******…" at bounding box center [413, 366] width 45 height 13
select select "*"
click at [391, 360] on select "******** ******** ******** ******** ******** ******** ******** ******** *******…" at bounding box center [413, 366] width 45 height 13
click at [428, 384] on select "******** ******** ******** ******** ******** ******** ******** ******** *******…" at bounding box center [413, 381] width 45 height 13
click at [391, 375] on select "******** ******** ******** ******** ******** ******** ******** ******** *******…" at bounding box center [413, 381] width 45 height 13
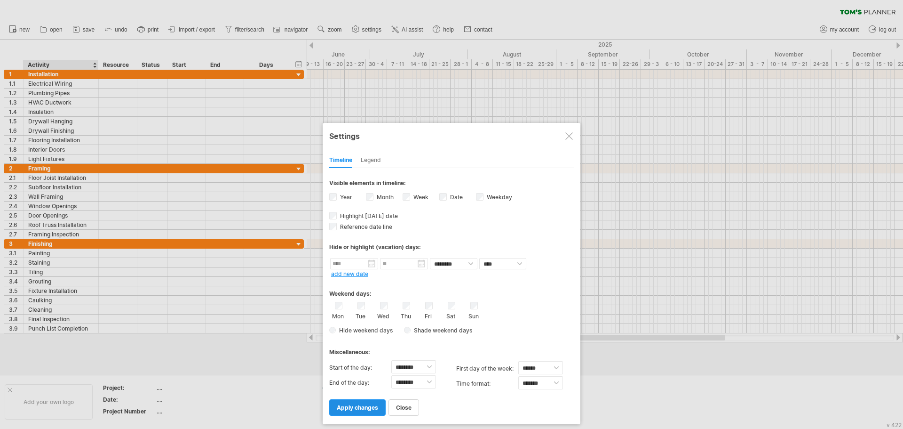
click at [364, 407] on span "apply changes" at bounding box center [357, 407] width 41 height 7
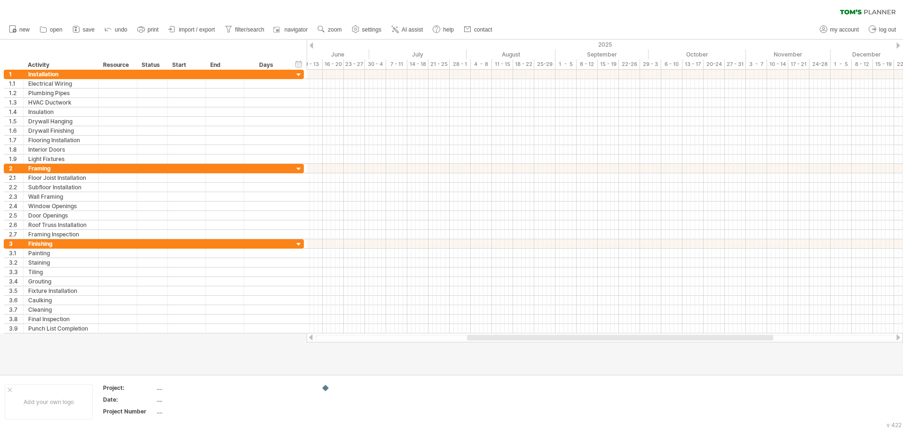
click at [310, 45] on div at bounding box center [312, 45] width 4 height 6
click at [896, 43] on div "2025" at bounding box center [417, 45] width 1105 height 10
click at [898, 44] on div at bounding box center [899, 45] width 4 height 6
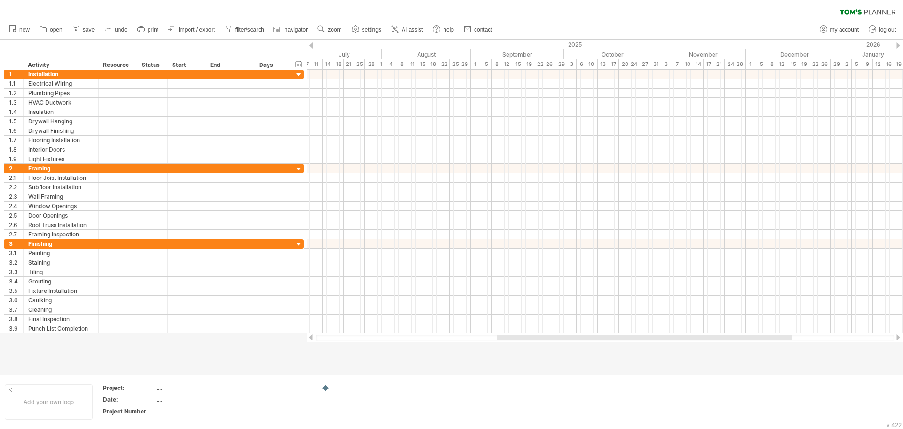
click at [898, 44] on div at bounding box center [899, 45] width 4 height 6
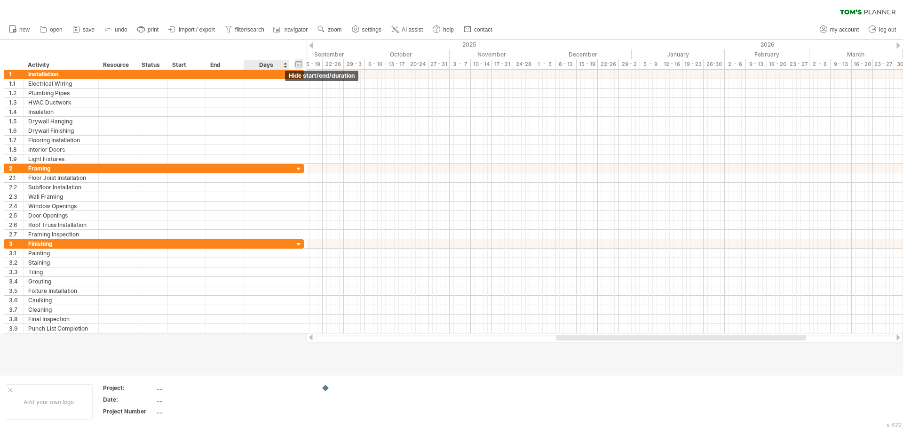
click at [300, 65] on div "hide start/end/duration show start/end/duration" at bounding box center [298, 64] width 9 height 10
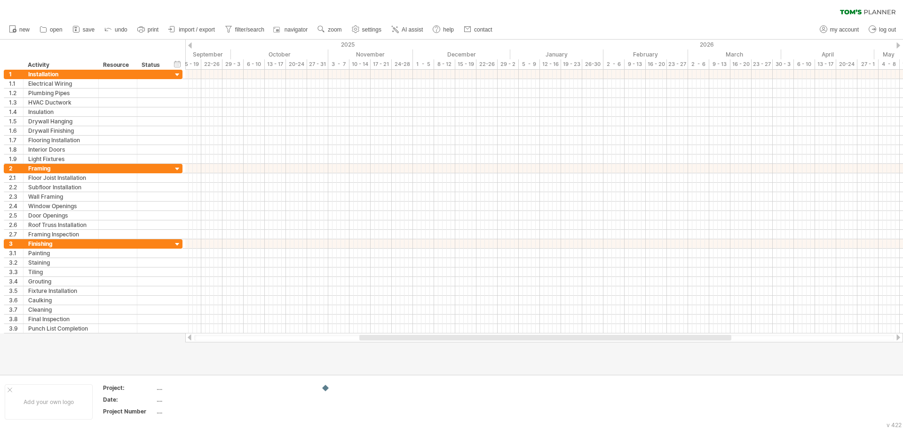
click at [183, 63] on div "hide start/end/duration show start/end/duration ******** Activity ******** Reso…" at bounding box center [92, 55] width 185 height 30
click at [179, 62] on div "hide start/end/duration show start/end/duration" at bounding box center [177, 64] width 9 height 10
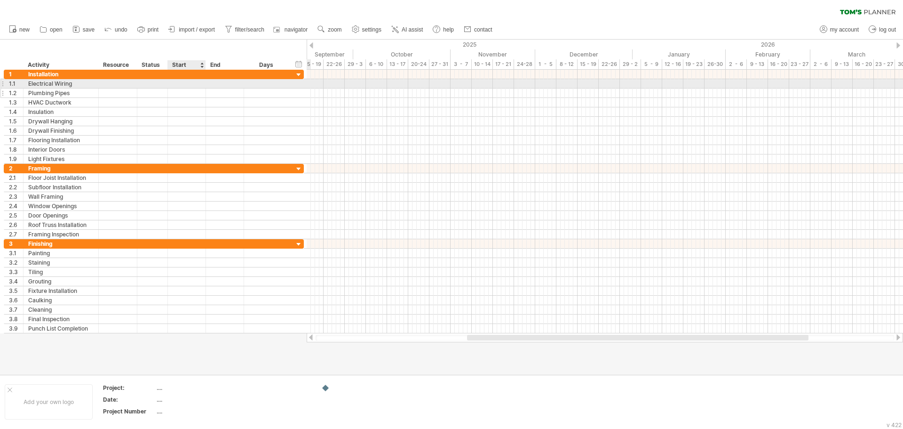
click at [185, 88] on div at bounding box center [187, 92] width 38 height 9
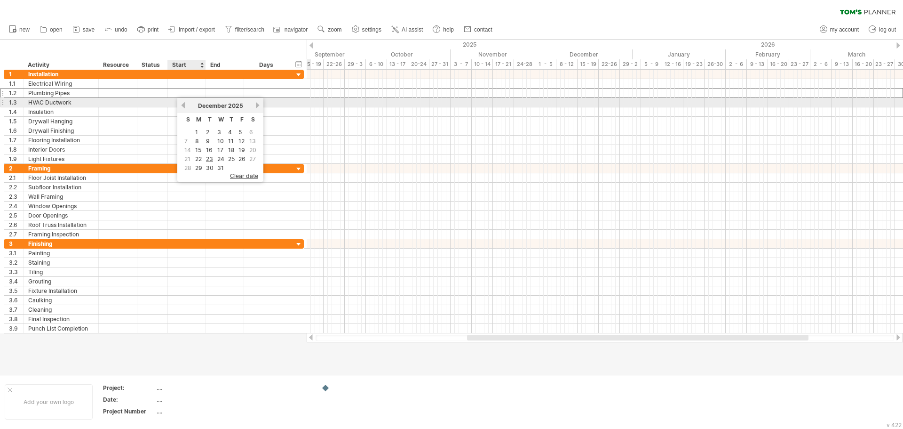
click at [182, 104] on link "previous" at bounding box center [183, 105] width 7 height 7
click at [257, 109] on div "previous next [DATE]" at bounding box center [220, 105] width 86 height 15
click at [258, 106] on link "next" at bounding box center [257, 105] width 7 height 7
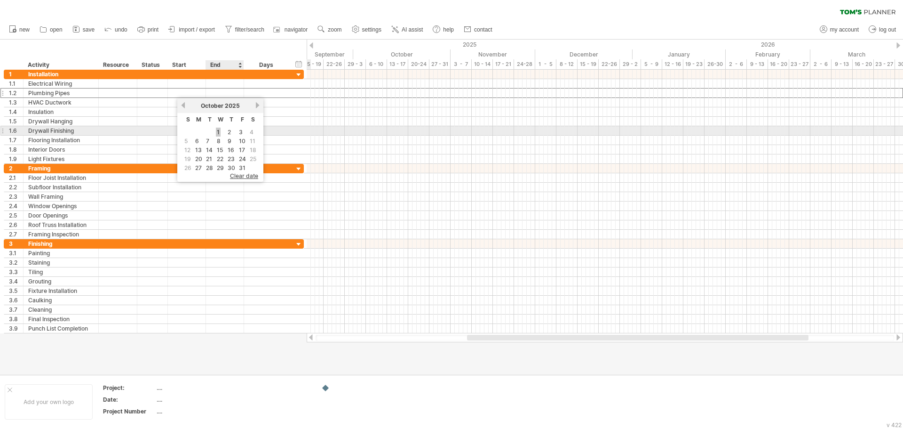
click at [216, 132] on link "1" at bounding box center [218, 131] width 5 height 9
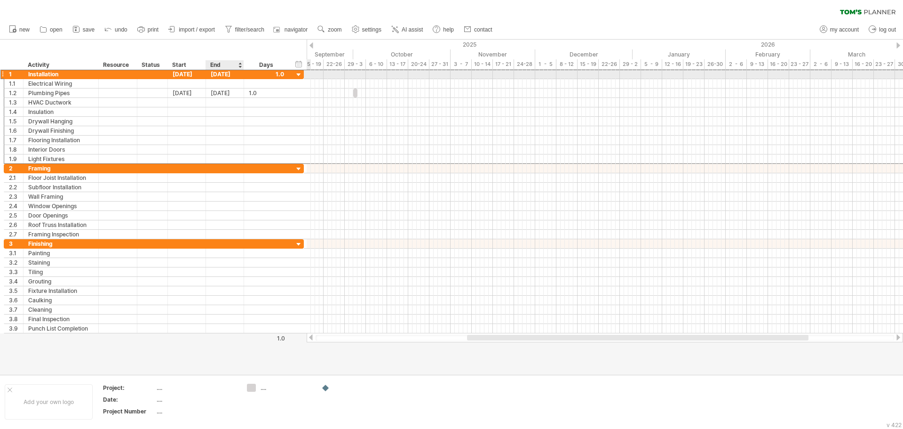
click at [237, 73] on div "[DATE]" at bounding box center [225, 74] width 38 height 9
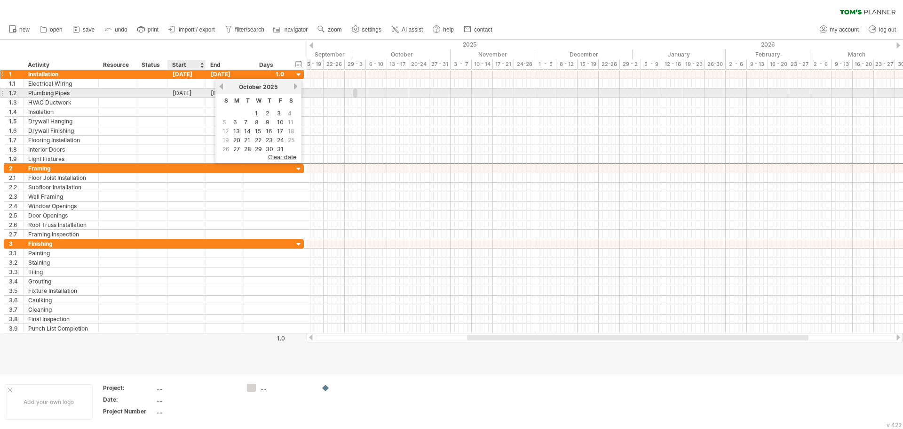
click at [188, 92] on div "[DATE]" at bounding box center [187, 92] width 38 height 9
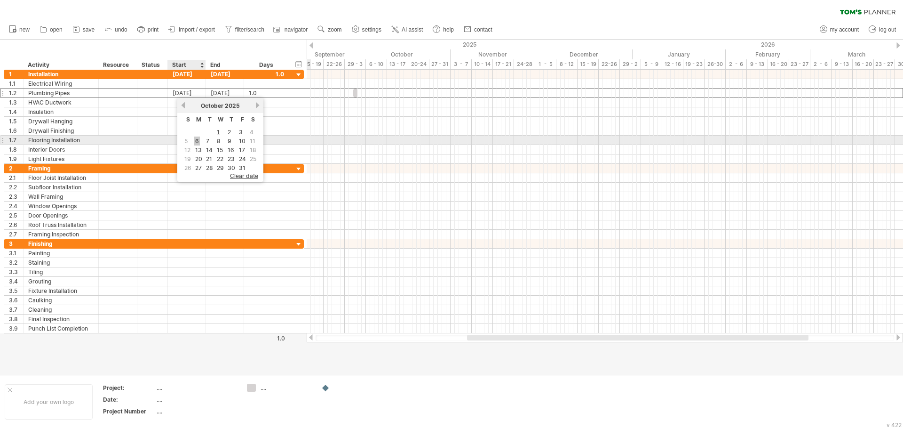
click at [199, 140] on link "6" at bounding box center [197, 140] width 6 height 9
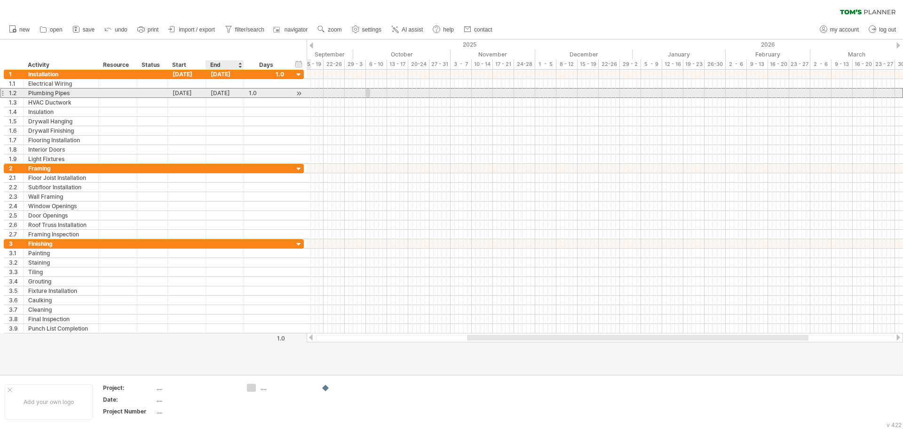
click at [223, 94] on div "[DATE]" at bounding box center [225, 92] width 38 height 9
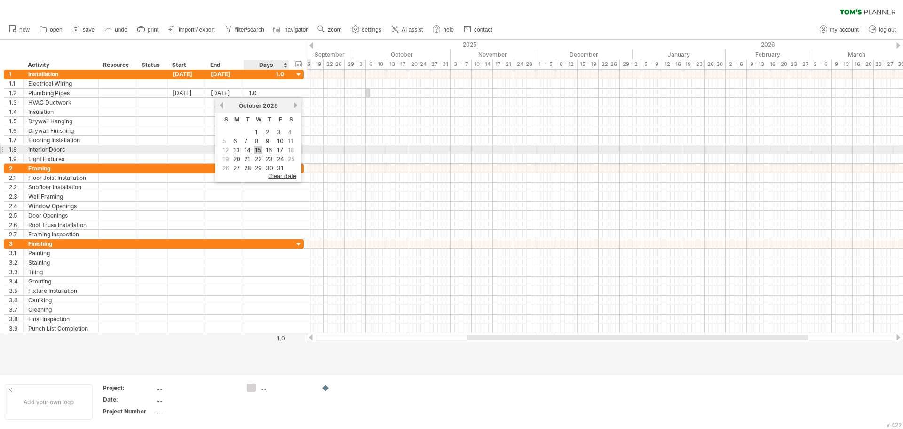
click at [259, 151] on link "15" at bounding box center [258, 149] width 8 height 9
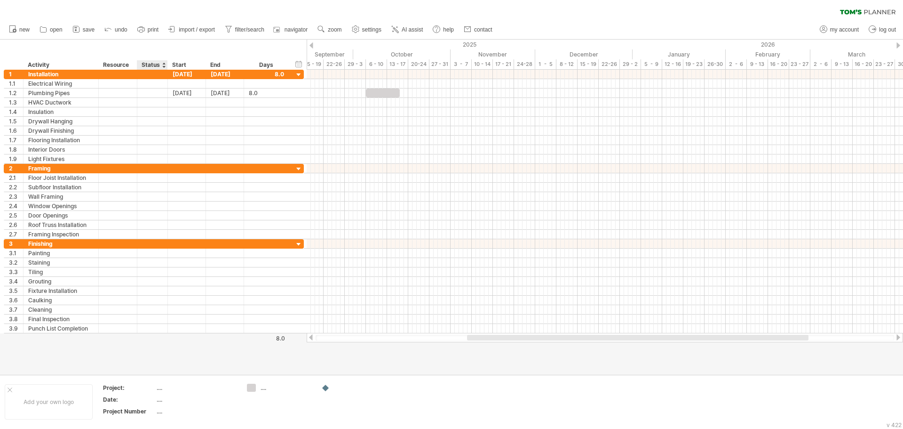
click at [151, 65] on div "Status" at bounding box center [152, 64] width 21 height 9
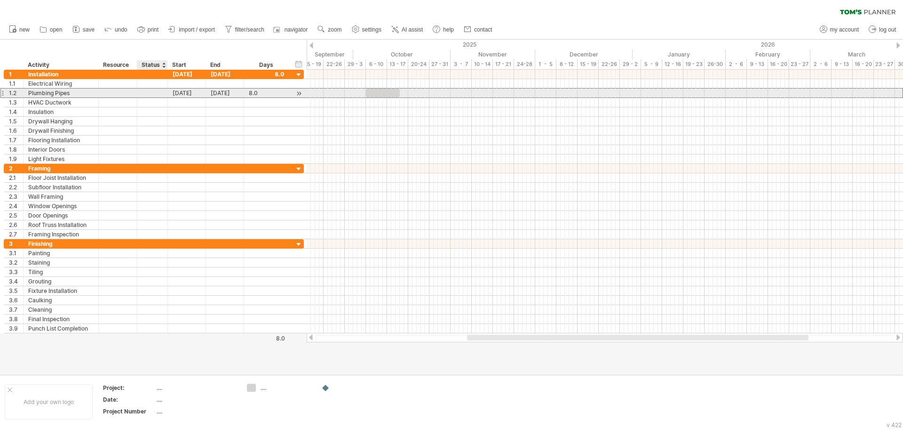
click at [155, 93] on div at bounding box center [152, 92] width 21 height 9
click at [164, 65] on div at bounding box center [164, 64] width 4 height 9
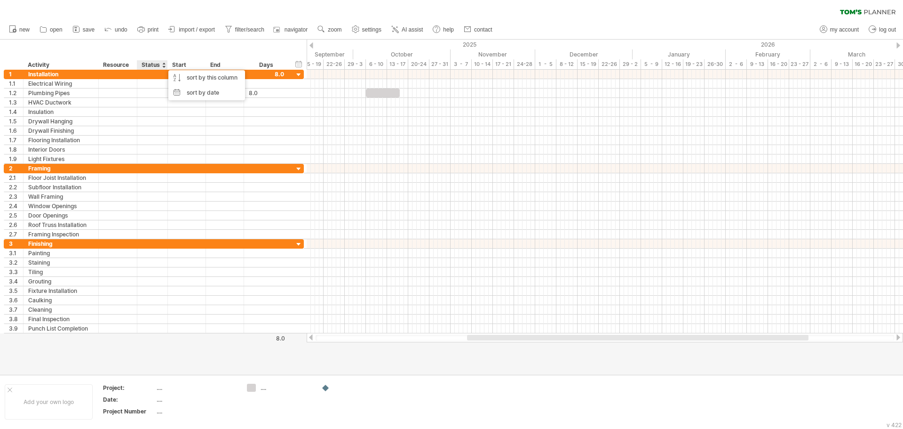
click at [156, 62] on div "Status" at bounding box center [152, 64] width 21 height 9
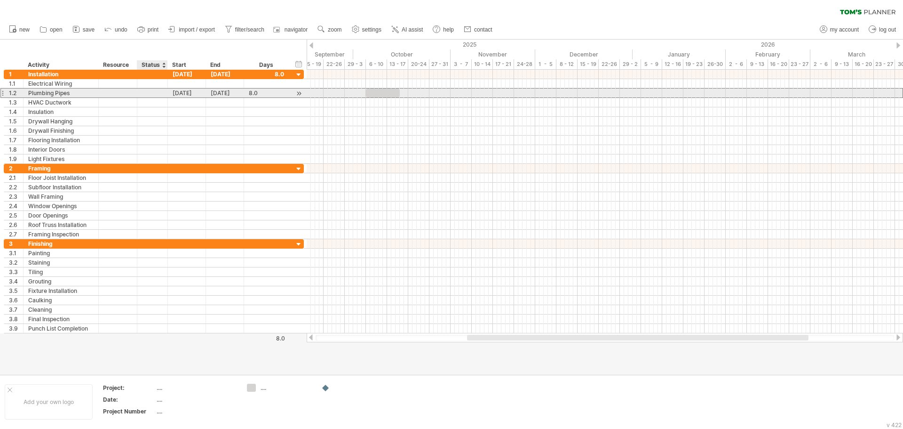
click at [149, 94] on div at bounding box center [152, 92] width 21 height 9
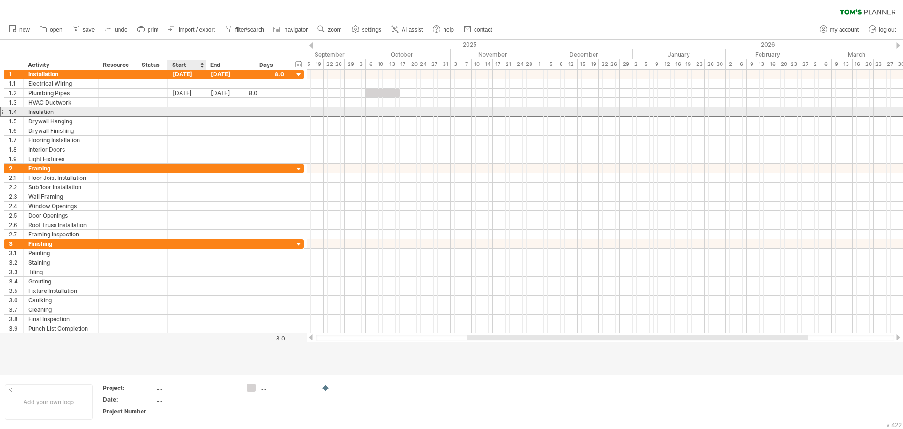
click at [179, 108] on div at bounding box center [187, 111] width 38 height 9
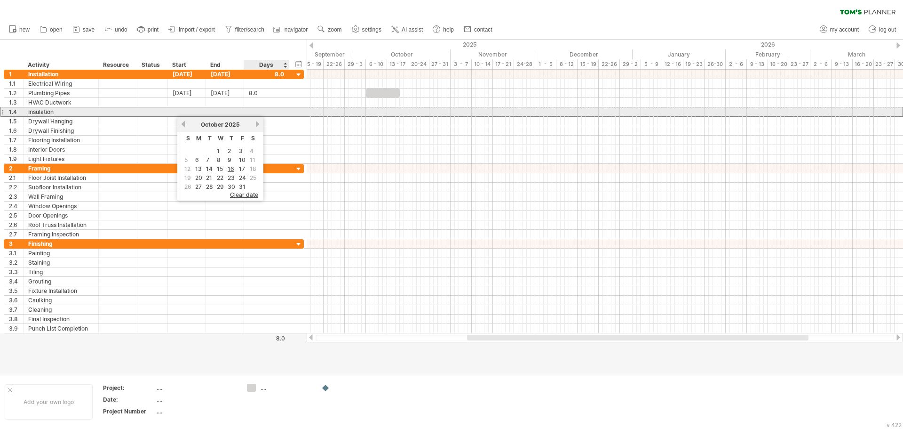
click at [277, 107] on div "**********" at bounding box center [154, 112] width 300 height 10
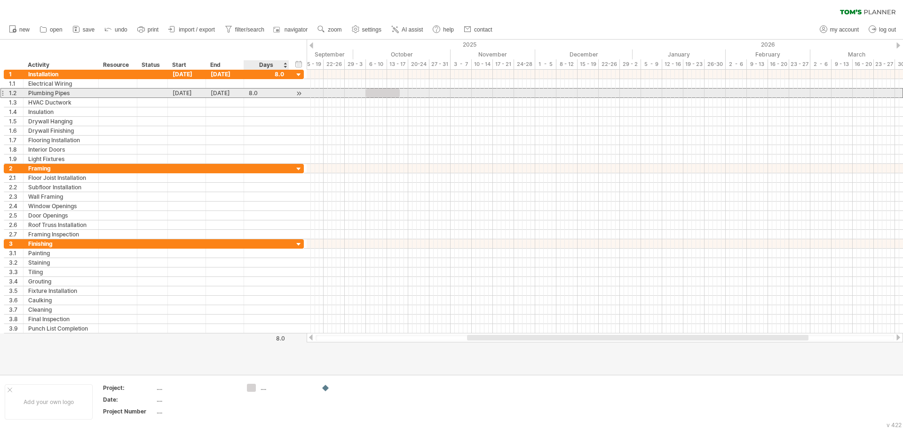
click at [266, 94] on div "8.0" at bounding box center [266, 92] width 35 height 9
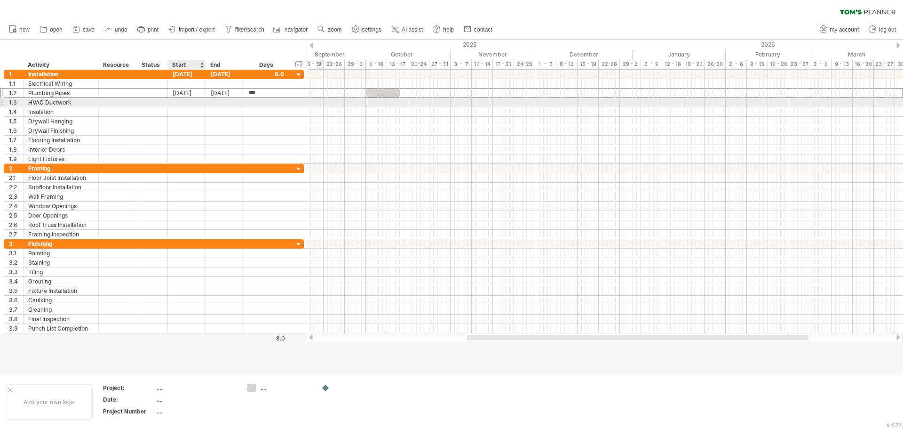
click at [186, 104] on div at bounding box center [187, 102] width 38 height 9
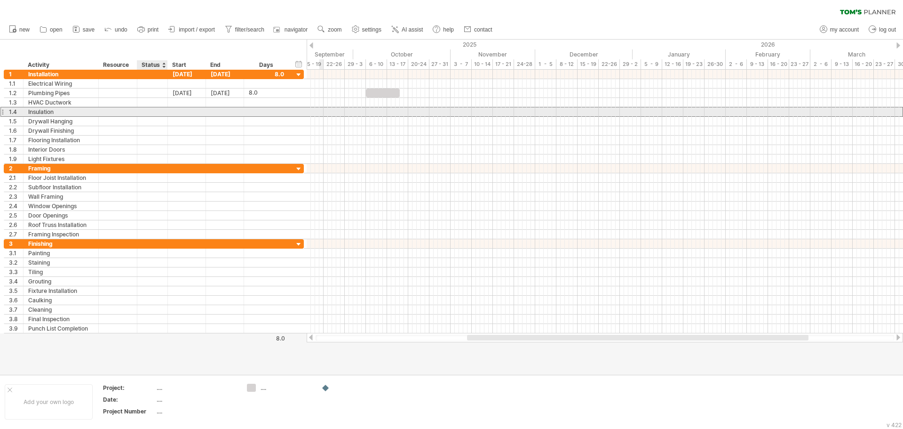
click at [172, 114] on div at bounding box center [187, 111] width 38 height 9
click at [183, 113] on div at bounding box center [187, 111] width 38 height 9
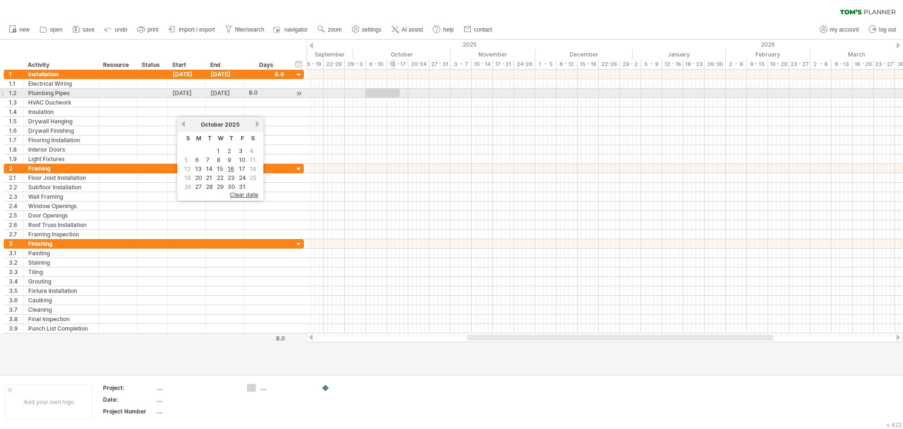
click at [392, 90] on div at bounding box center [383, 92] width 34 height 9
click at [374, 90] on div at bounding box center [383, 92] width 34 height 9
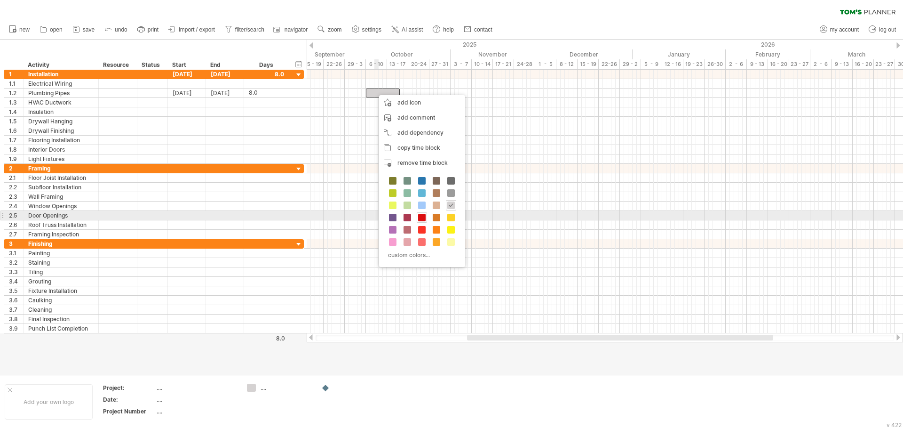
click at [423, 219] on span at bounding box center [422, 218] width 8 height 8
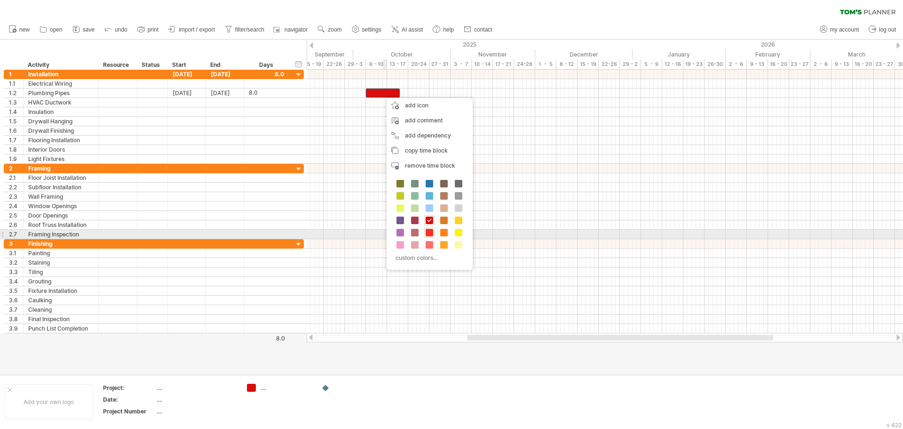
click at [426, 235] on span at bounding box center [430, 233] width 8 height 8
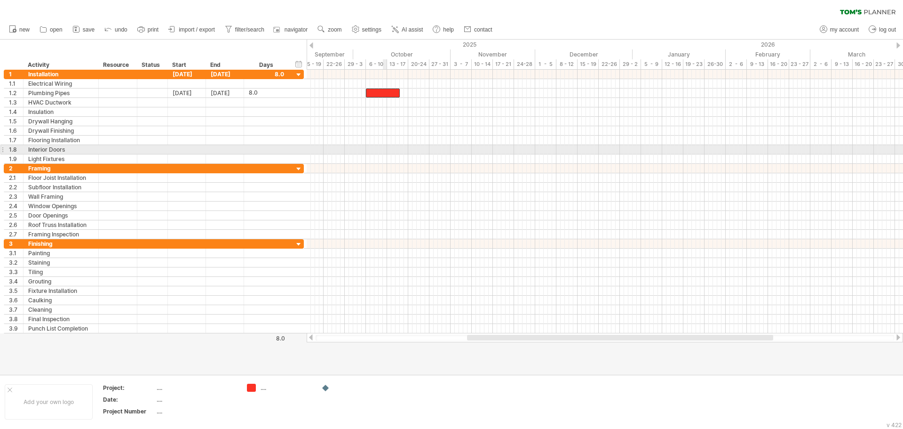
click at [378, 143] on div at bounding box center [605, 139] width 596 height 9
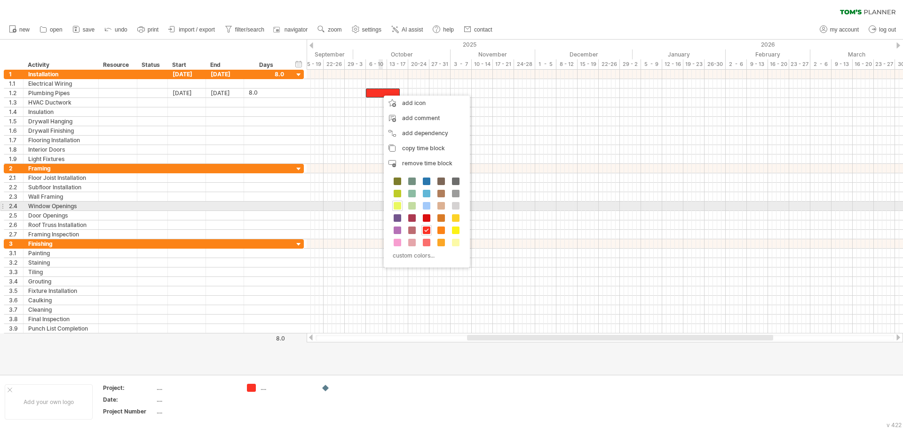
click at [400, 207] on span at bounding box center [398, 206] width 8 height 8
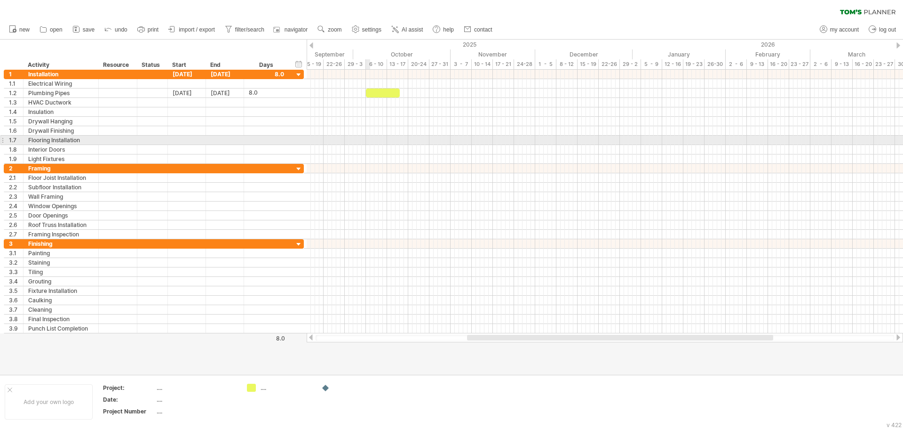
click at [368, 141] on div at bounding box center [605, 139] width 596 height 9
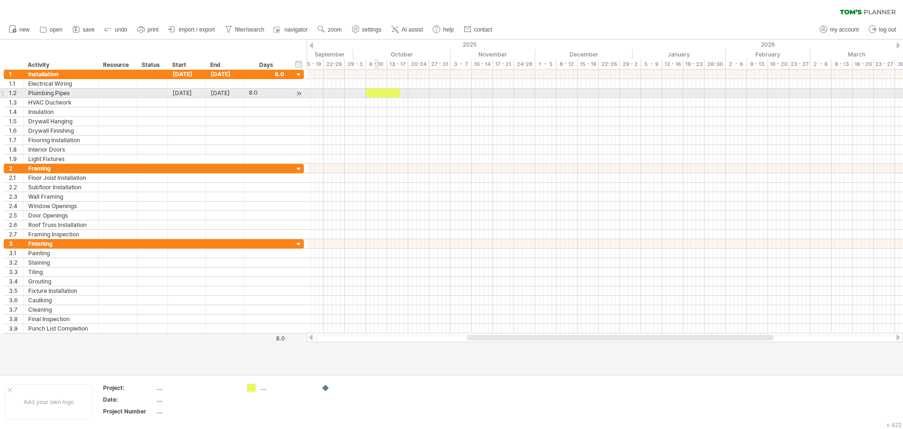
click at [376, 94] on div at bounding box center [383, 92] width 34 height 9
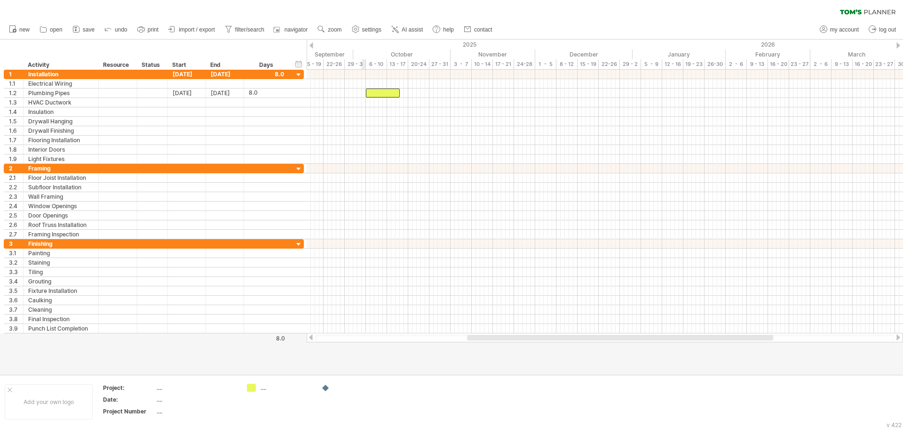
click at [362, 70] on div at bounding box center [605, 74] width 596 height 9
click at [347, 73] on div at bounding box center [605, 74] width 596 height 9
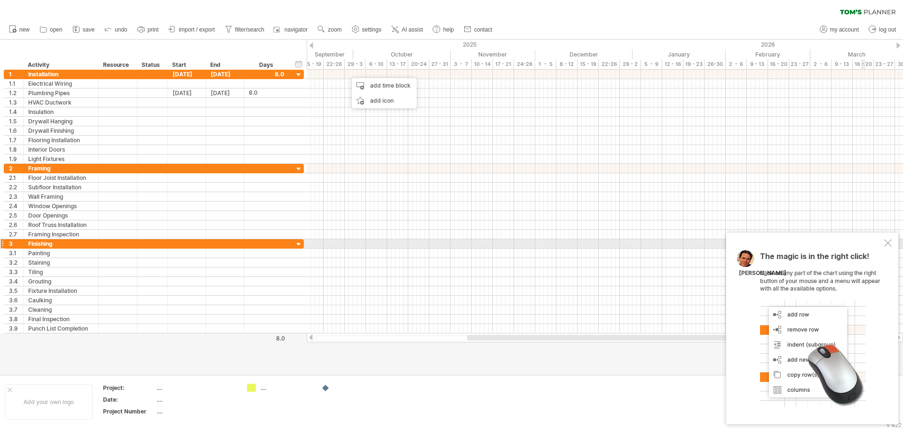
click at [889, 243] on div at bounding box center [888, 243] width 8 height 8
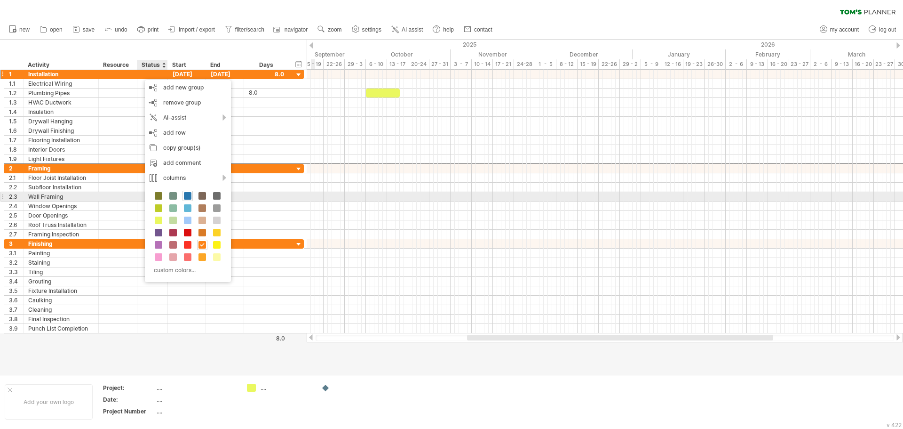
click at [190, 198] on span at bounding box center [188, 196] width 8 height 8
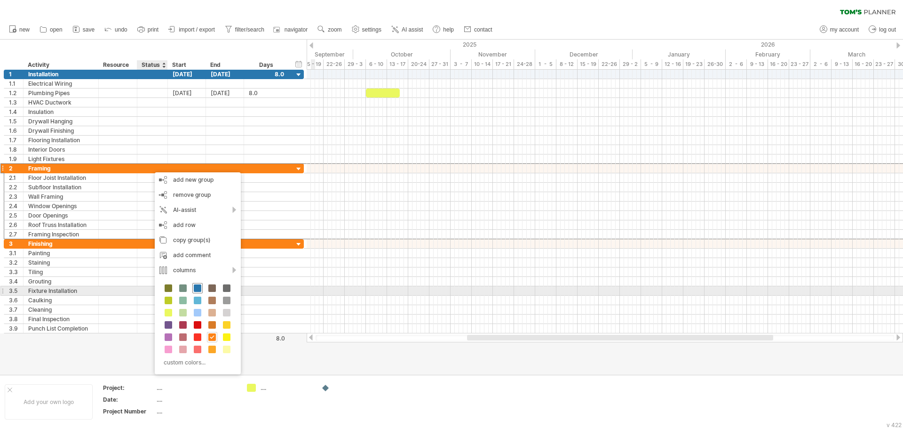
click at [195, 286] on span at bounding box center [198, 288] width 8 height 8
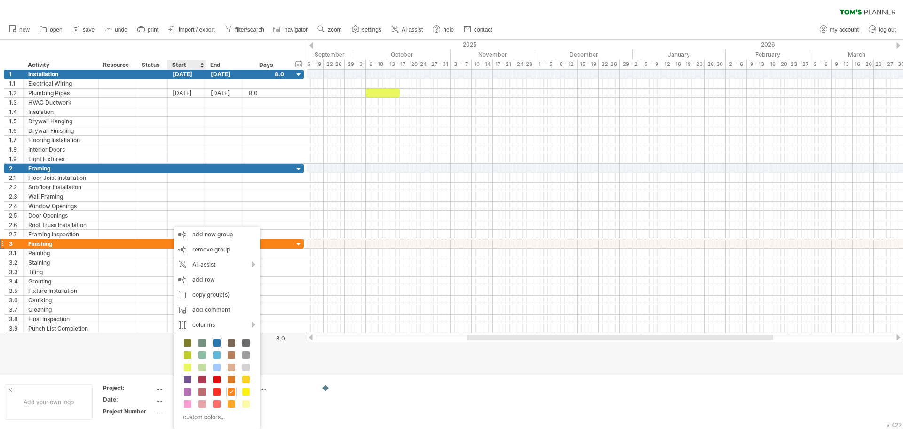
click at [217, 344] on span at bounding box center [217, 343] width 8 height 8
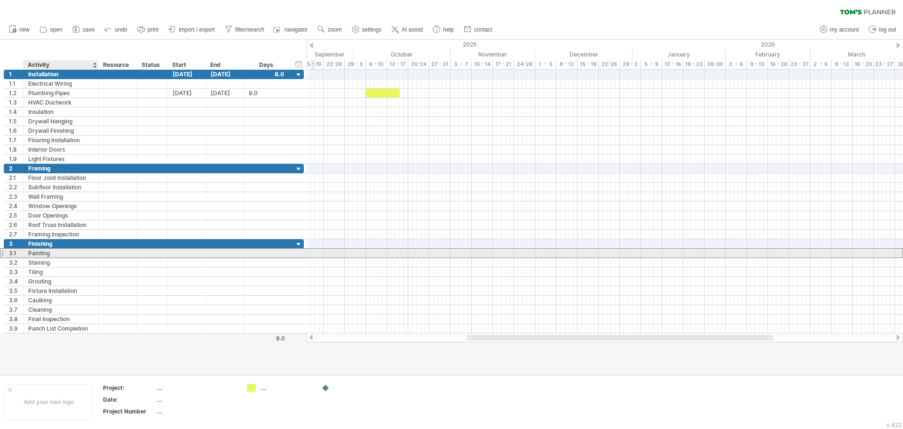
click at [56, 256] on div "Painting" at bounding box center [60, 252] width 65 height 9
click at [186, 254] on div at bounding box center [187, 252] width 38 height 9
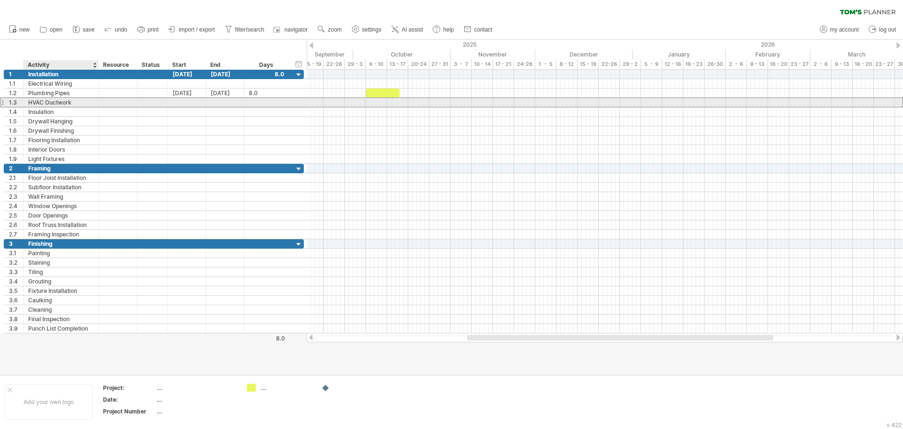
click at [70, 102] on div "HVAC Ductwork" at bounding box center [60, 102] width 65 height 9
click at [196, 104] on div at bounding box center [187, 102] width 38 height 9
click at [234, 104] on div at bounding box center [225, 102] width 38 height 9
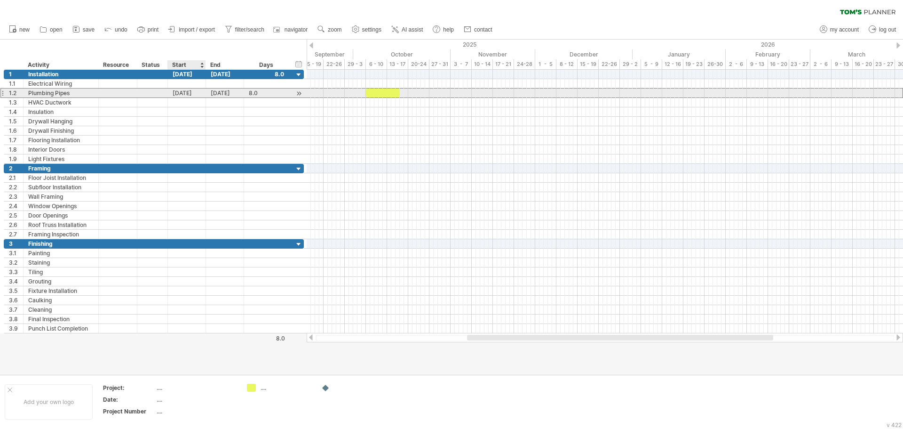
click at [197, 94] on div "[DATE]" at bounding box center [187, 92] width 38 height 9
click at [193, 93] on div "[DATE]" at bounding box center [187, 92] width 38 height 9
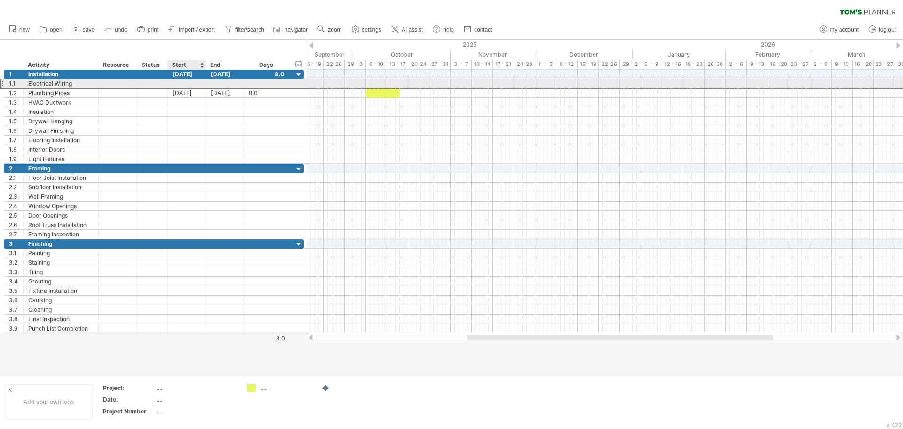
click at [197, 86] on div at bounding box center [187, 83] width 38 height 9
click at [193, 84] on div at bounding box center [187, 83] width 38 height 9
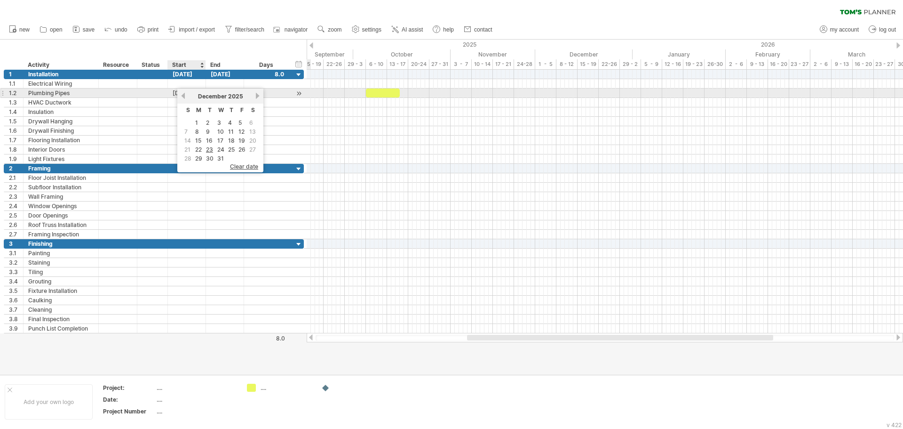
click at [181, 94] on link "previous" at bounding box center [183, 95] width 7 height 7
click at [184, 95] on link "previous" at bounding box center [183, 95] width 7 height 7
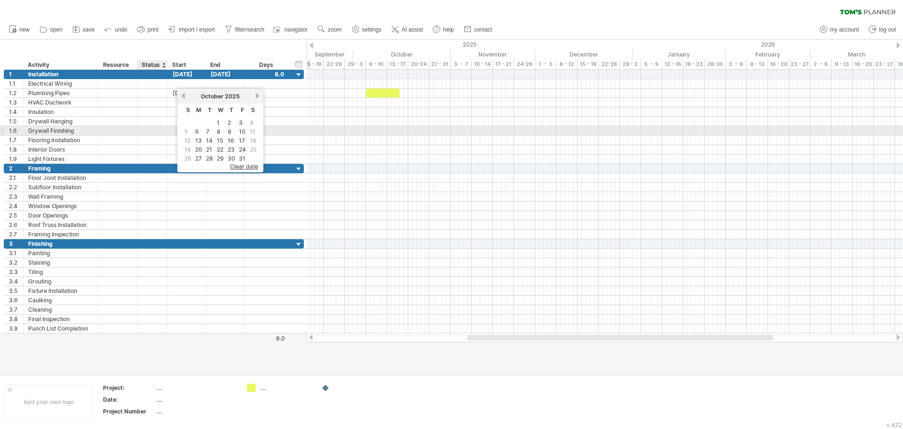
click at [169, 131] on div at bounding box center [187, 130] width 38 height 9
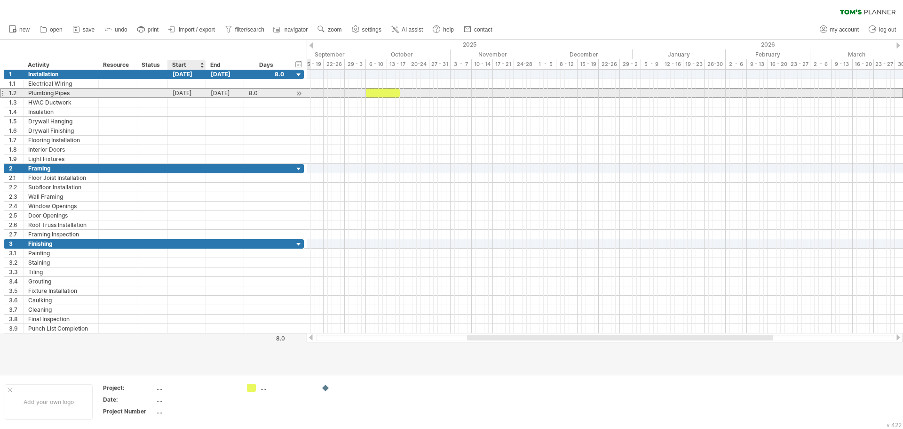
click at [194, 89] on div "[DATE]" at bounding box center [187, 92] width 38 height 9
click at [195, 93] on div "[DATE]" at bounding box center [187, 92] width 38 height 9
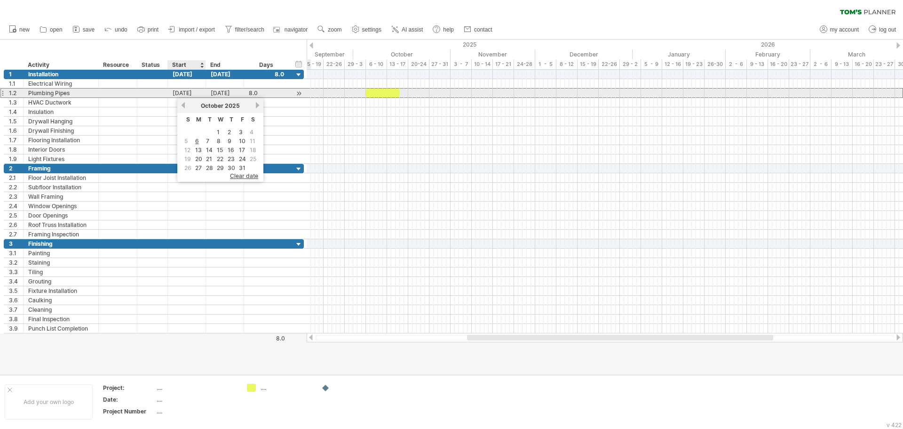
click at [195, 93] on div "[DATE]" at bounding box center [187, 92] width 38 height 9
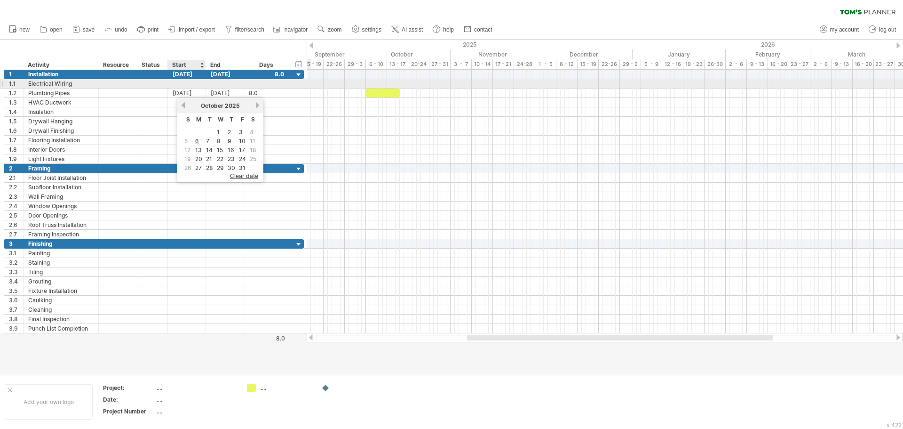
click at [186, 84] on div at bounding box center [187, 83] width 38 height 9
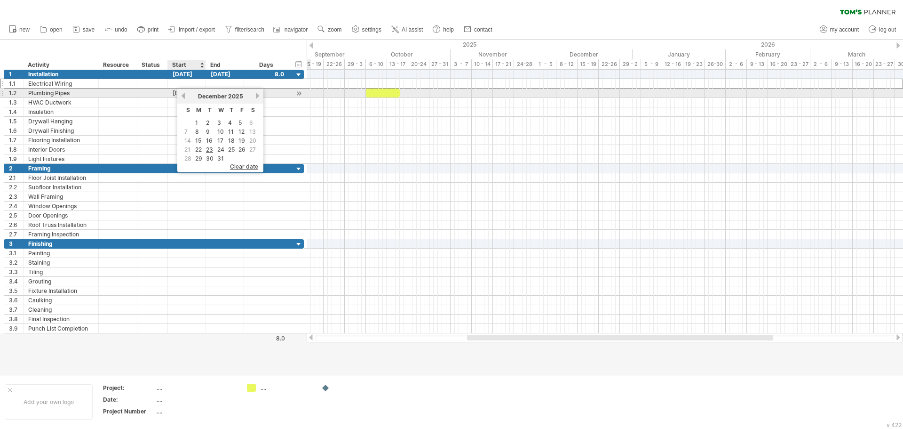
click at [185, 96] on link "previous" at bounding box center [183, 95] width 7 height 7
click at [184, 96] on link "previous" at bounding box center [183, 95] width 7 height 7
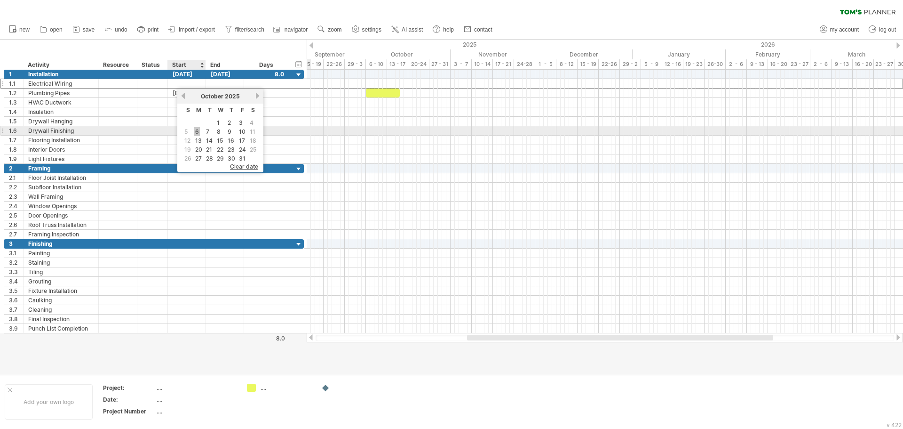
click at [198, 131] on link "6" at bounding box center [197, 131] width 6 height 9
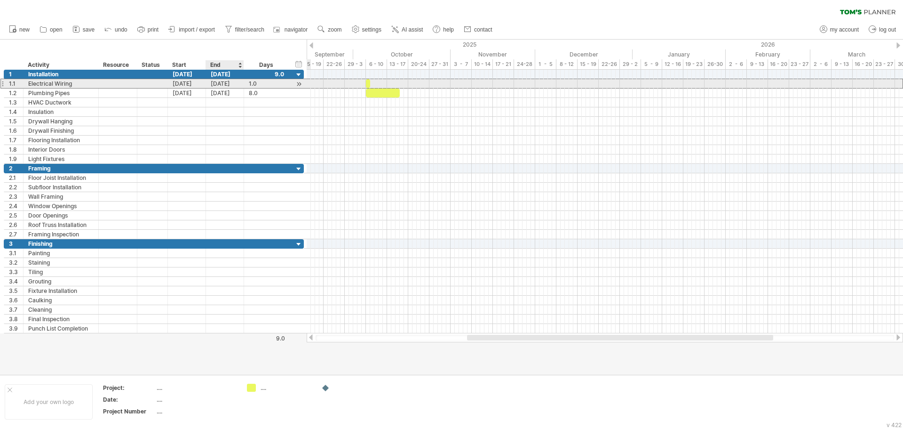
click at [239, 86] on div "[DATE]" at bounding box center [225, 83] width 38 height 9
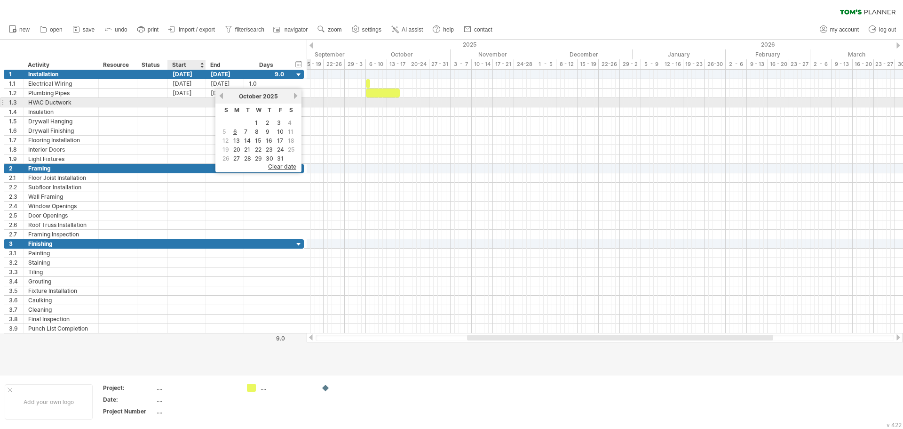
click at [207, 103] on div at bounding box center [225, 102] width 38 height 9
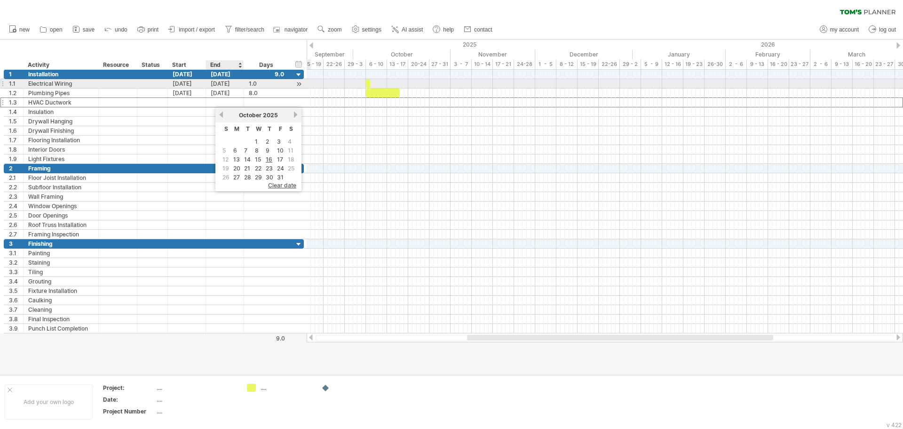
click at [234, 85] on div "[DATE]" at bounding box center [225, 83] width 38 height 9
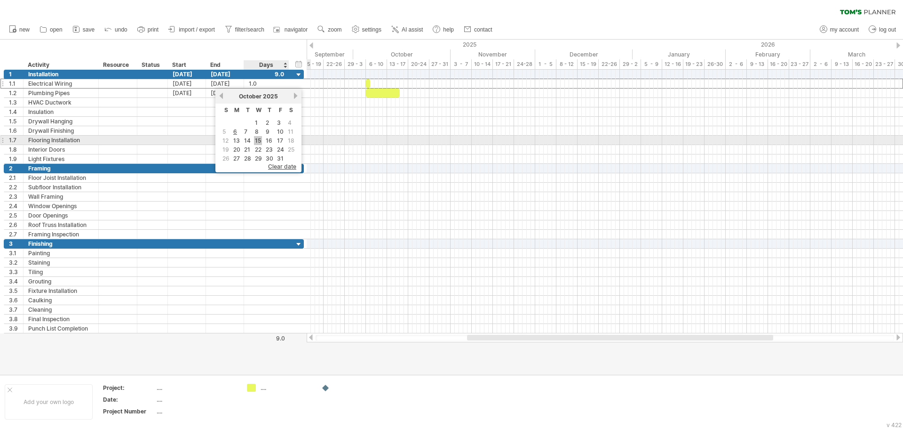
click at [258, 140] on link "15" at bounding box center [258, 140] width 8 height 9
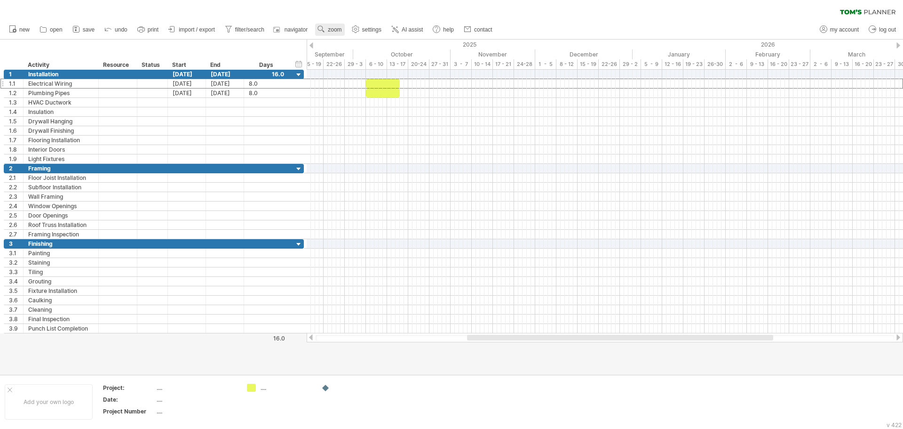
click at [336, 31] on span "zoom" at bounding box center [335, 29] width 14 height 7
click at [378, 48] on div "Month" at bounding box center [367, 43] width 52 height 15
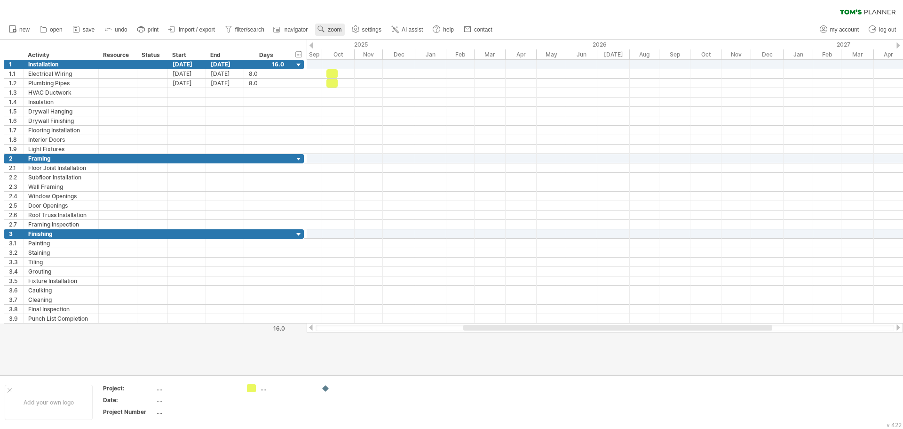
click at [334, 32] on span "zoom" at bounding box center [335, 29] width 14 height 7
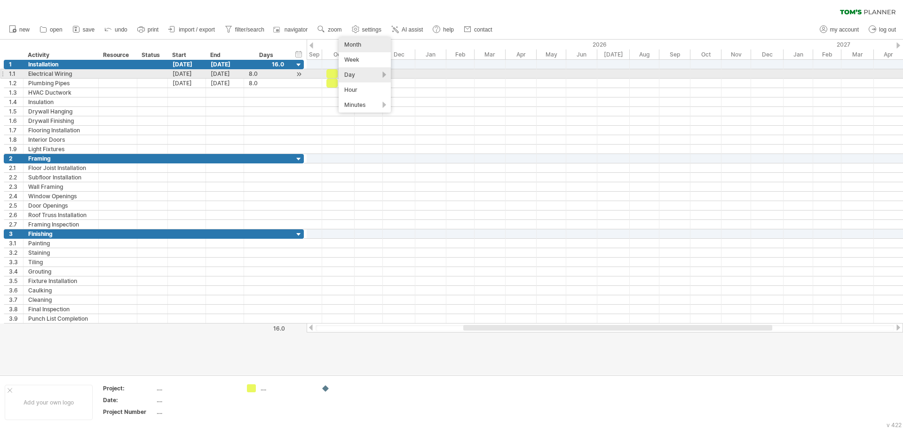
click at [357, 74] on div "Day" at bounding box center [365, 74] width 52 height 15
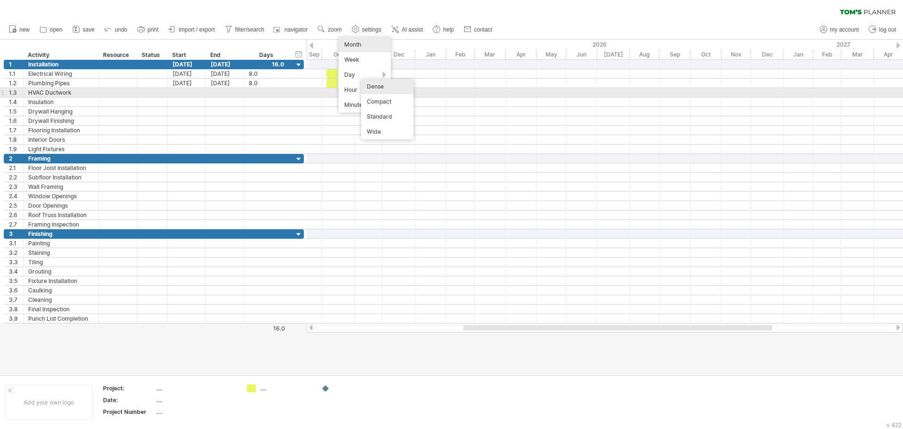
click at [373, 89] on div "Dense" at bounding box center [387, 86] width 52 height 15
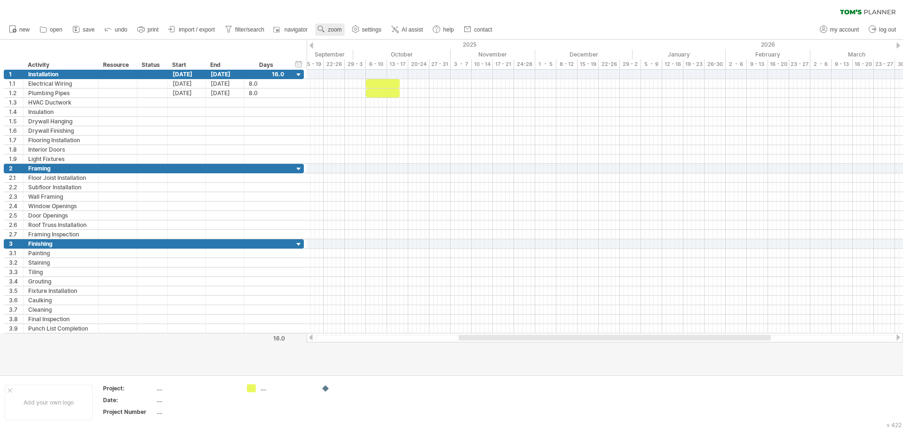
click at [331, 32] on span "zoom" at bounding box center [335, 29] width 14 height 7
click at [365, 72] on div "Day" at bounding box center [362, 73] width 52 height 15
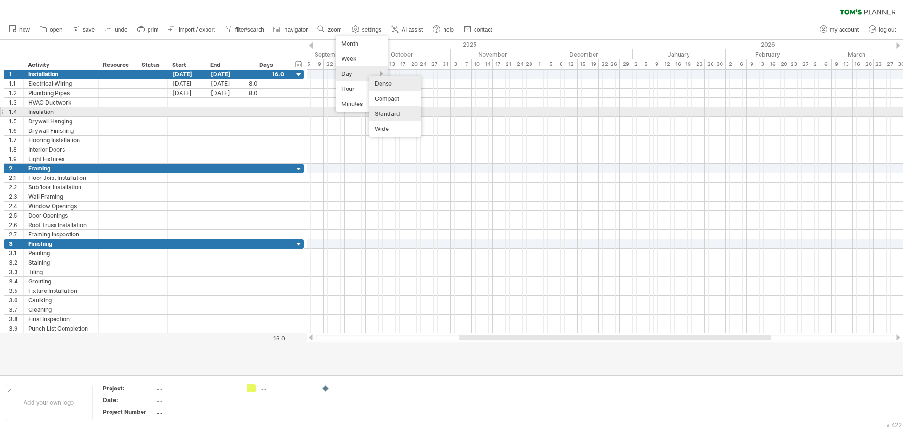
click at [387, 116] on div "Standard" at bounding box center [395, 113] width 52 height 15
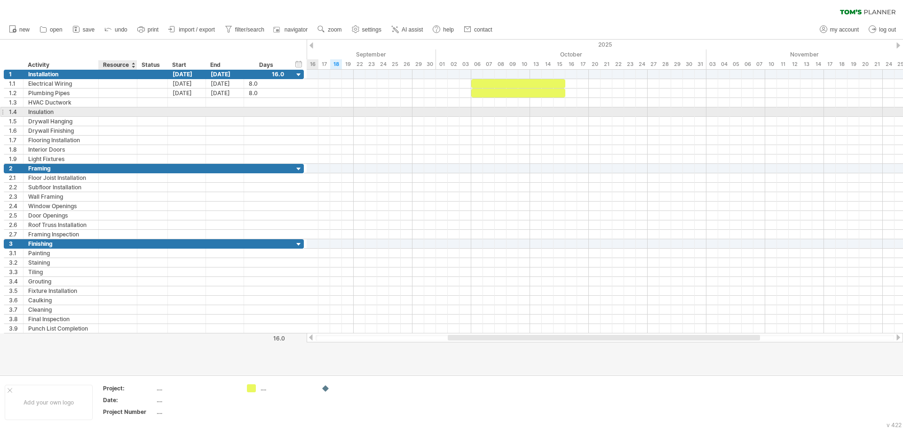
click at [140, 116] on div "**********" at bounding box center [154, 111] width 300 height 9
click at [199, 112] on div at bounding box center [187, 111] width 38 height 9
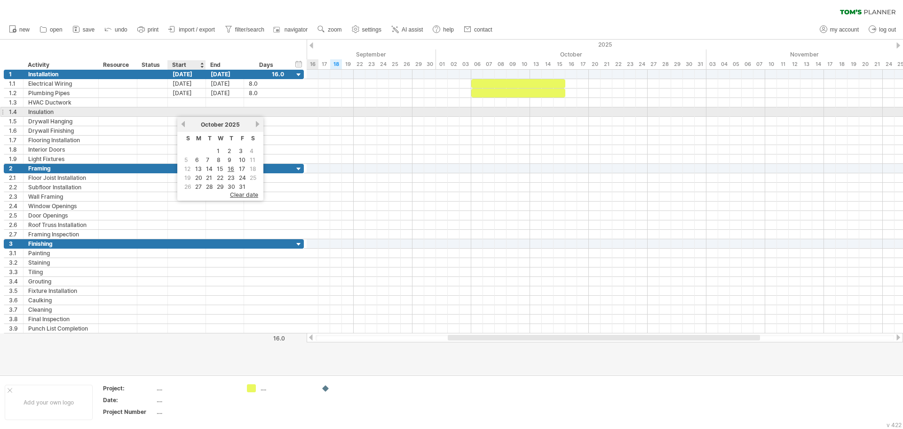
click at [198, 112] on div at bounding box center [187, 111] width 38 height 9
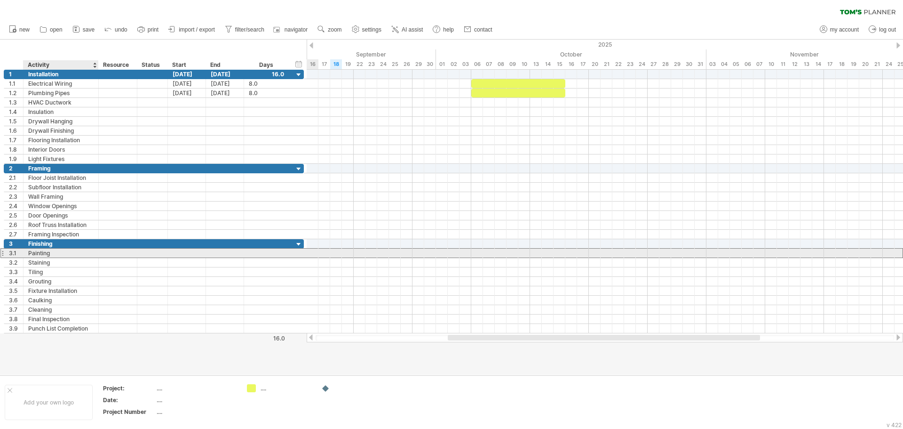
click at [60, 254] on div "Painting" at bounding box center [60, 252] width 65 height 9
click at [194, 255] on div at bounding box center [187, 252] width 38 height 9
click at [95, 255] on div at bounding box center [97, 252] width 5 height 9
click at [177, 257] on div at bounding box center [187, 252] width 38 height 9
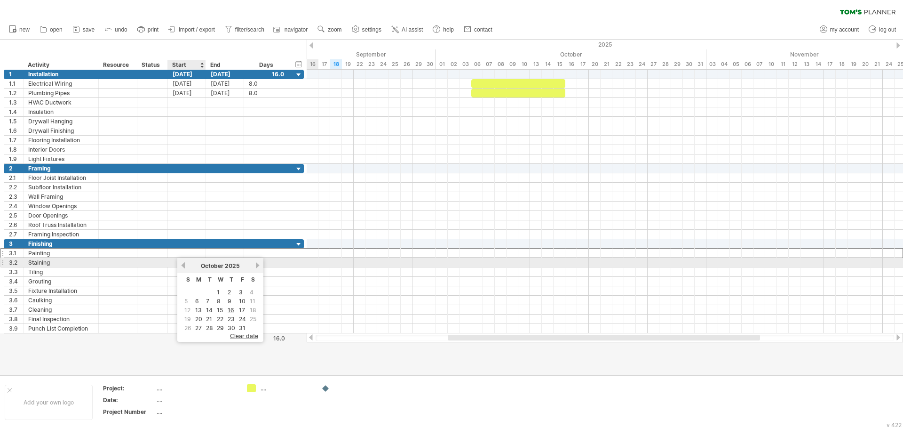
click at [182, 264] on link "previous" at bounding box center [183, 265] width 7 height 7
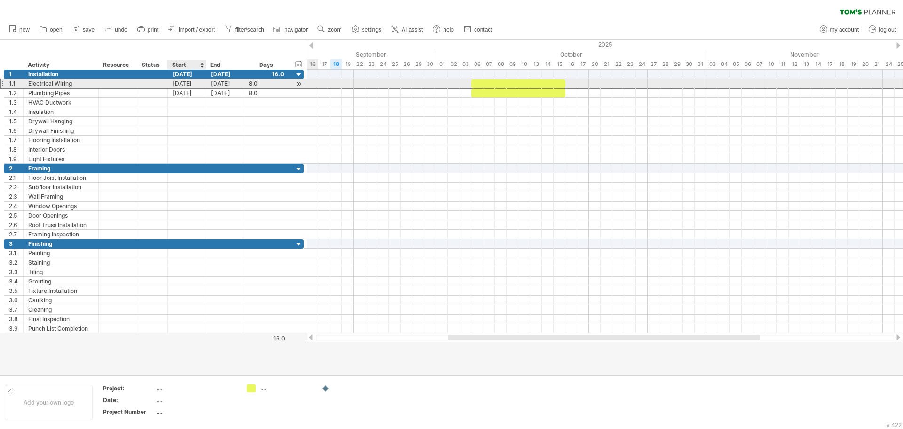
click at [196, 82] on div "[DATE]" at bounding box center [187, 83] width 38 height 9
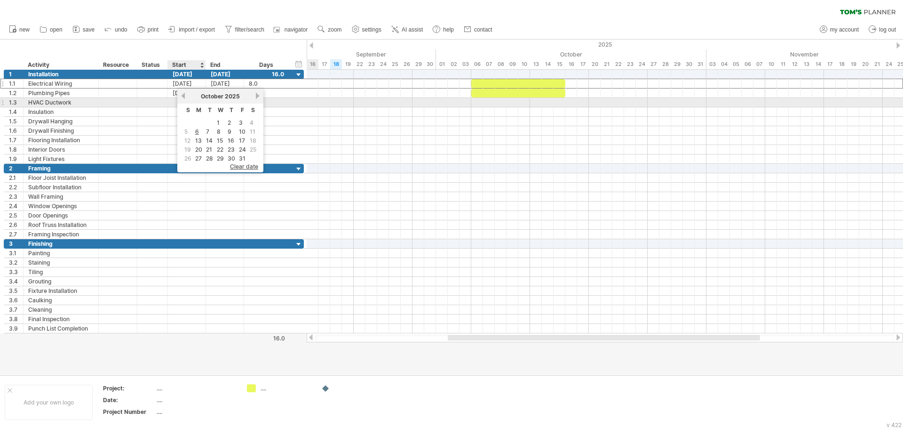
click at [179, 98] on div "previous next [DATE]" at bounding box center [220, 95] width 86 height 15
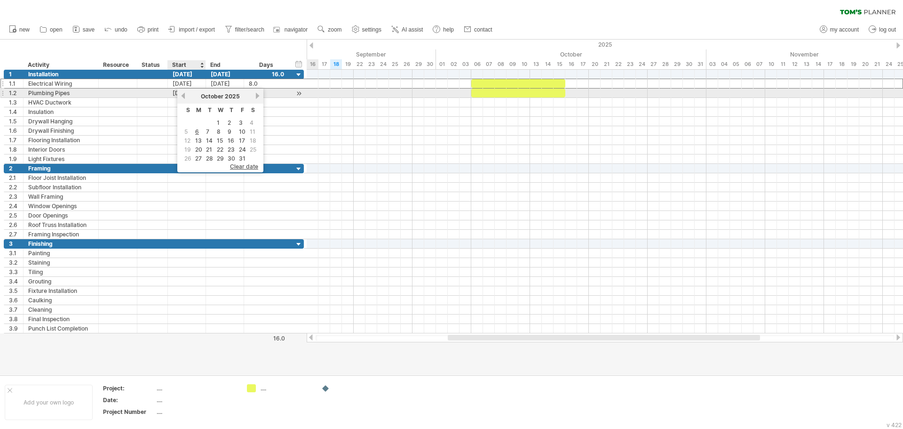
click at [181, 96] on link "previous" at bounding box center [183, 95] width 7 height 7
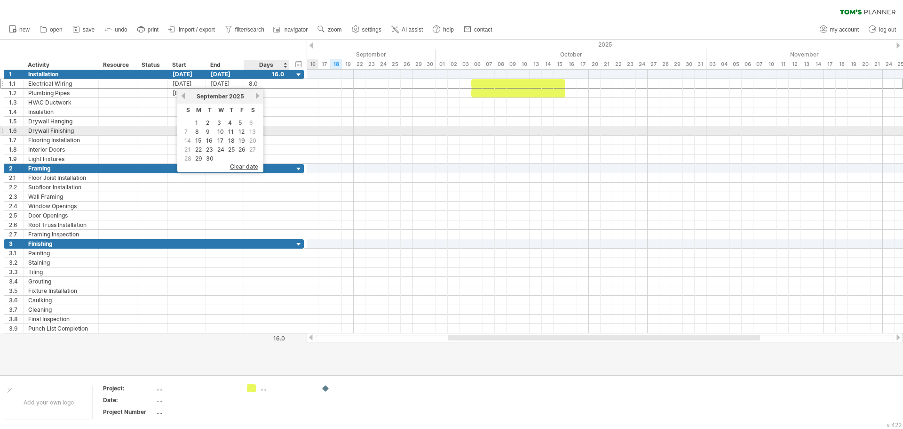
click at [302, 127] on div "**********" at bounding box center [154, 130] width 300 height 9
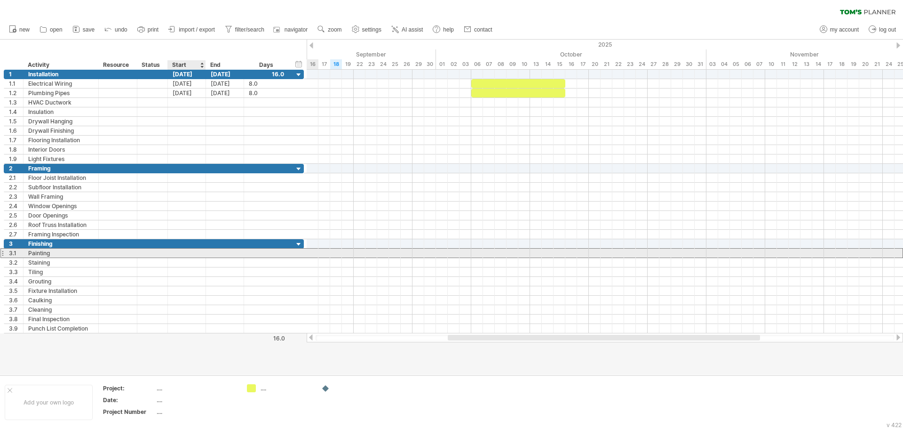
click at [185, 253] on div at bounding box center [187, 252] width 38 height 9
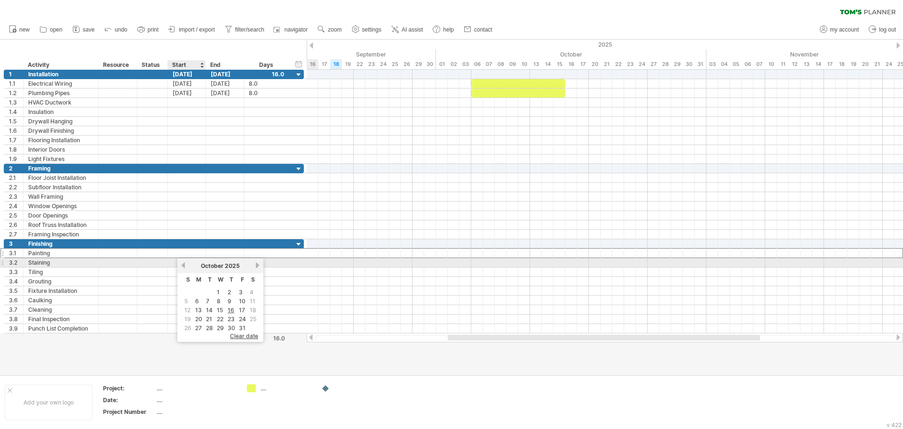
click at [185, 265] on link "previous" at bounding box center [183, 265] width 7 height 7
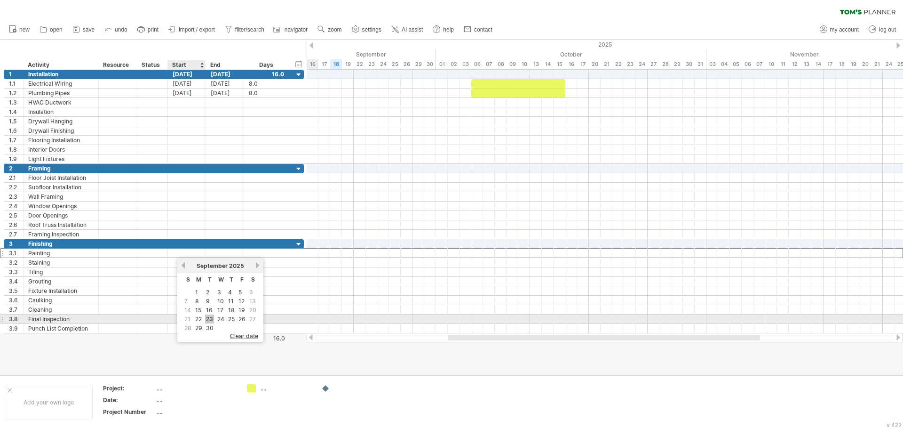
click at [211, 317] on link "23" at bounding box center [209, 318] width 9 height 9
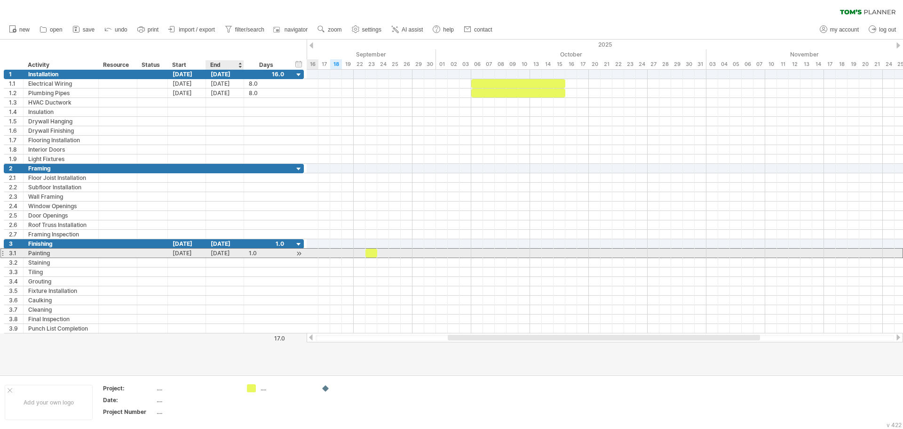
click at [237, 253] on div "[DATE]" at bounding box center [225, 252] width 38 height 9
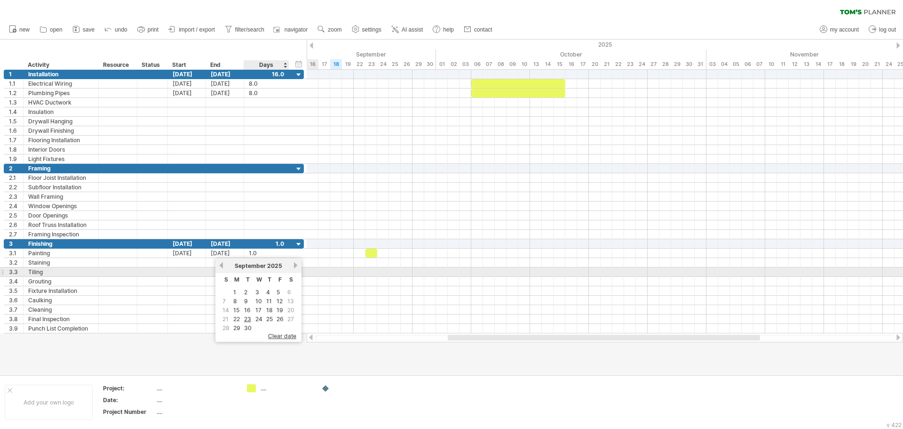
click at [295, 268] on link "next" at bounding box center [295, 265] width 7 height 7
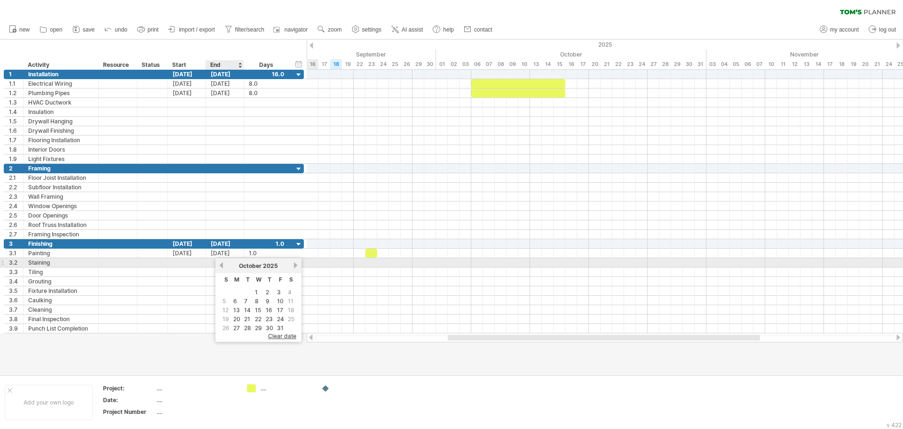
click at [223, 265] on link "previous" at bounding box center [221, 265] width 7 height 7
click at [294, 265] on link "next" at bounding box center [295, 265] width 7 height 7
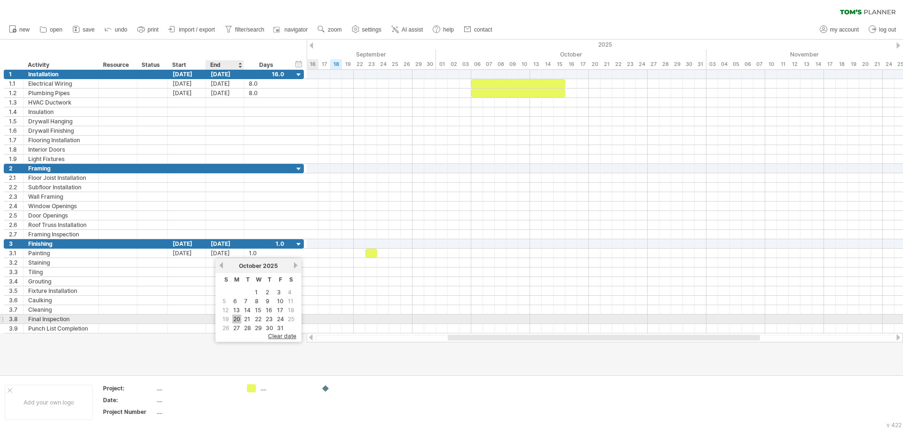
click at [238, 318] on link "20" at bounding box center [236, 318] width 9 height 9
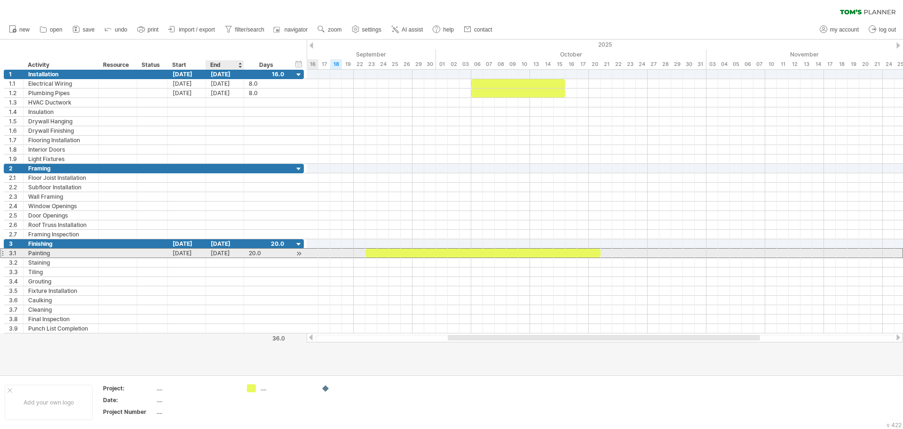
click at [221, 252] on div "[DATE]" at bounding box center [225, 252] width 38 height 9
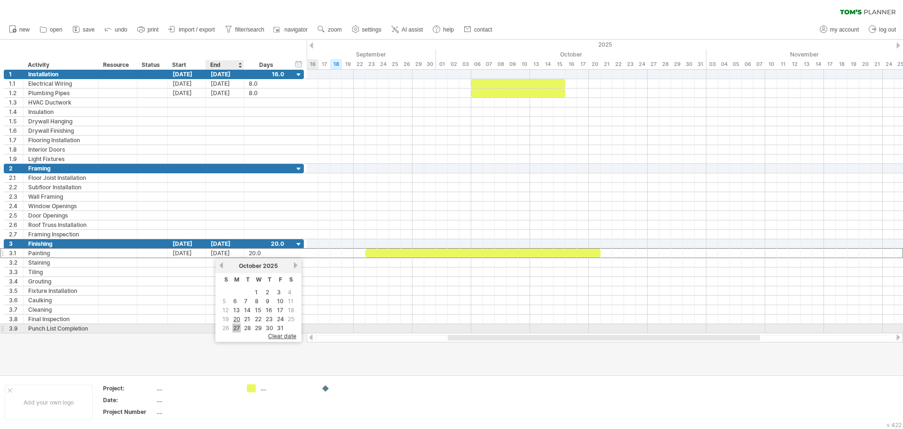
click at [236, 329] on link "27" at bounding box center [236, 327] width 8 height 9
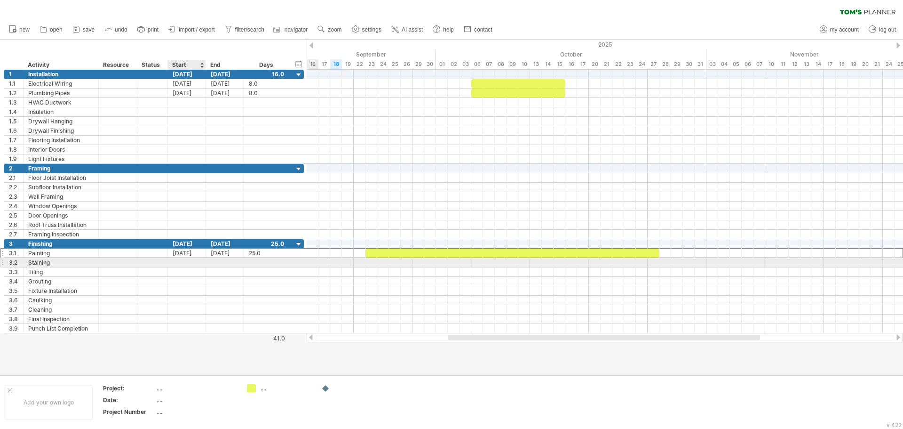
click at [195, 262] on div at bounding box center [187, 262] width 38 height 9
